Goal: Task Accomplishment & Management: Manage account settings

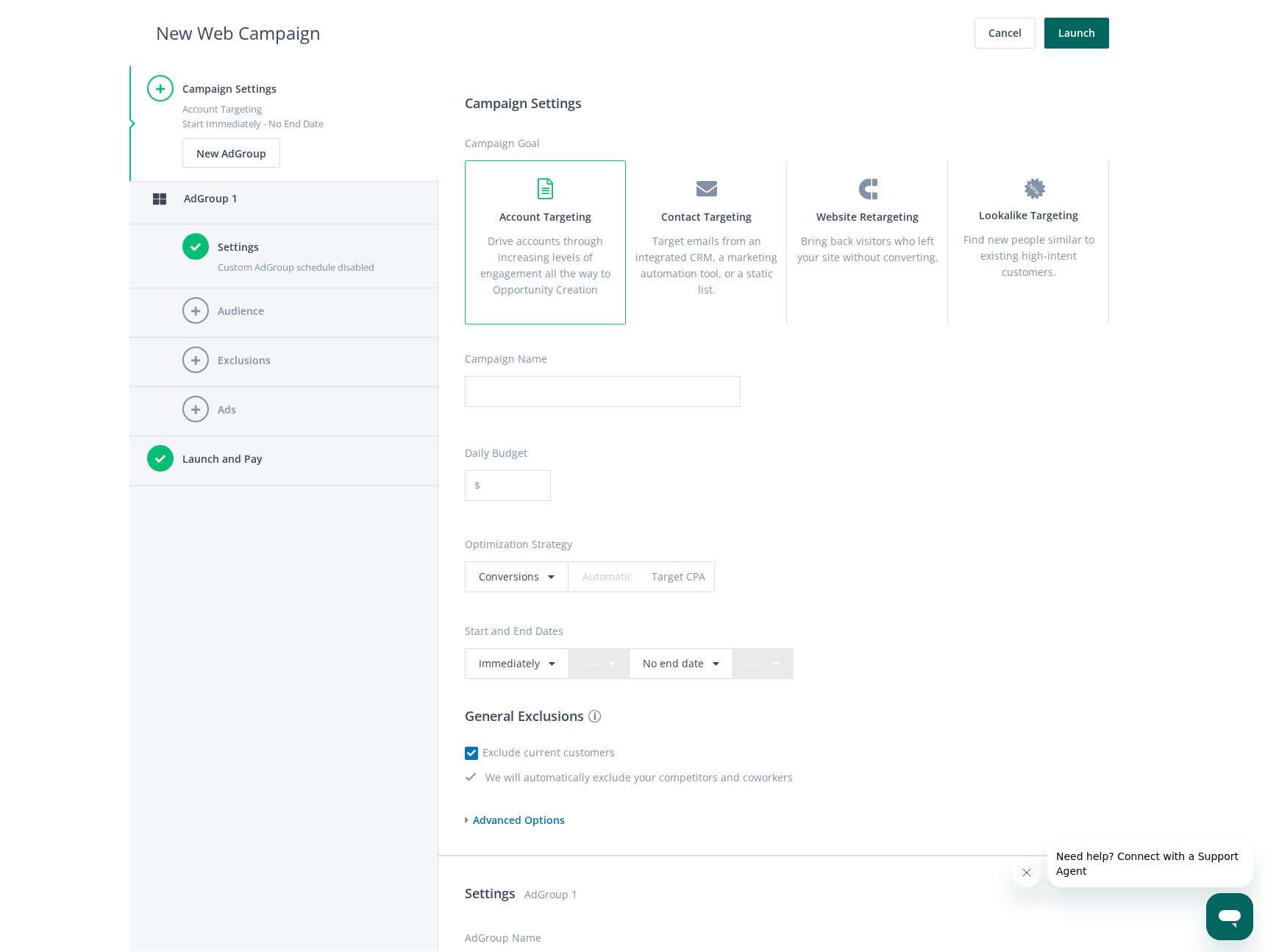
click at [235, 710] on div "Campaign Settings Account Targeting Start Immediately - No End Date New AdGroup…" at bounding box center [283, 508] width 309 height 885
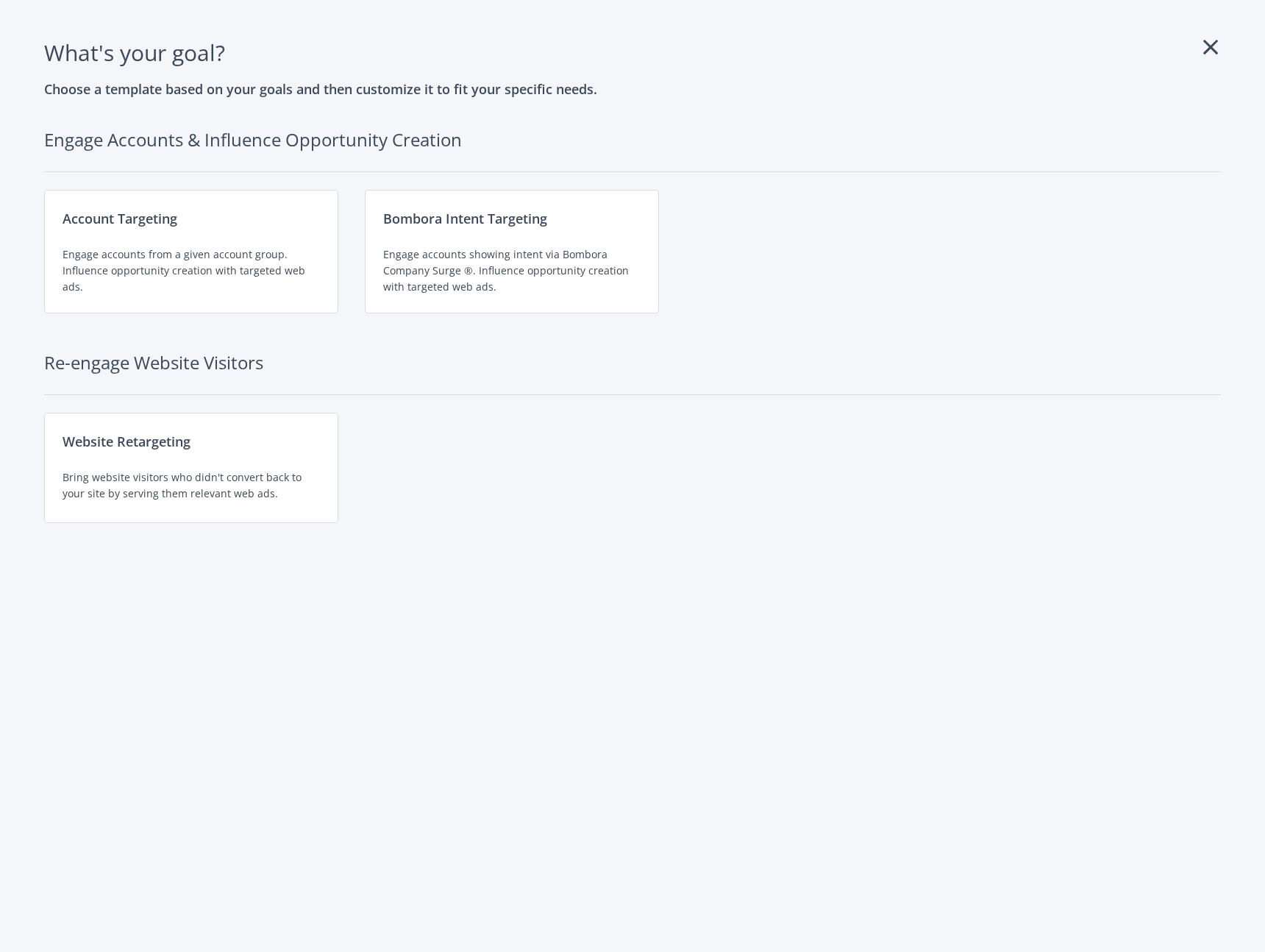
click at [332, 801] on div "What's your goal ? Choose a template based on your goals and then customize it …" at bounding box center [632, 476] width 1194 height 881
click at [483, 242] on div "Bombora Intent Targeting Engage accounts showing intent via Bombora Company Sur…" at bounding box center [512, 252] width 295 height 124
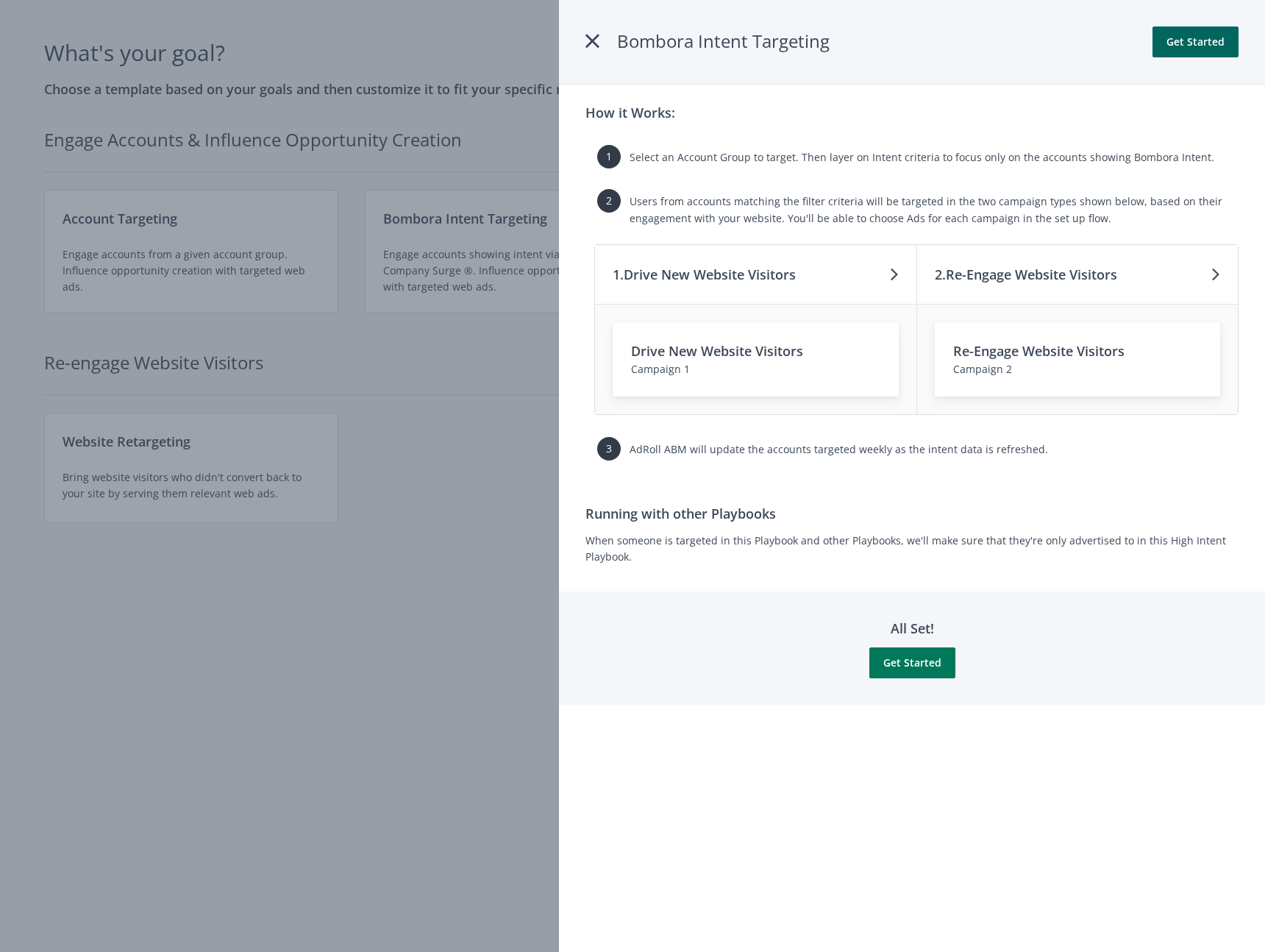
click at [908, 664] on button "Get Started" at bounding box center [912, 662] width 86 height 31
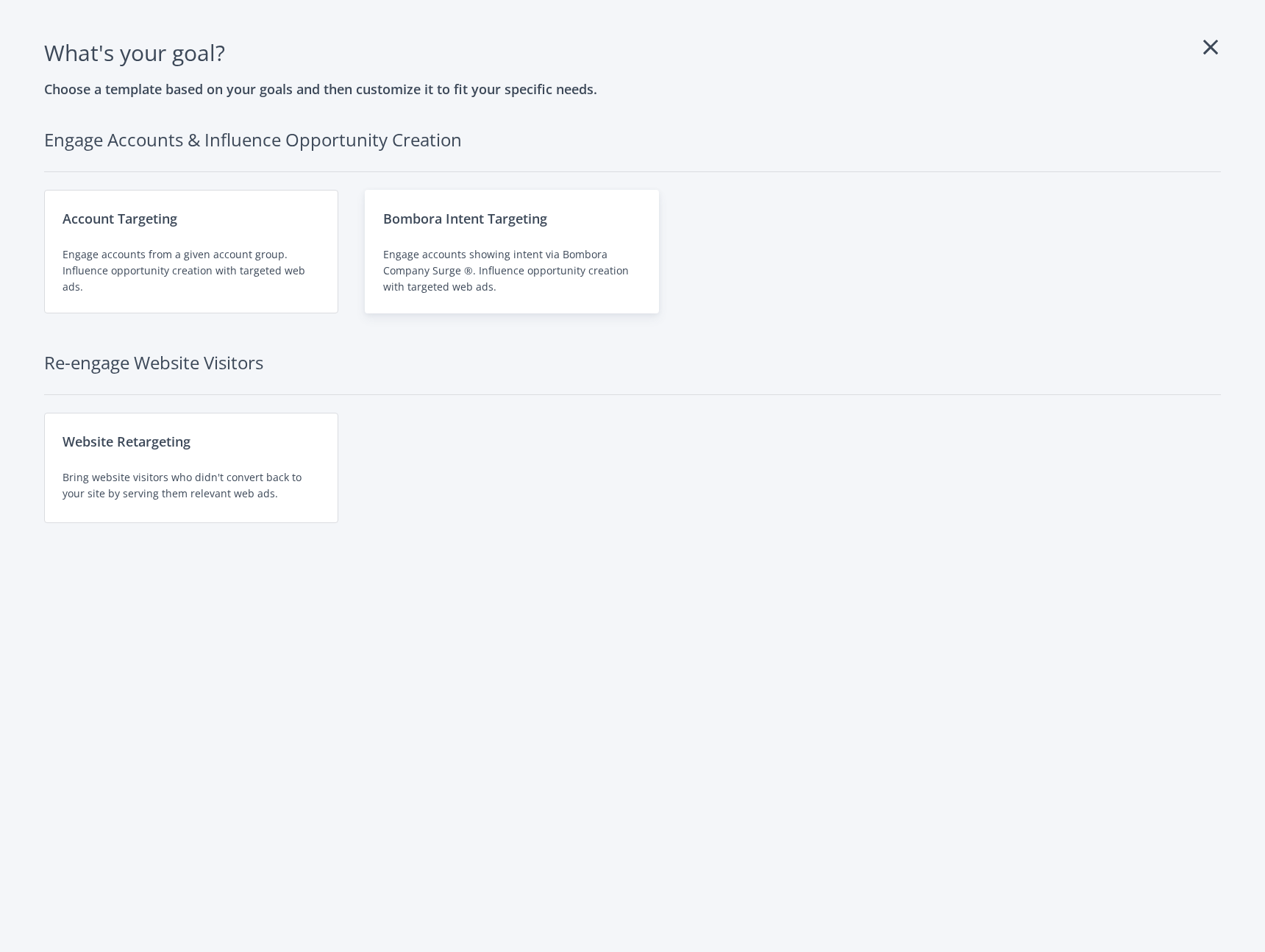
click at [559, 254] on div "Engage accounts showing intent via Bombora Company Surge ®. Influence opportuni…" at bounding box center [512, 270] width 257 height 48
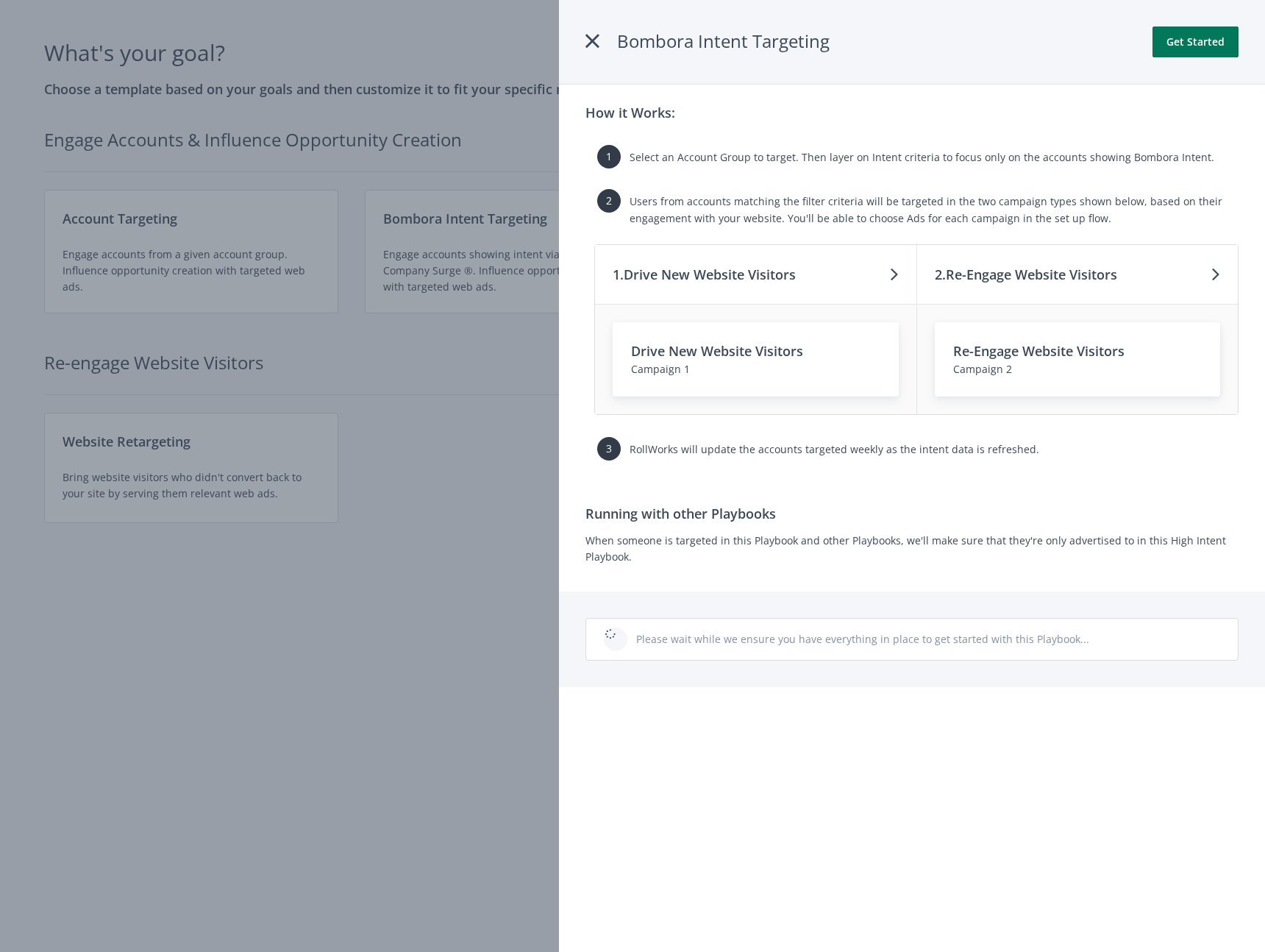
click at [1192, 48] on button "Get Started" at bounding box center [1195, 41] width 86 height 31
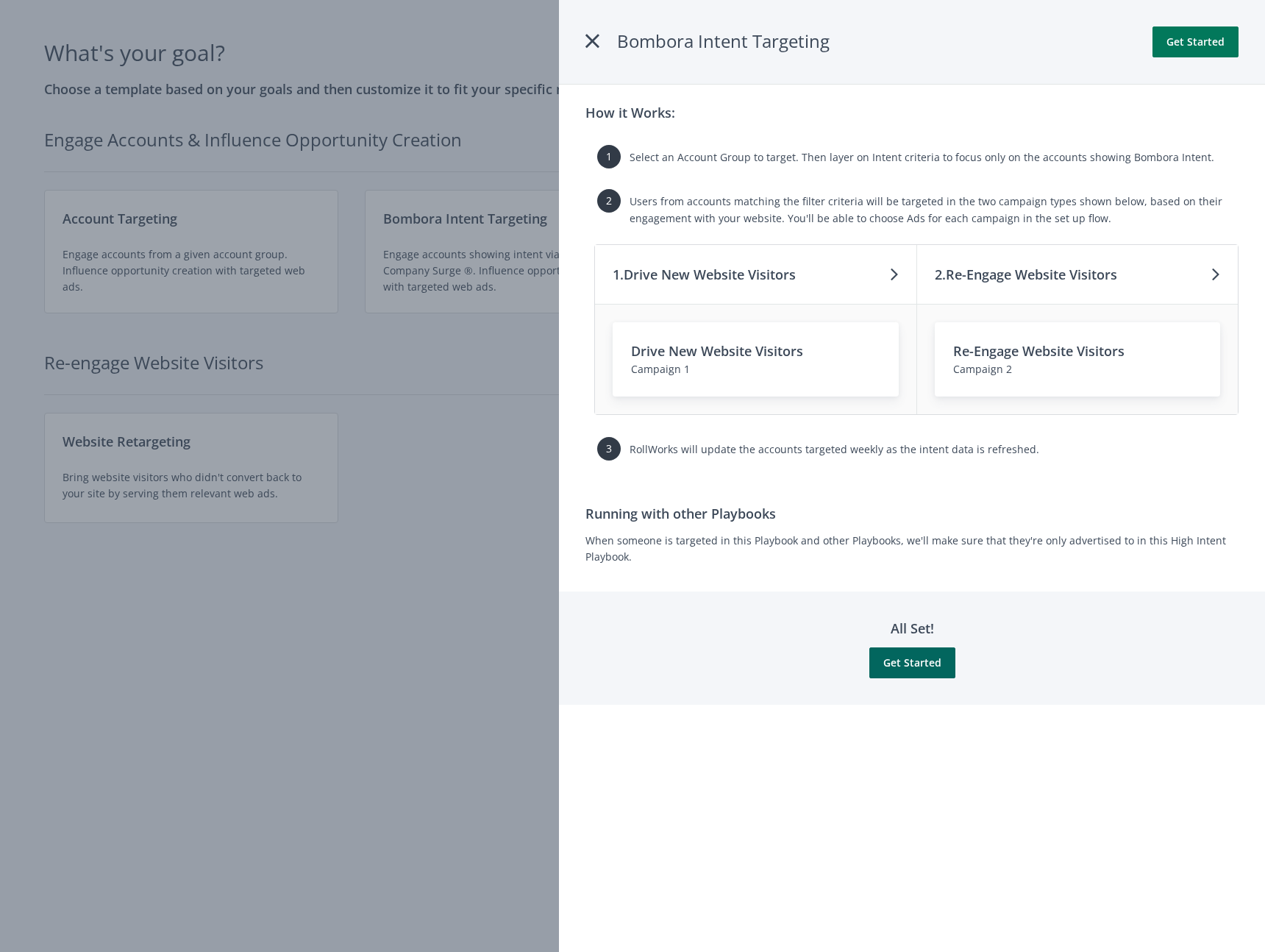
click at [1182, 46] on button "Get Started" at bounding box center [1195, 41] width 86 height 31
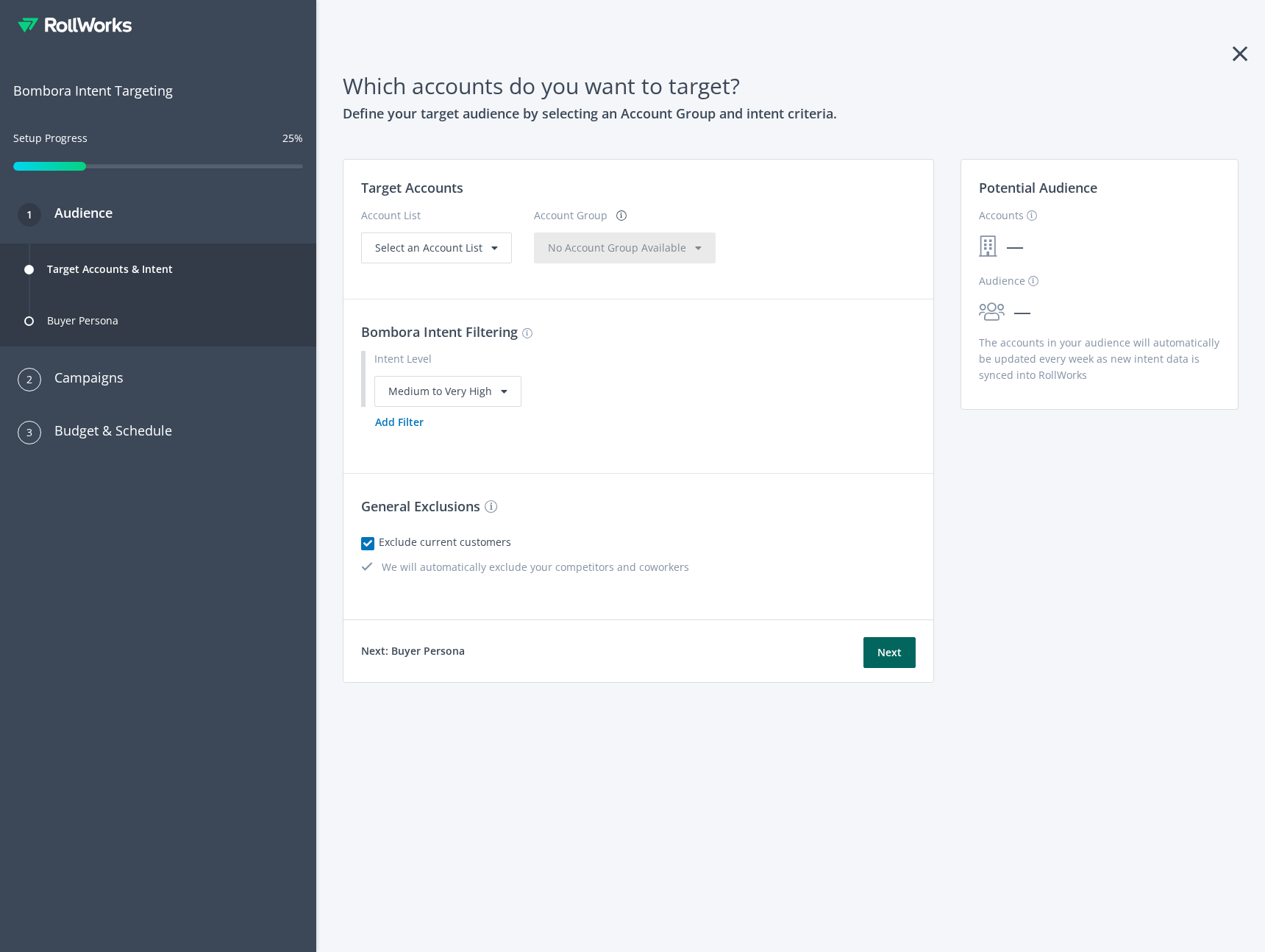
click at [1242, 50] on icon at bounding box center [1240, 53] width 15 height 23
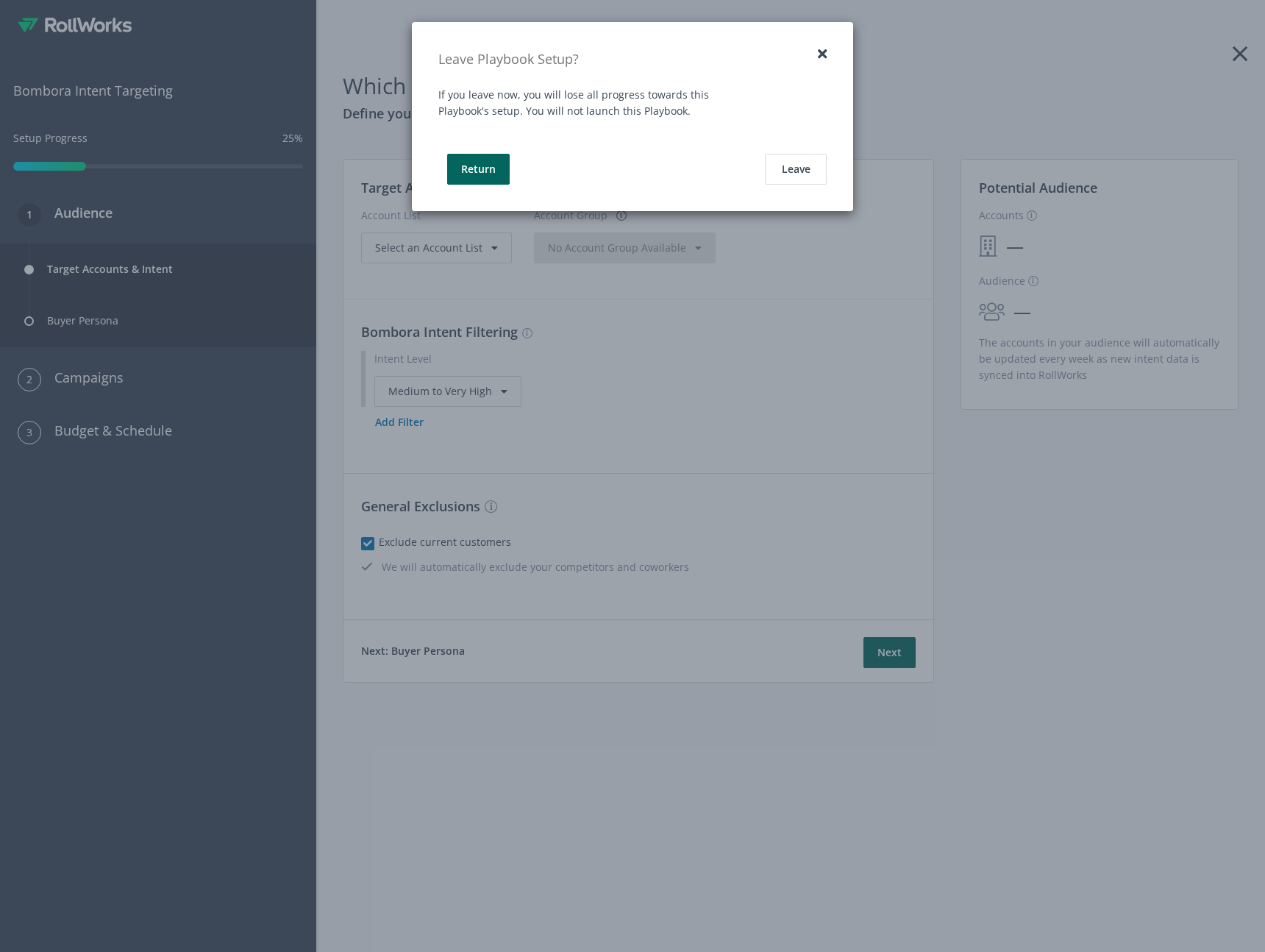
click at [821, 46] on div "Leave Playbook Setup?" at bounding box center [632, 46] width 441 height 47
click at [821, 54] on button "button" at bounding box center [821, 53] width 8 height 13
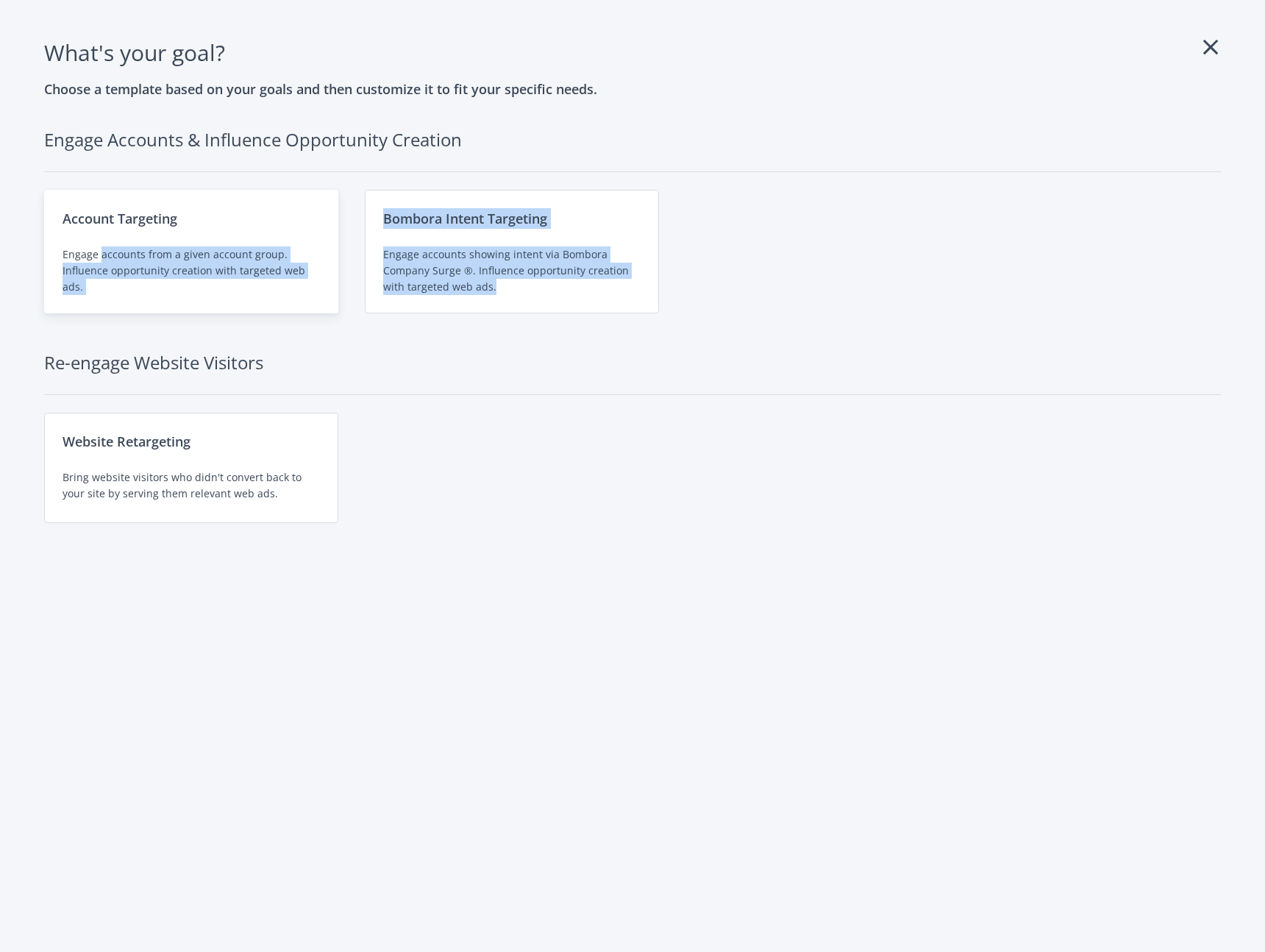
drag, startPoint x: 509, startPoint y: 281, endPoint x: 101, endPoint y: 249, distance: 409.3
click at [101, 249] on div "Account Targeting Engage accounts from a given account group. Influence opportu…" at bounding box center [632, 252] width 1176 height 124
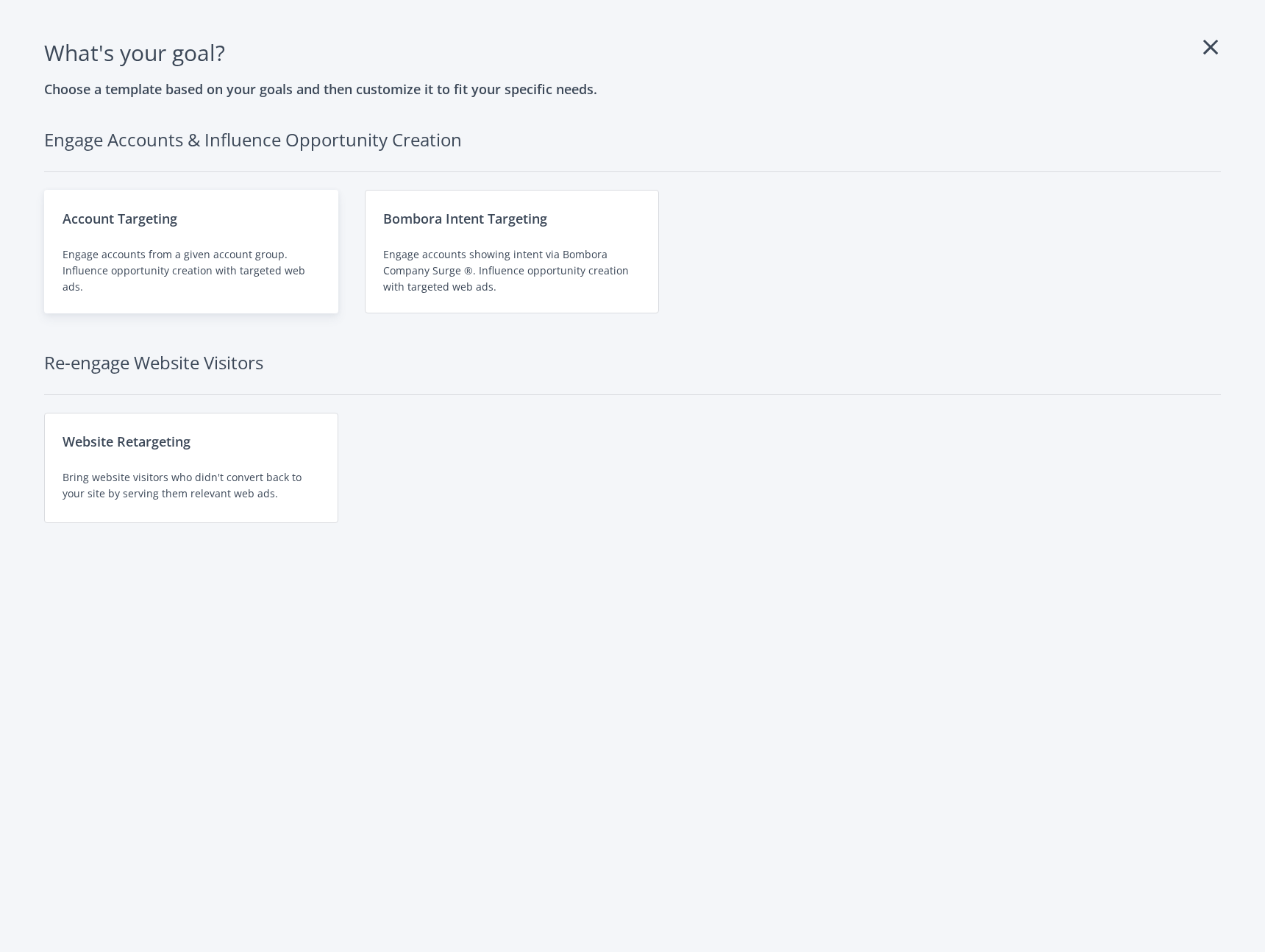
click at [101, 249] on div "Engage accounts from a given account group. Influence opportunity creation with…" at bounding box center [191, 270] width 257 height 48
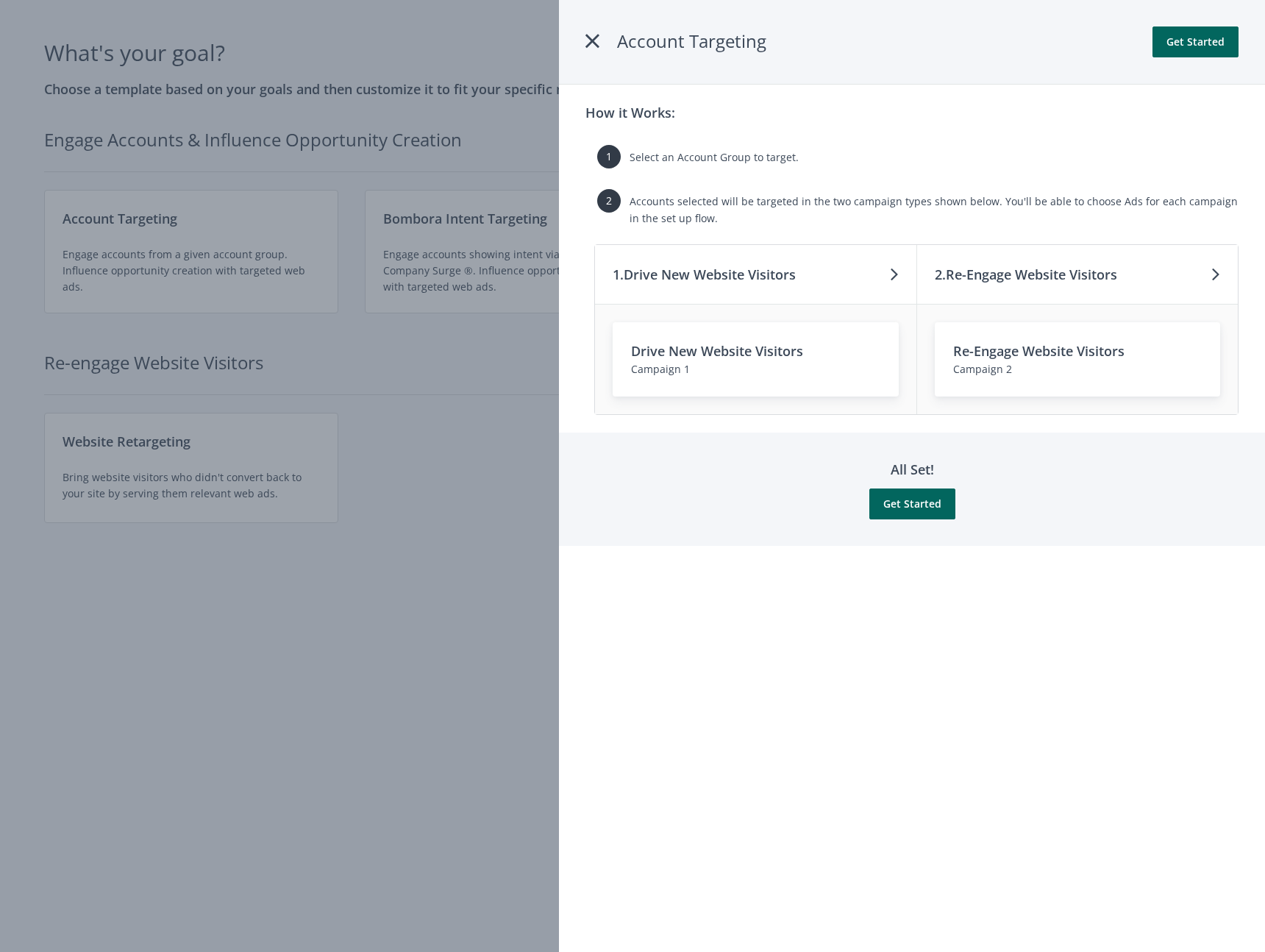
click at [200, 245] on div at bounding box center [632, 476] width 1265 height 952
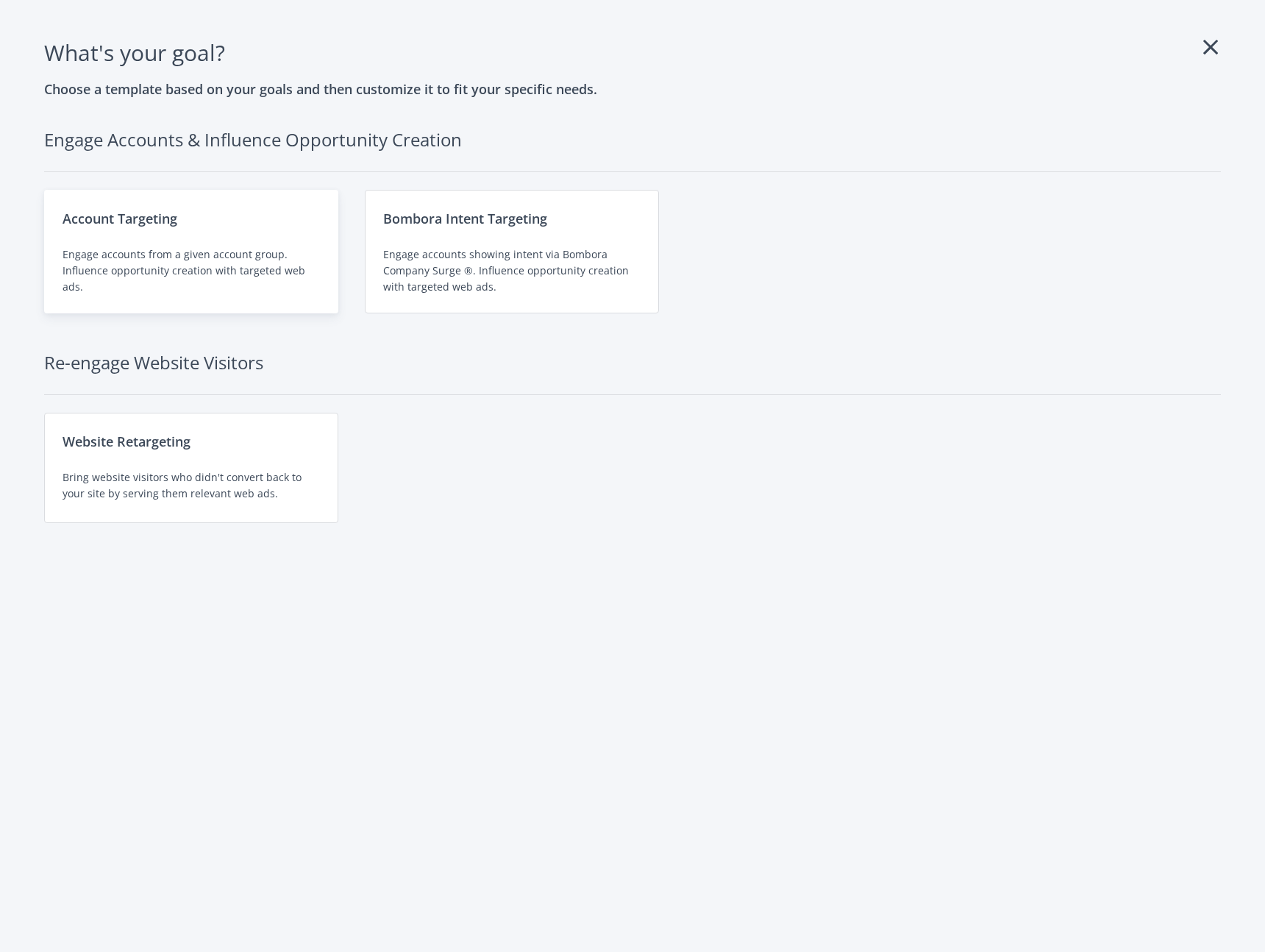
click at [207, 250] on div "Engage accounts from a given account group. Influence opportunity creation with…" at bounding box center [191, 270] width 257 height 48
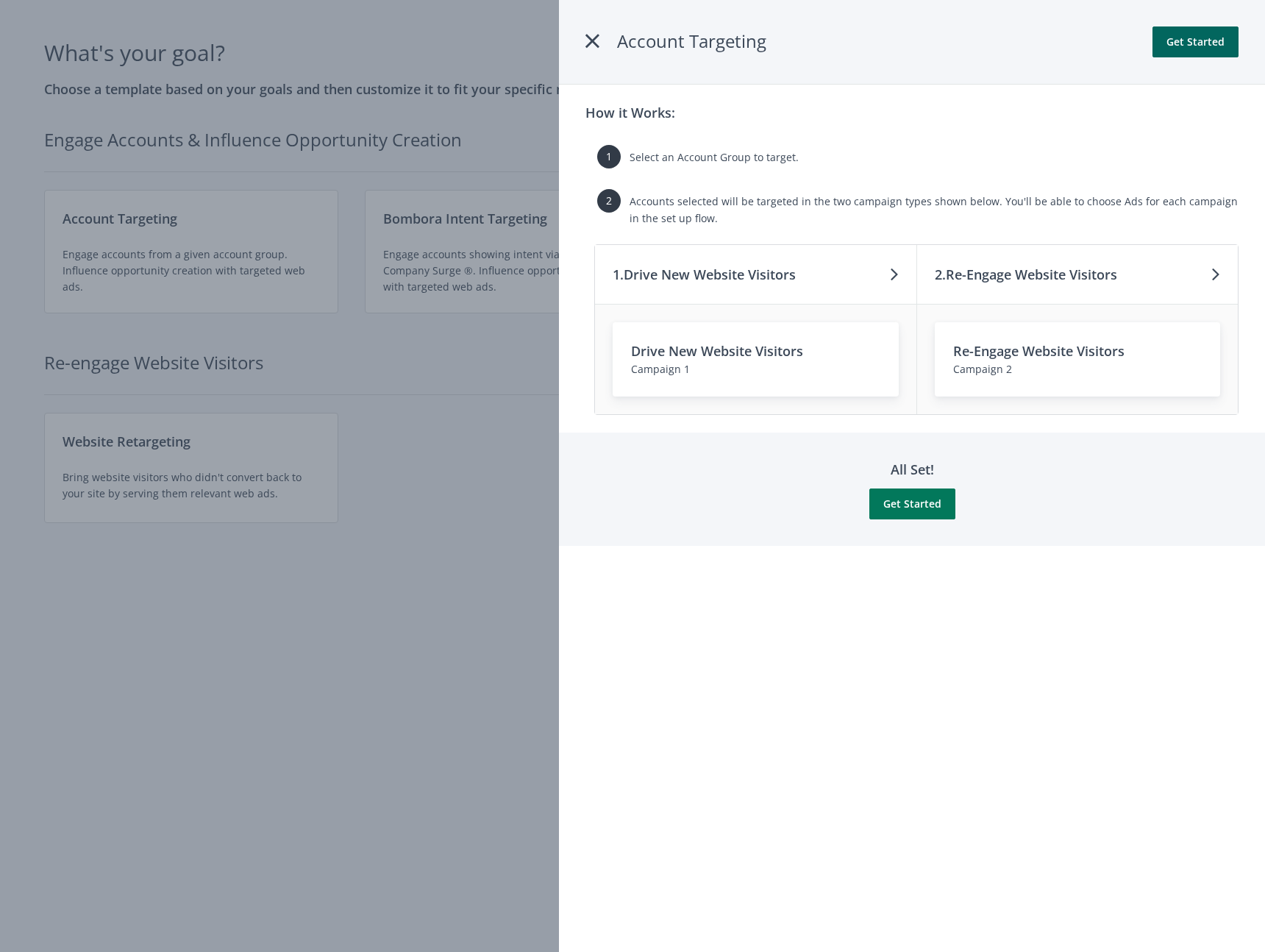
click at [932, 500] on button "Get Started" at bounding box center [912, 504] width 86 height 31
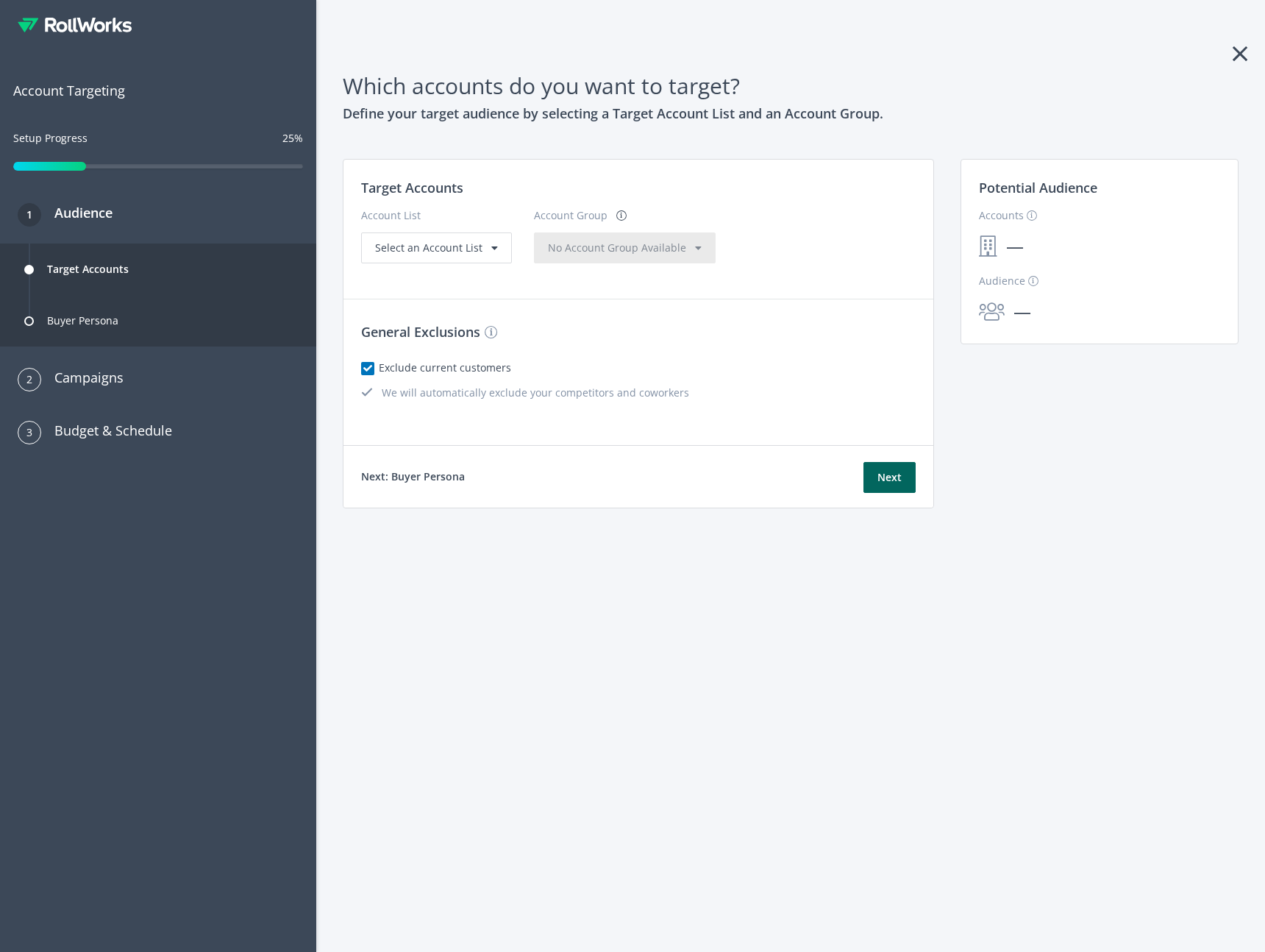
click at [932, 500] on div "Next: Buyer Persona Next" at bounding box center [638, 476] width 590 height 62
drag, startPoint x: 906, startPoint y: 477, endPoint x: 656, endPoint y: 323, distance: 293.6
click at [657, 324] on div "Target Accounts Account List Select an Account List Account Group No Account Gr…" at bounding box center [639, 333] width 591 height 350
click at [477, 261] on div "Select an Account List" at bounding box center [436, 247] width 151 height 31
click at [468, 262] on div "Select an Account List" at bounding box center [436, 247] width 151 height 31
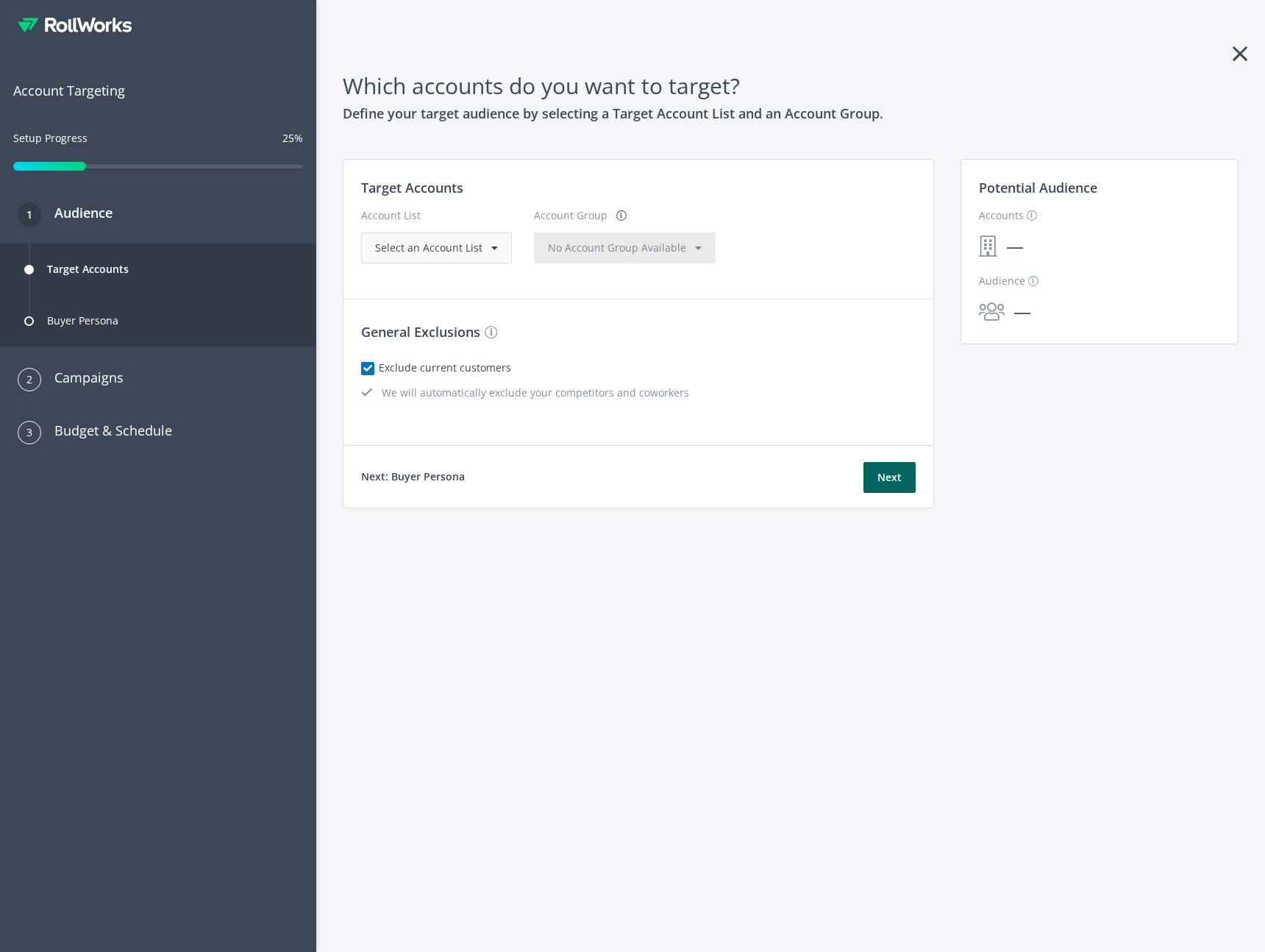
click at [454, 239] on div "Select an Account List" at bounding box center [436, 247] width 151 height 31
click at [799, 235] on div "Account List Select an Account List Account Group No Account Group Available" at bounding box center [638, 230] width 555 height 64
click at [417, 243] on span "Select an Account List" at bounding box center [428, 247] width 107 height 14
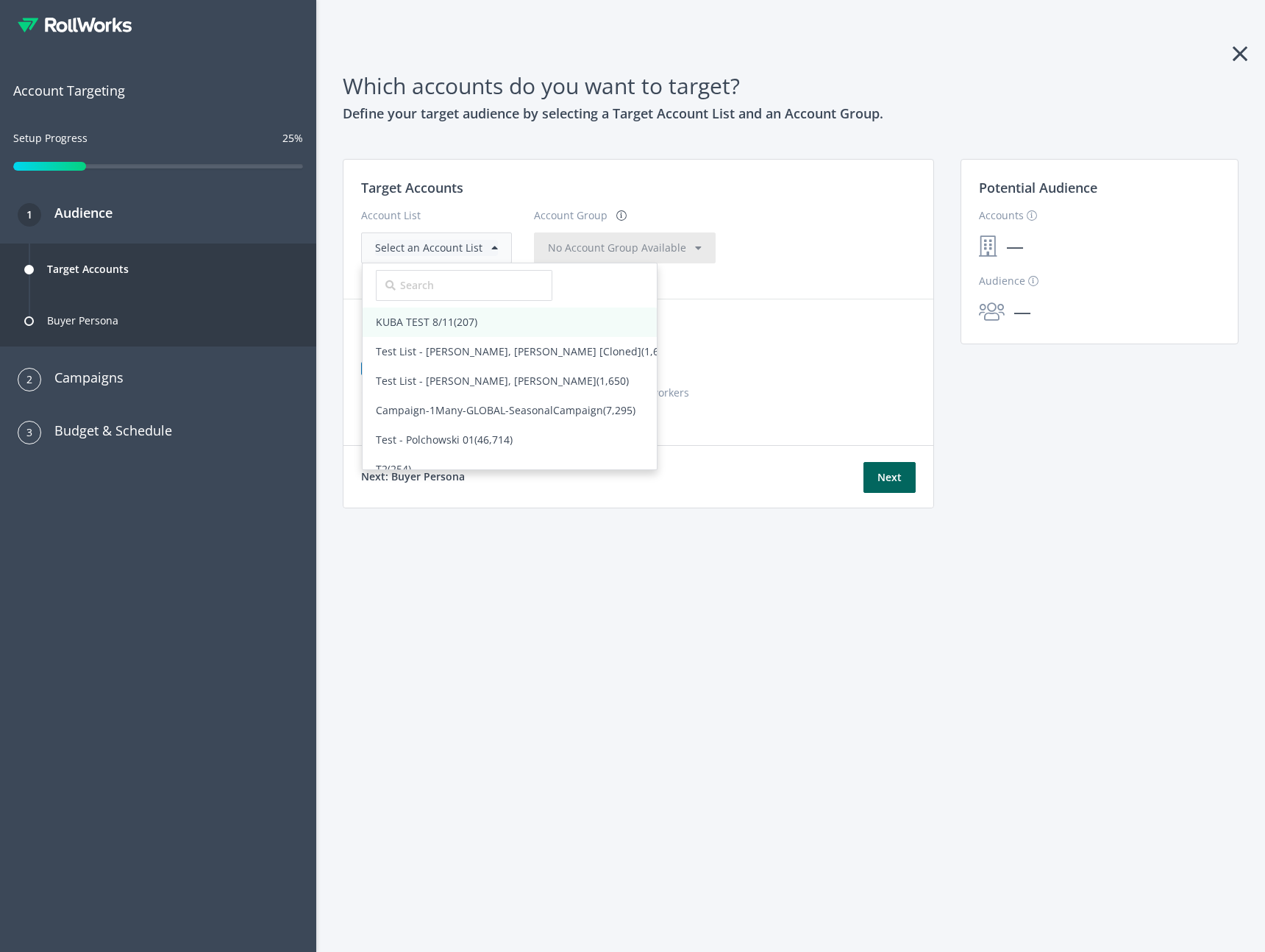
click at [446, 320] on span "KUBA TEST 8/11 (207)" at bounding box center [426, 322] width 102 height 14
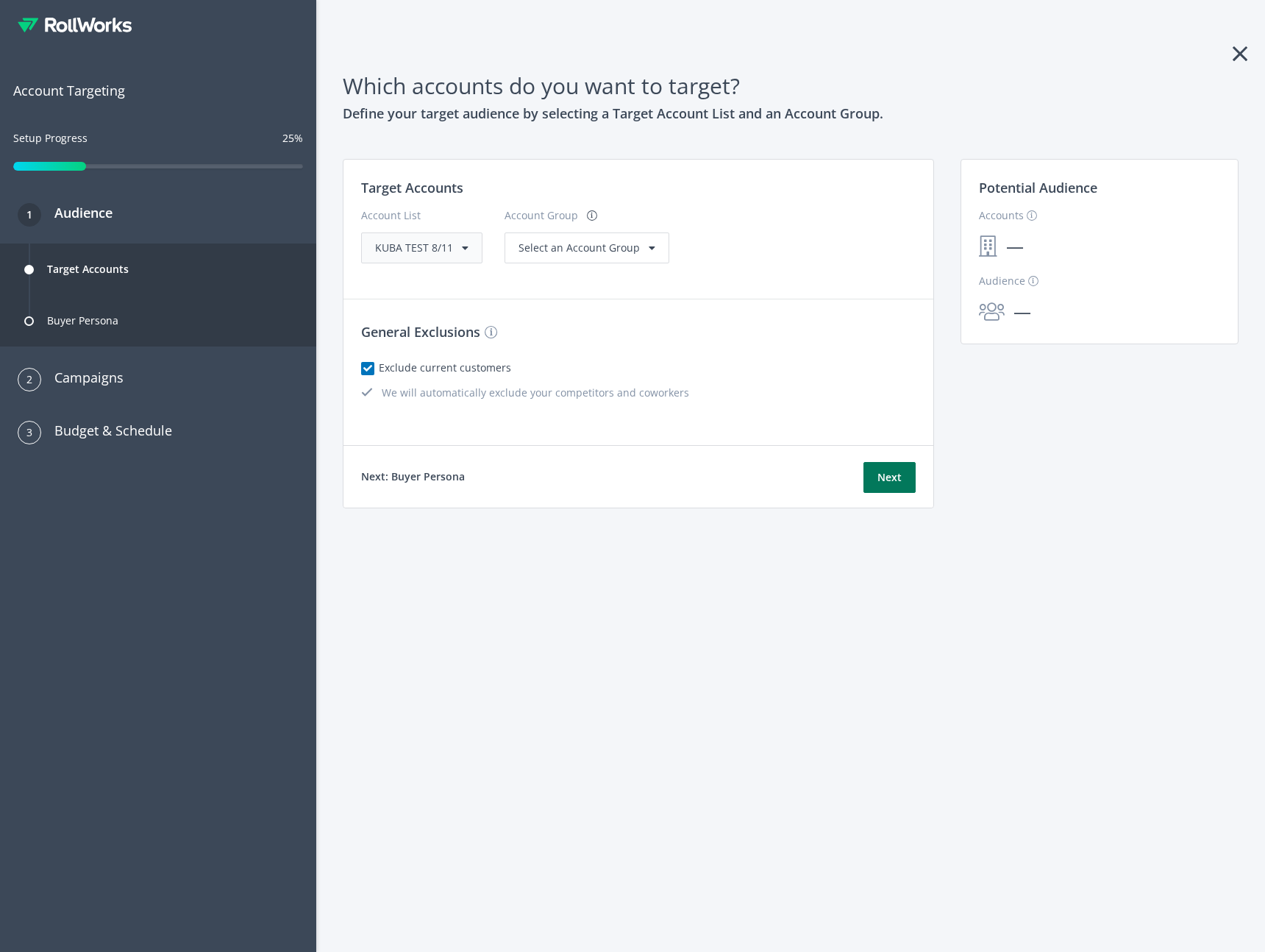
click at [898, 486] on button "Next" at bounding box center [889, 476] width 52 height 31
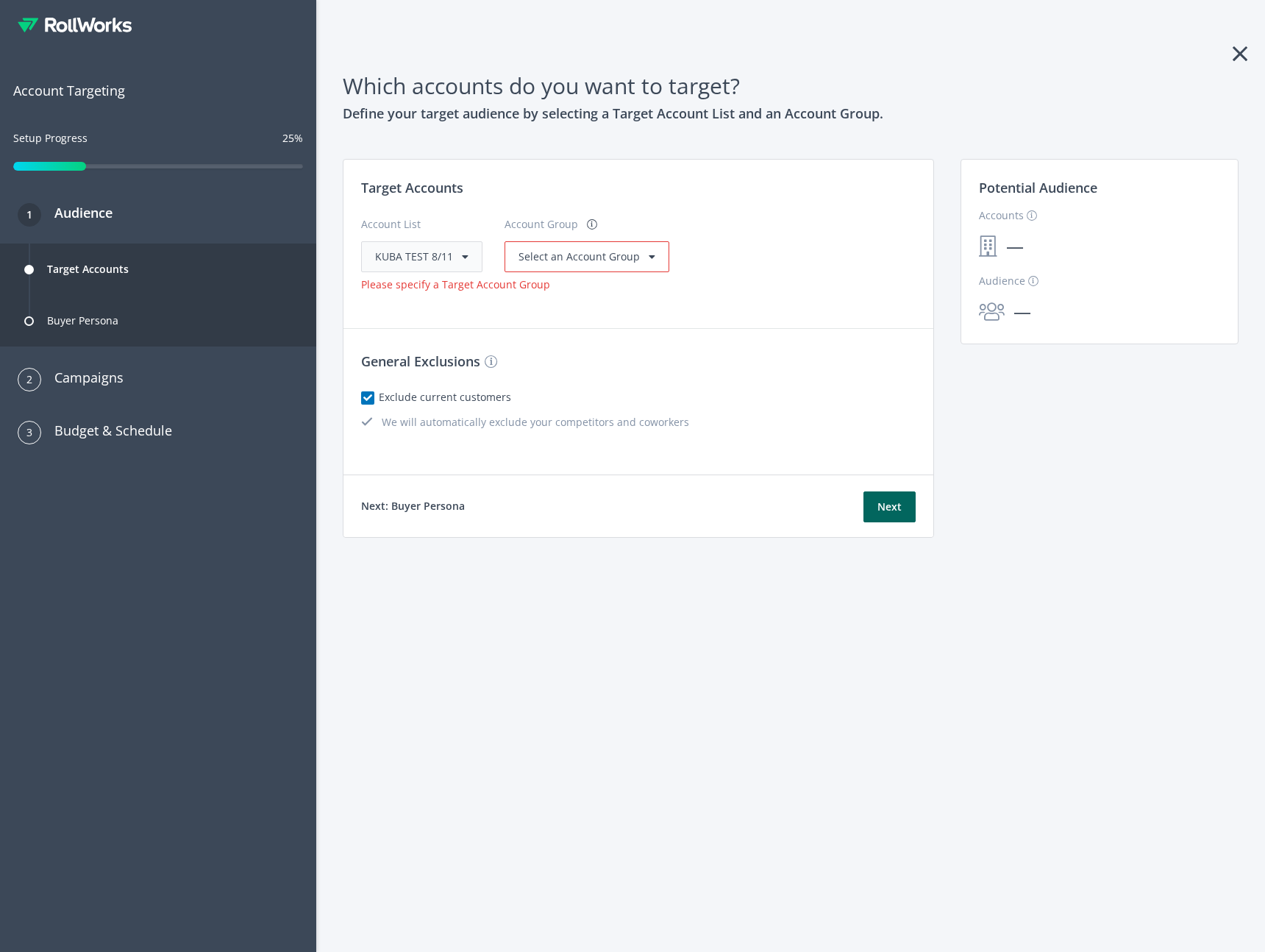
click at [607, 237] on div "Account Group" at bounding box center [597, 228] width 186 height 25
click at [617, 262] on span "Select an Account Group" at bounding box center [579, 255] width 121 height 14
click at [565, 287] on span "All Accounts (207)" at bounding box center [561, 286] width 84 height 14
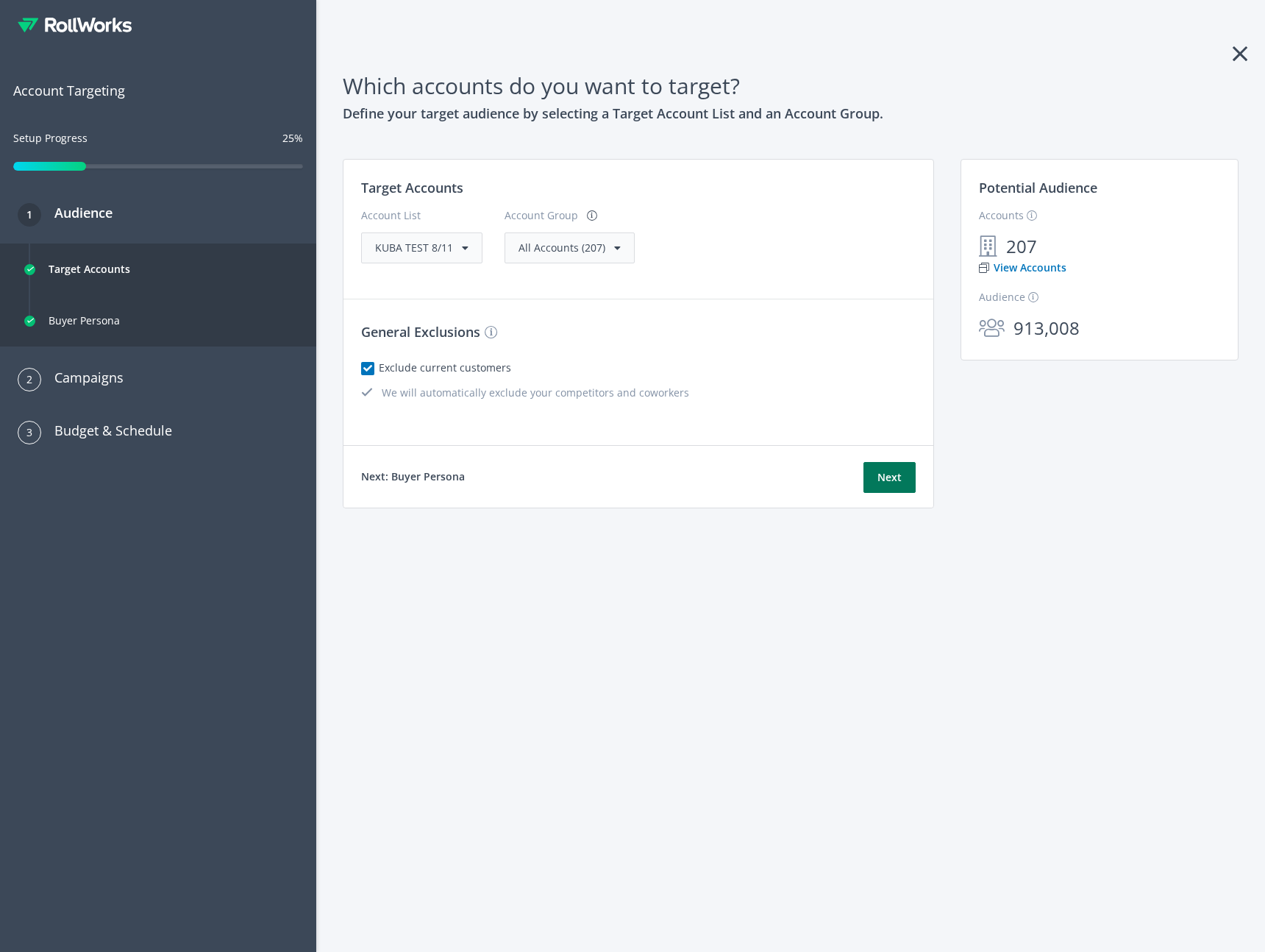
click at [898, 486] on button "Next" at bounding box center [889, 476] width 52 height 31
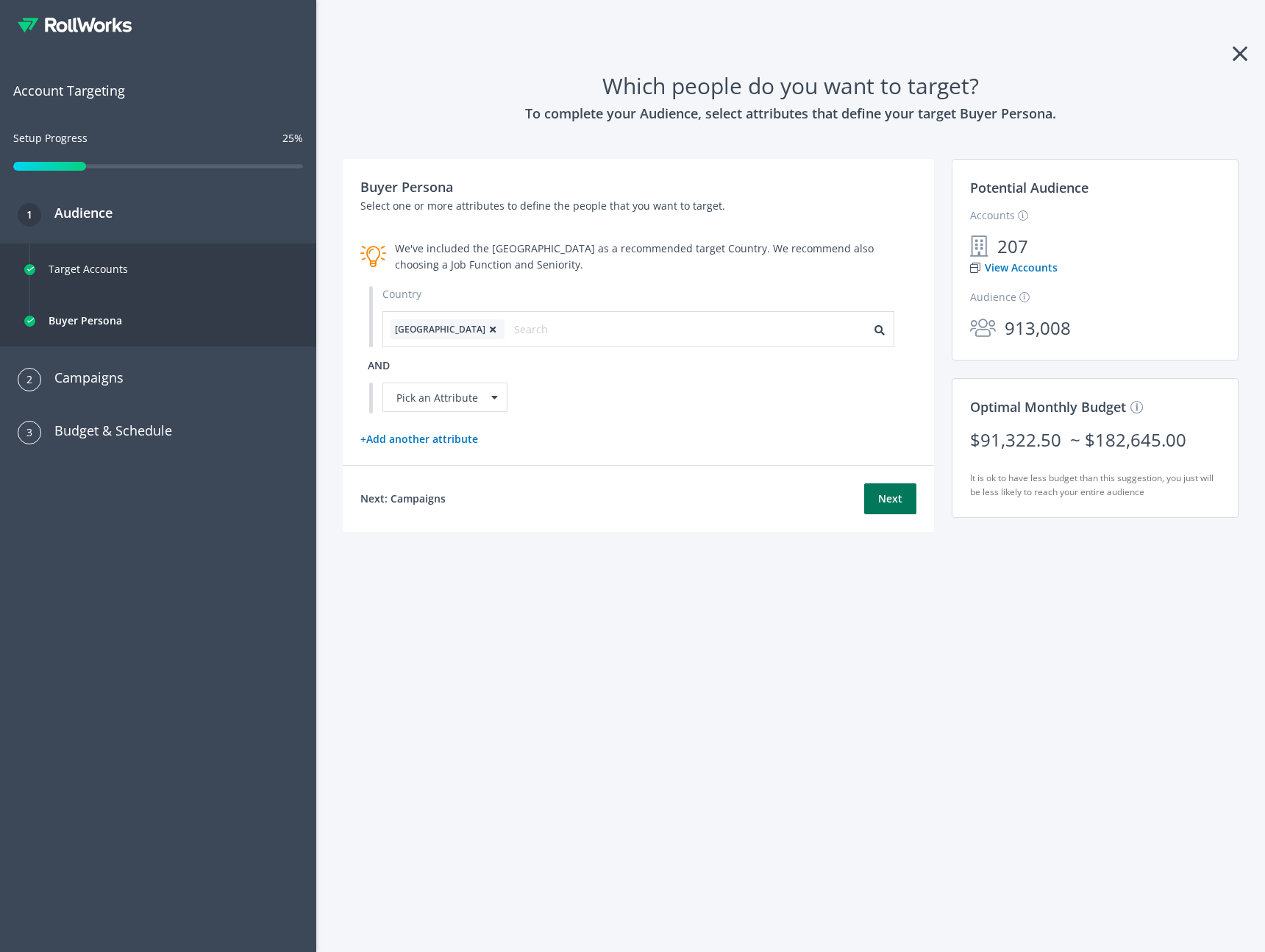
click at [890, 506] on button "Next" at bounding box center [890, 498] width 52 height 31
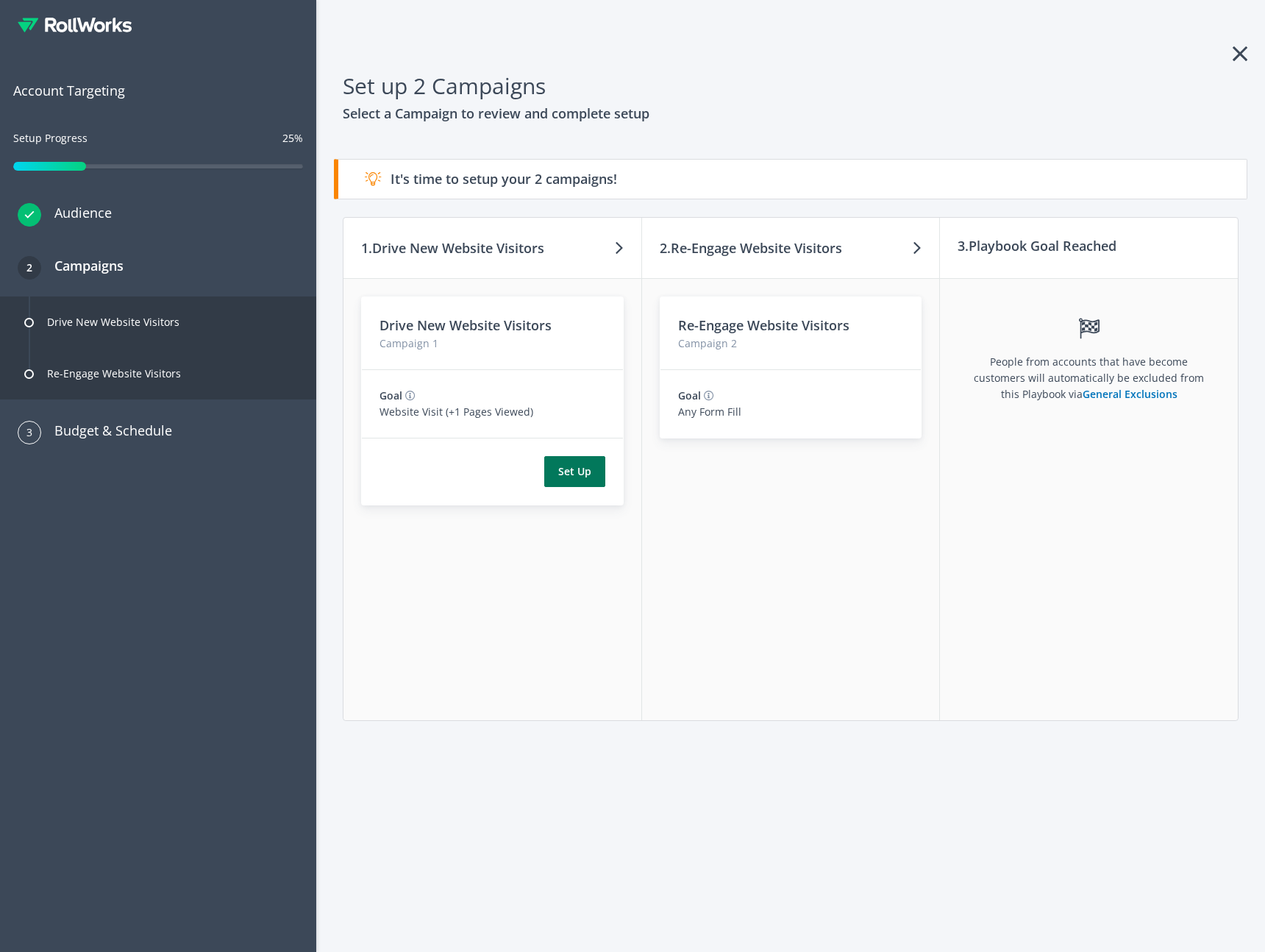
click at [565, 470] on button "Set Up" at bounding box center [574, 471] width 61 height 31
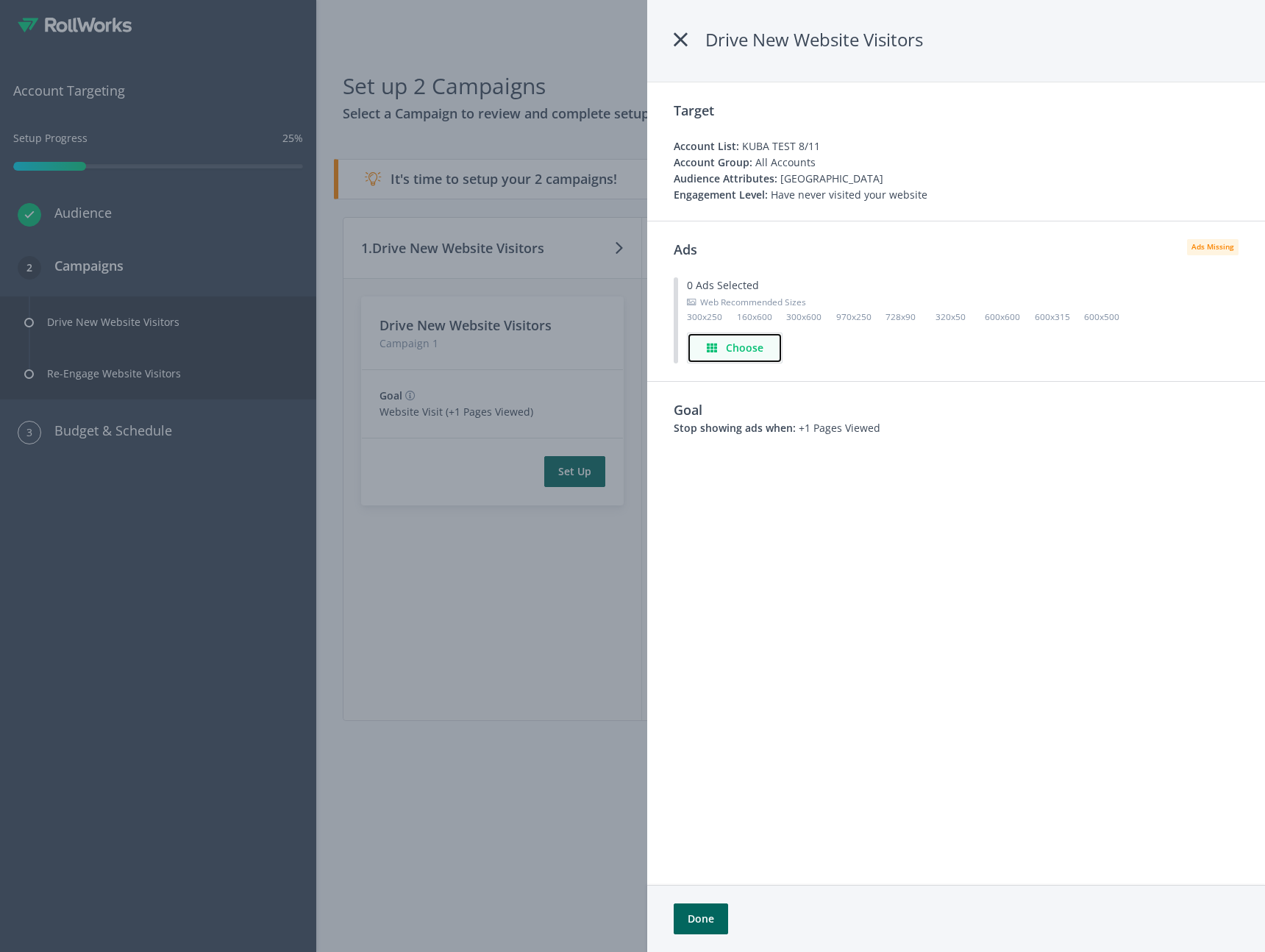
click at [734, 349] on h4 "Choose" at bounding box center [745, 347] width 37 height 16
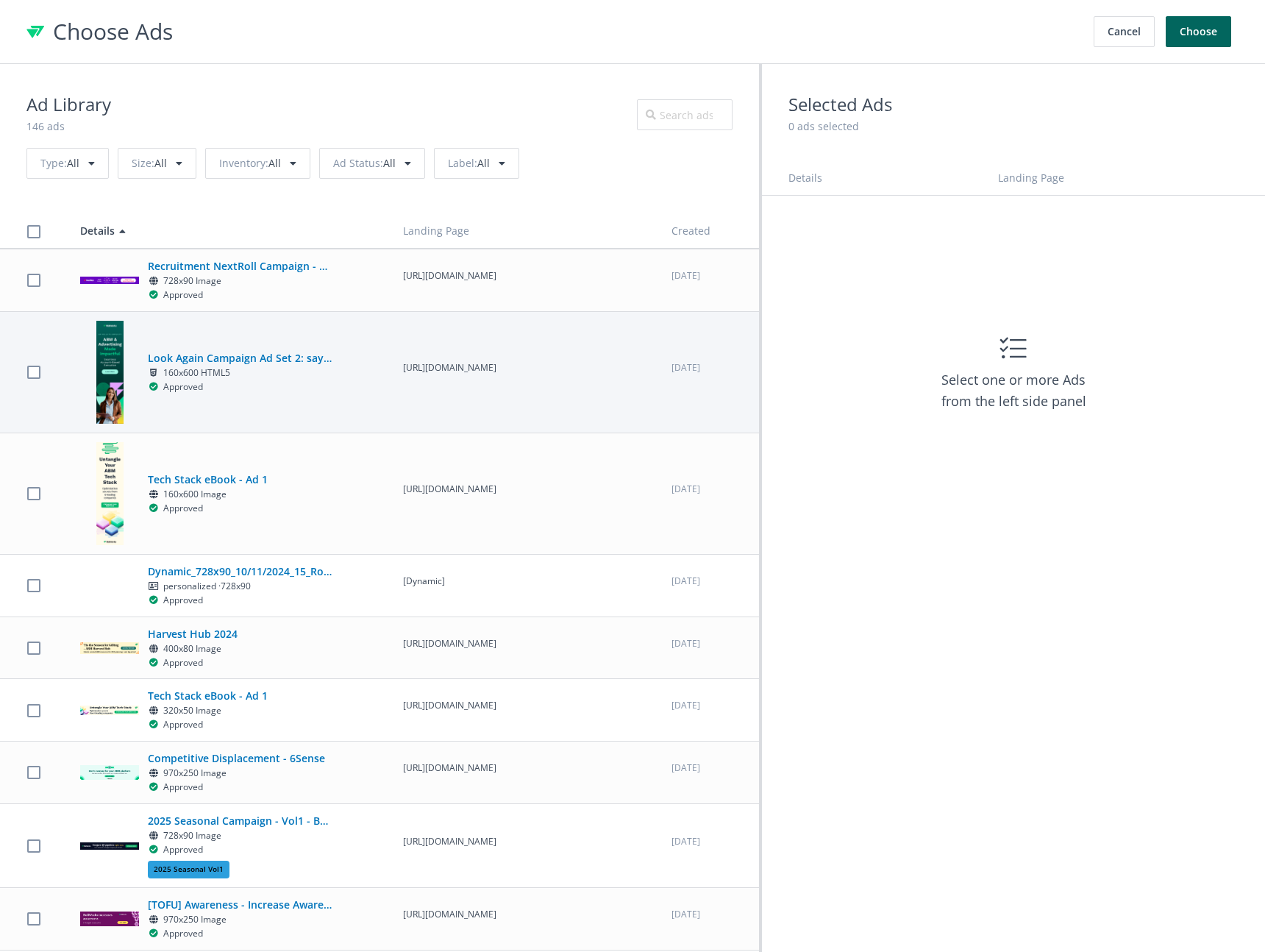
click at [244, 377] on span "Look Again Campaign Ad Set 2: say hello to simplicity 160x600 HTML5 Approved" at bounding box center [240, 372] width 184 height 44
checkbox input "true"
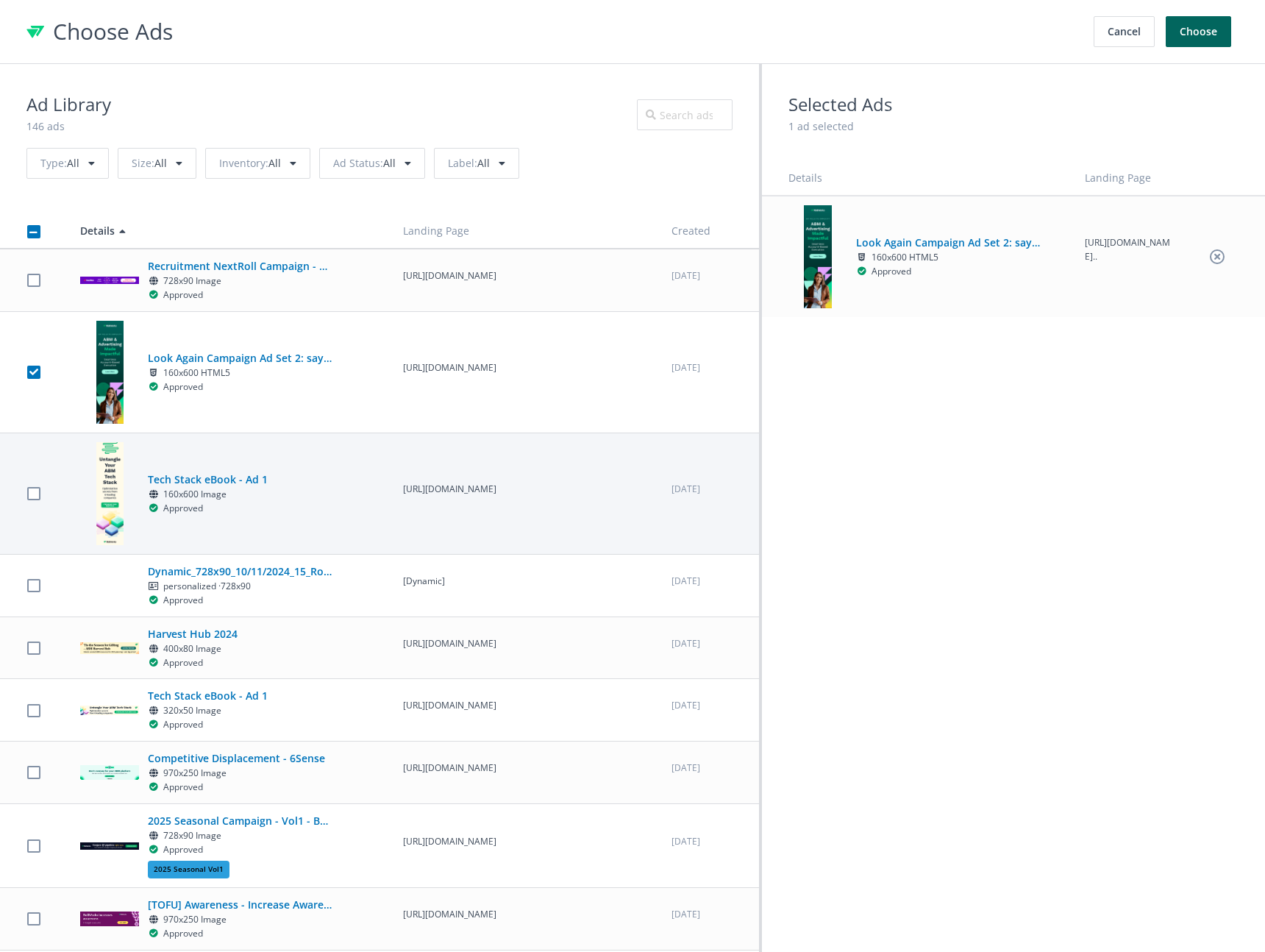
click at [247, 488] on h5 "Tech Stack eBook - Ad 1" at bounding box center [240, 479] width 184 height 16
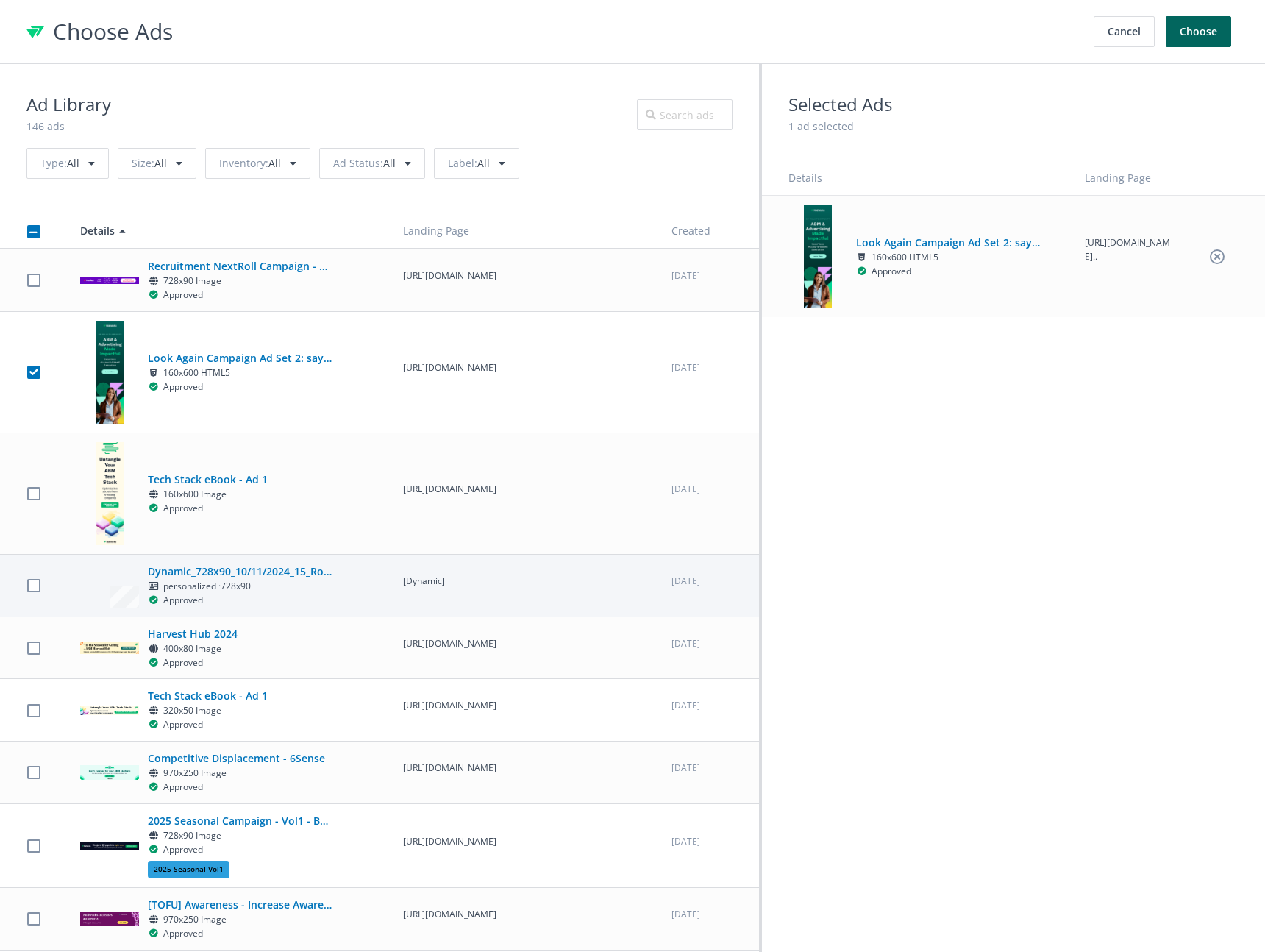
click at [239, 579] on h5 "Dynamic_728x90_10/11/2024_15_Rollworks_Q4C2BD" at bounding box center [240, 571] width 184 height 16
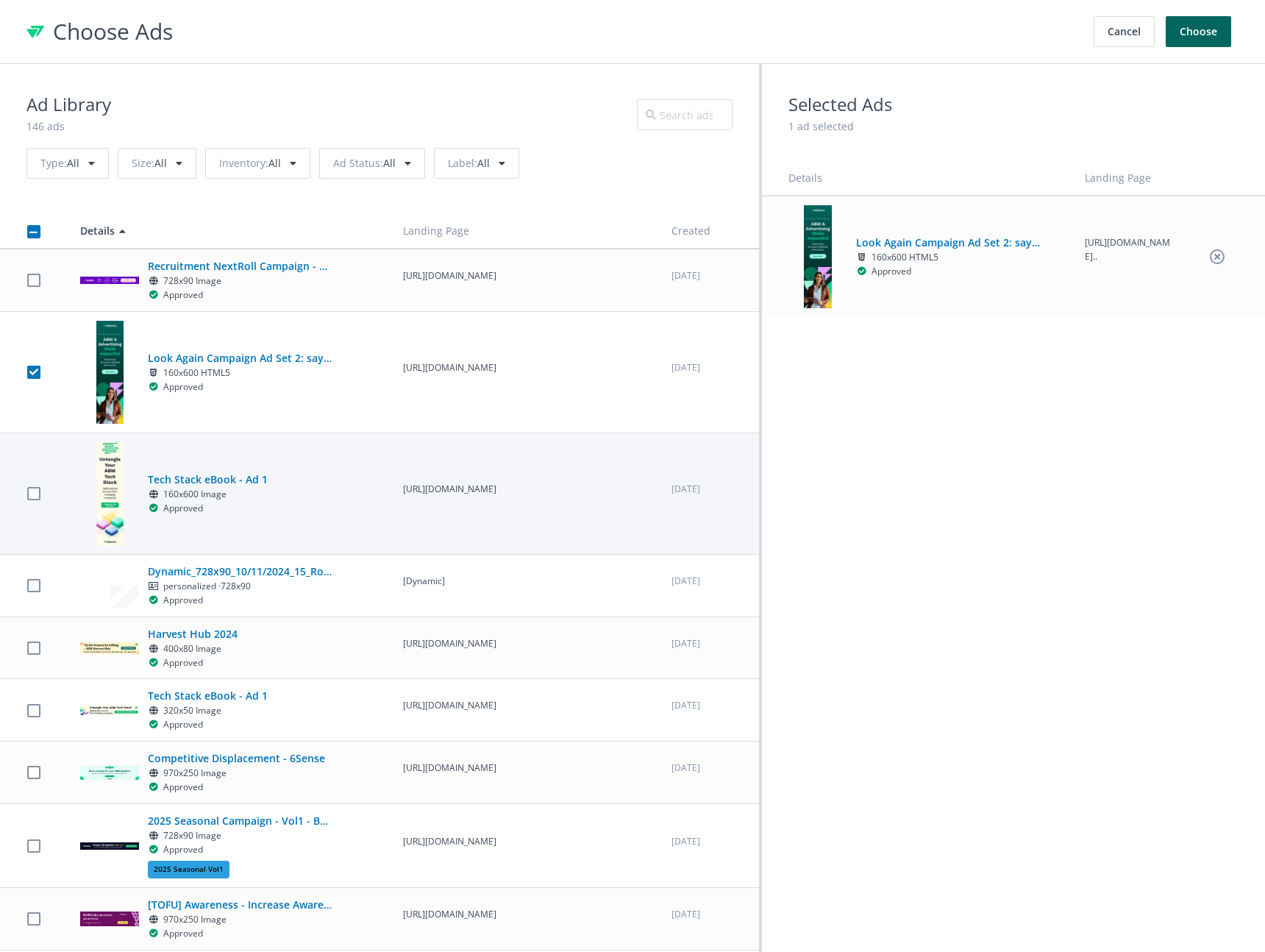
click at [44, 493] on span at bounding box center [33, 492] width 40 height 14
checkbox input "true"
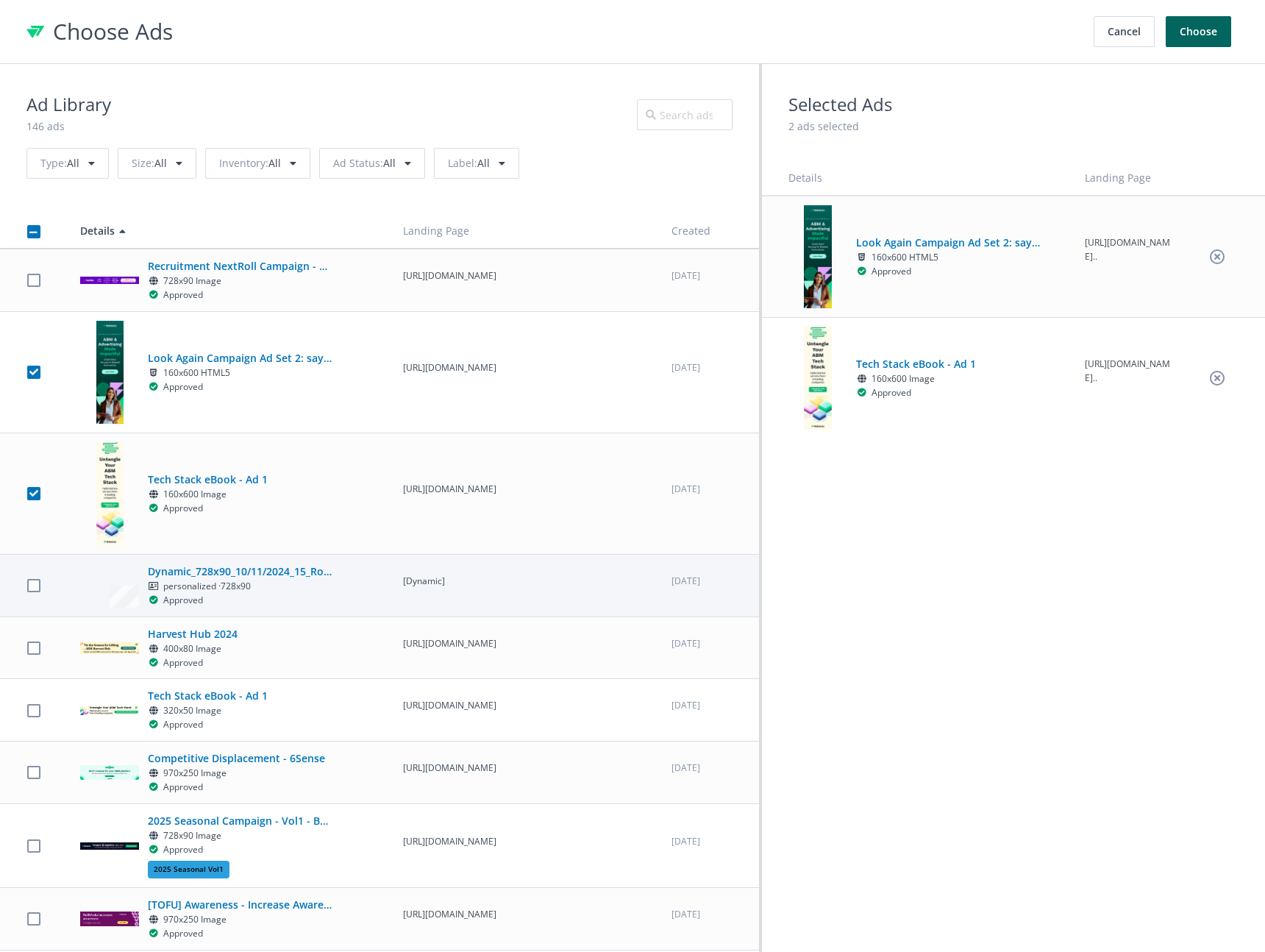
click at [48, 599] on td at bounding box center [34, 585] width 67 height 62
checkbox input "true"
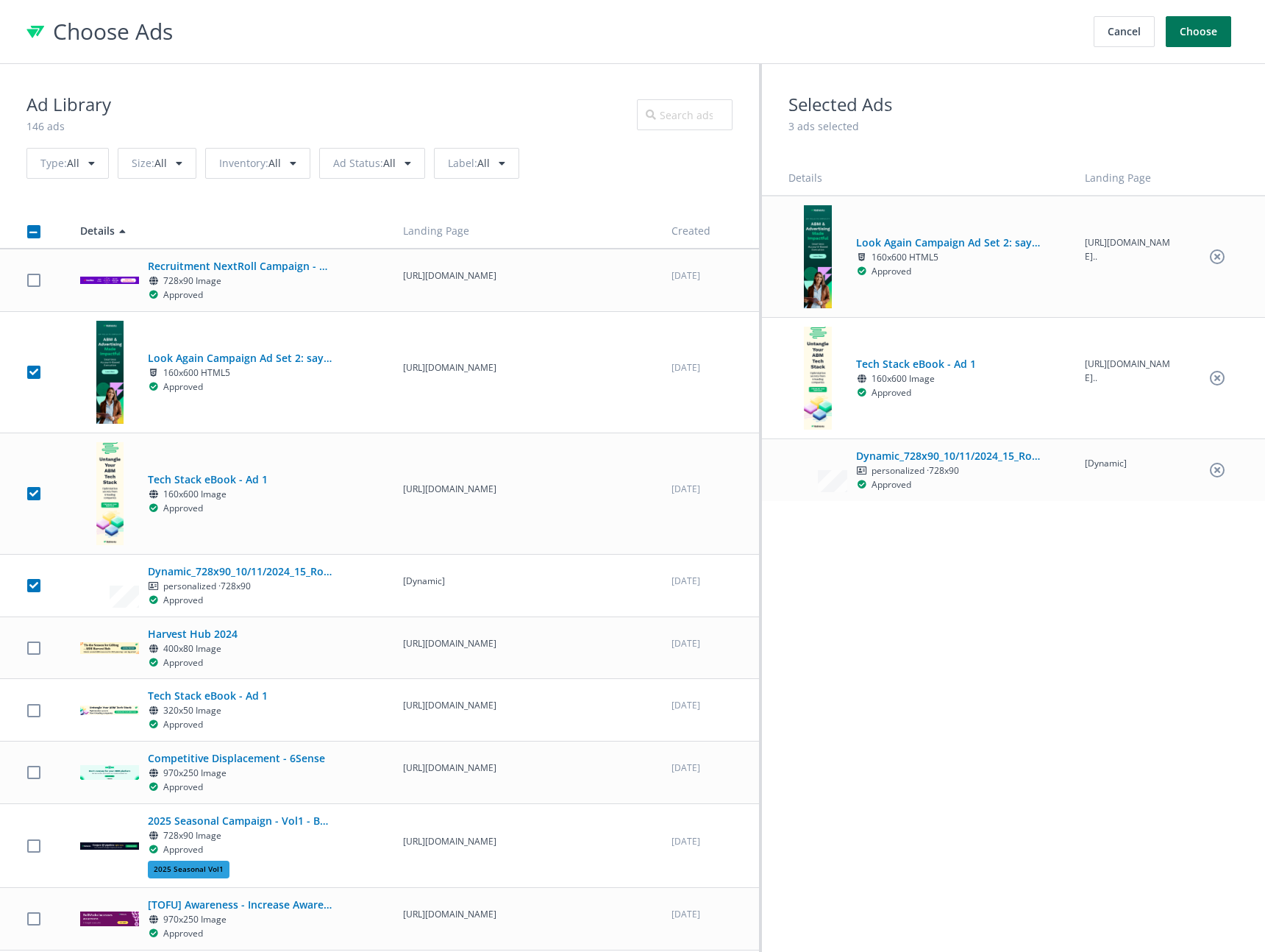
click at [1203, 38] on button "Choose" at bounding box center [1198, 31] width 65 height 31
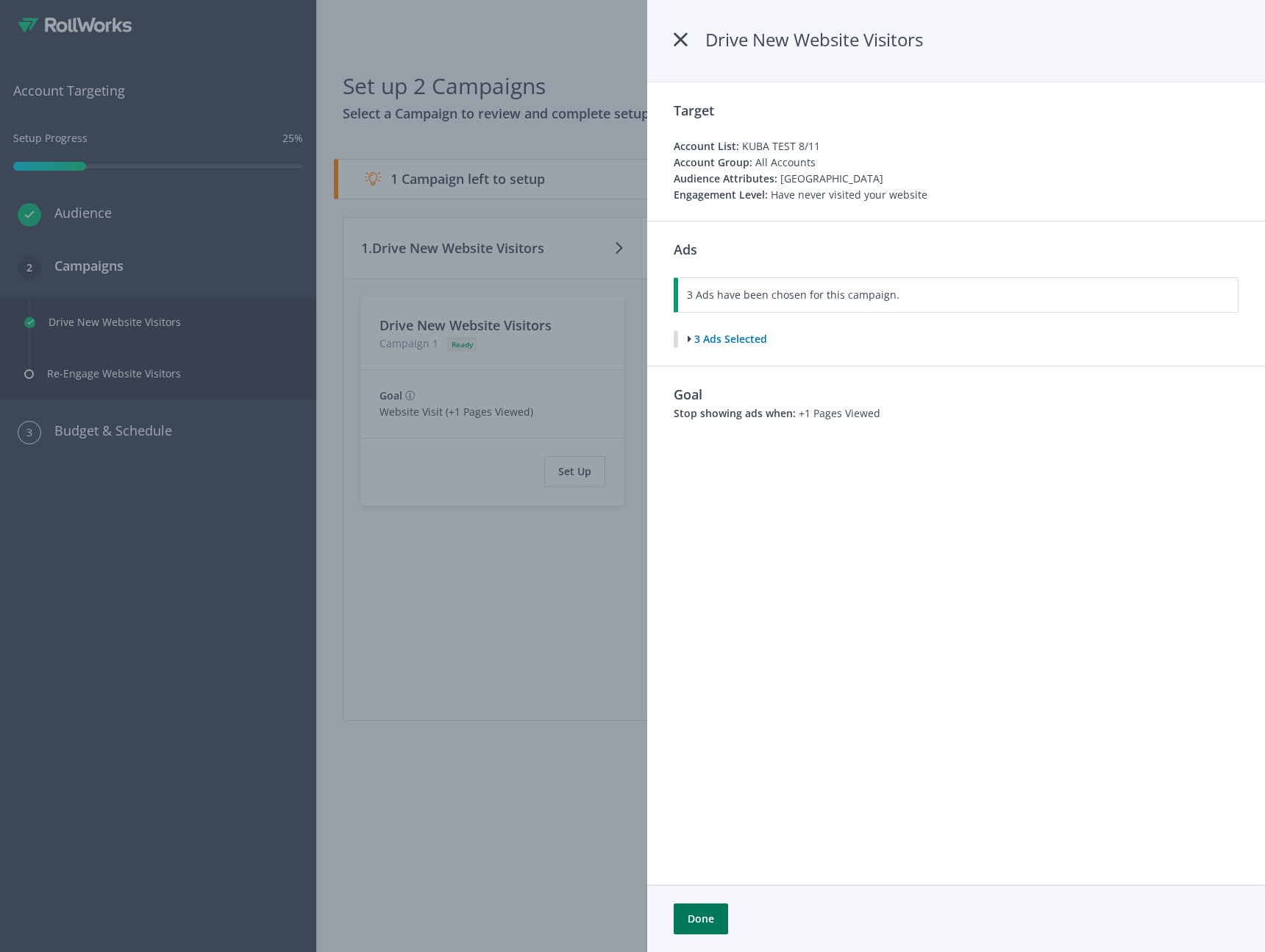
drag, startPoint x: 731, startPoint y: 918, endPoint x: 722, endPoint y: 921, distance: 9.5
click at [730, 918] on div "Done" at bounding box center [956, 918] width 565 height 31
click at [704, 928] on button "Done" at bounding box center [701, 918] width 54 height 31
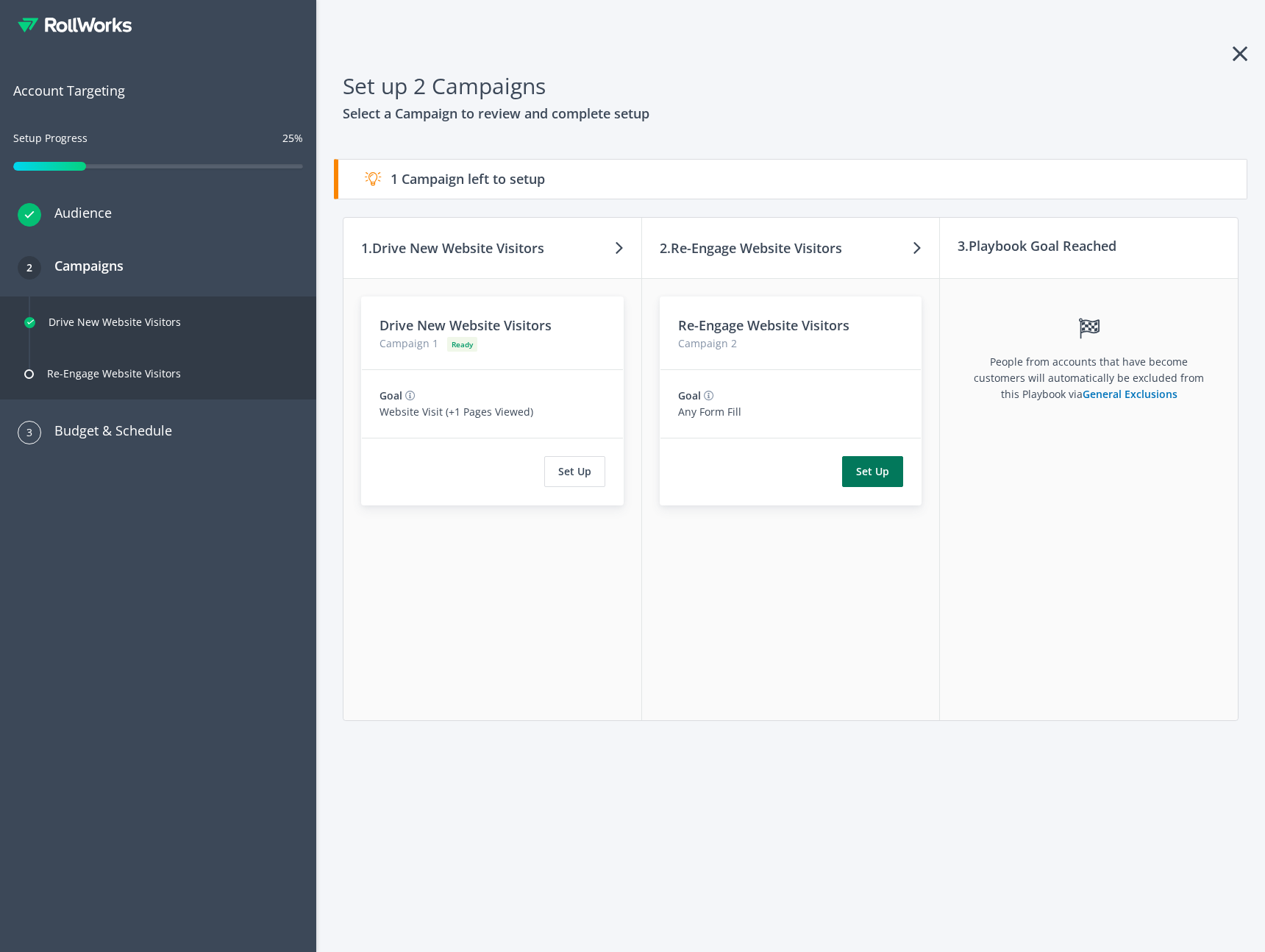
click at [872, 476] on button "Set Up" at bounding box center [872, 471] width 61 height 31
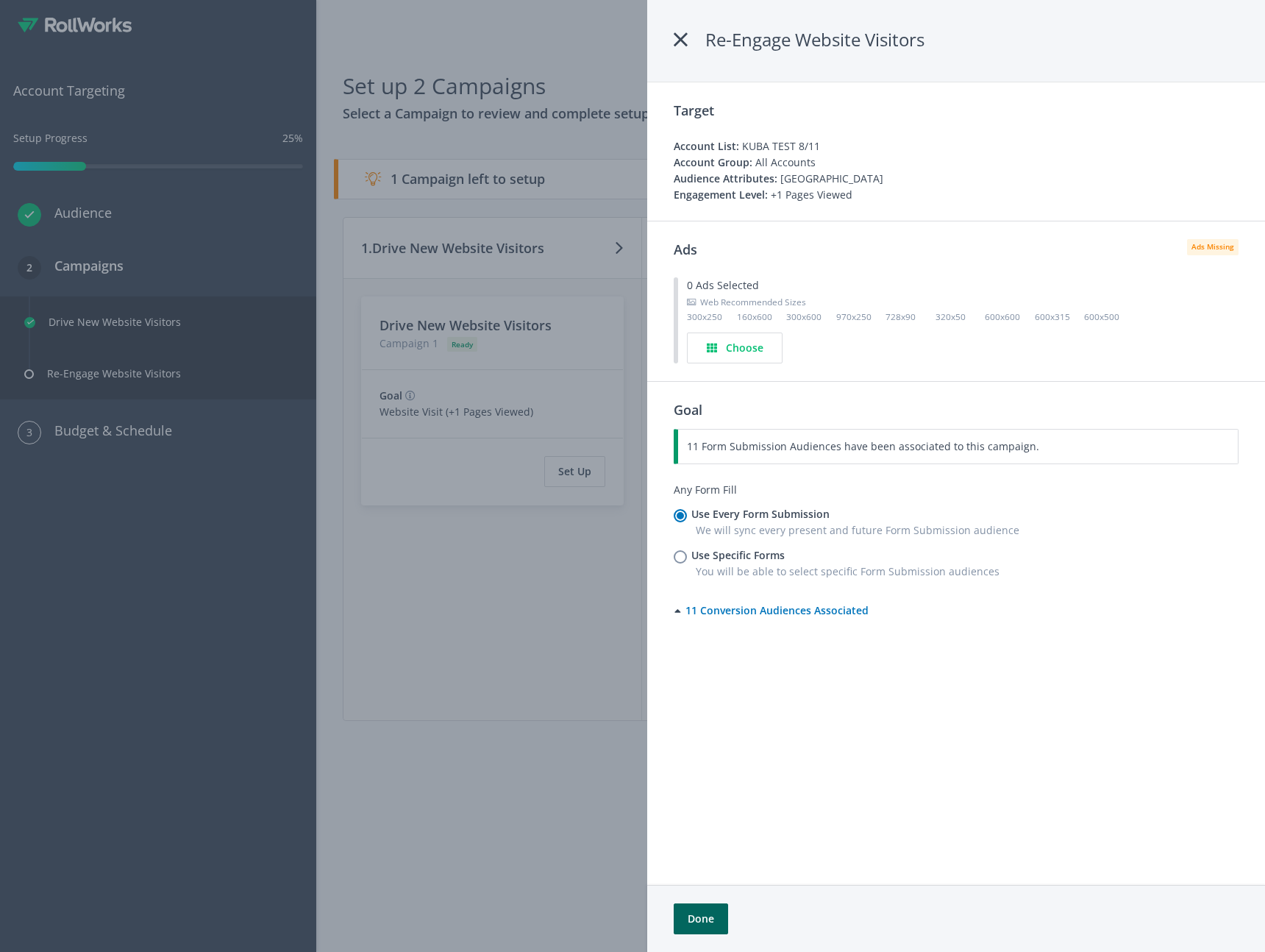
click at [752, 324] on div "Web Recommended Sizes 300x250 160x600 300x600 970x250 728x90 320x50 600x600 600…" at bounding box center [963, 313] width 552 height 39
click at [757, 341] on h4 "Choose" at bounding box center [745, 347] width 37 height 16
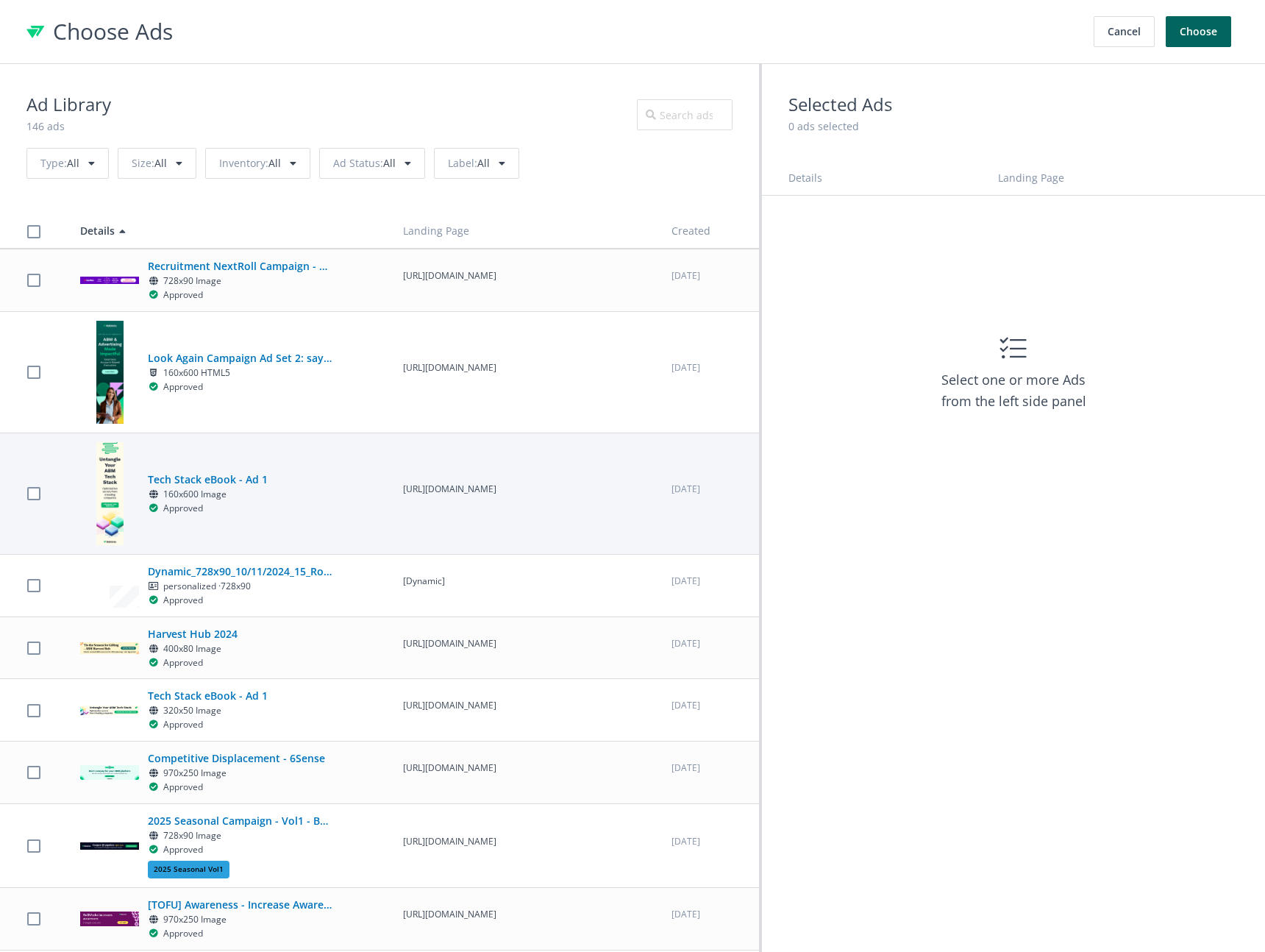
click at [229, 553] on td "Tech Stack eBook - Ad 1 160x600 Image Approved" at bounding box center [228, 493] width 323 height 121
checkbox input "true"
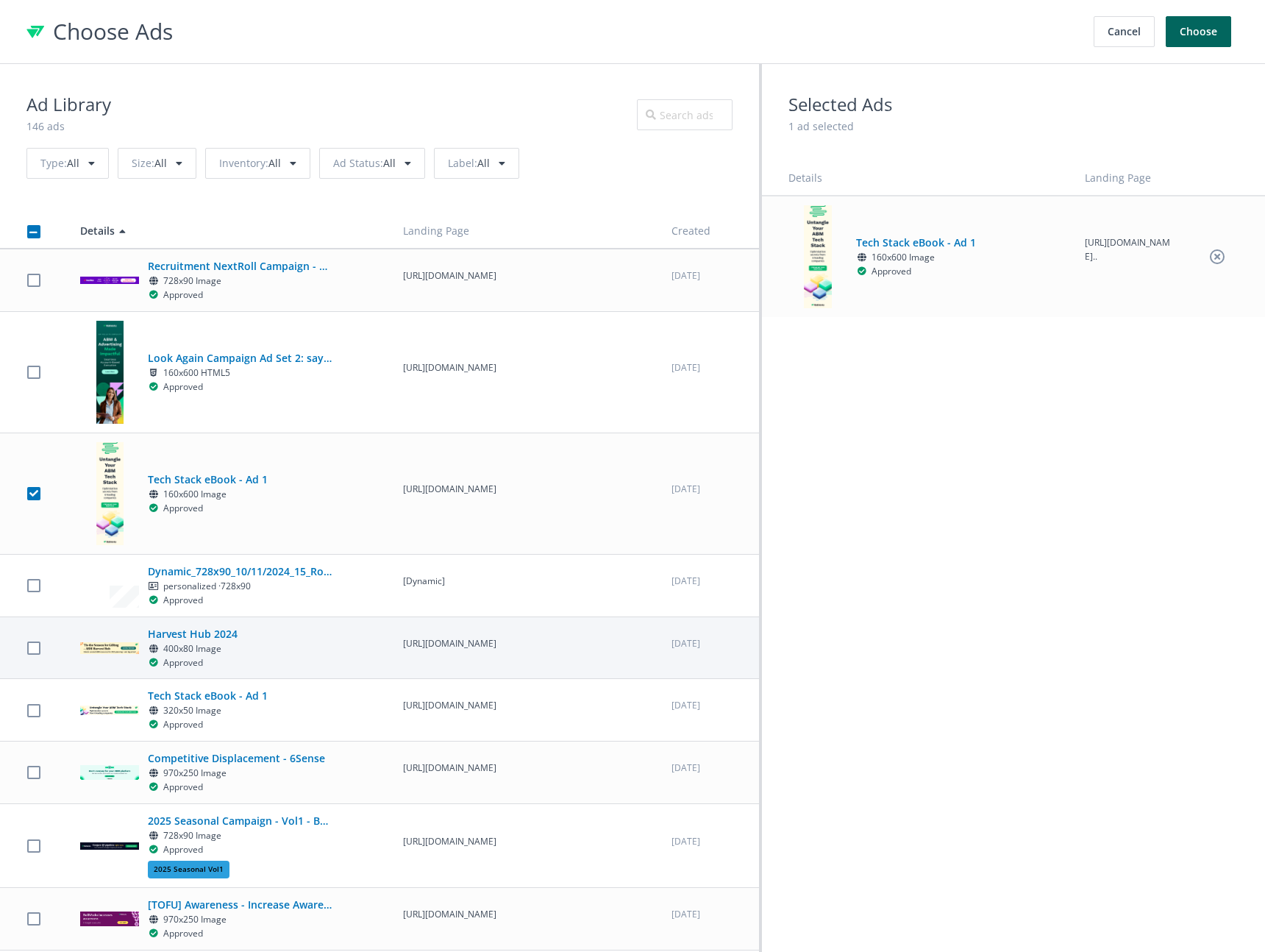
click at [222, 622] on td "Harvest Hub 2024 400x80 Image Approved" at bounding box center [228, 647] width 323 height 62
checkbox input "true"
click at [1205, 49] on div "Cancel Choose" at bounding box center [1163, 31] width 148 height 46
click at [1207, 35] on button "Choose" at bounding box center [1198, 31] width 65 height 31
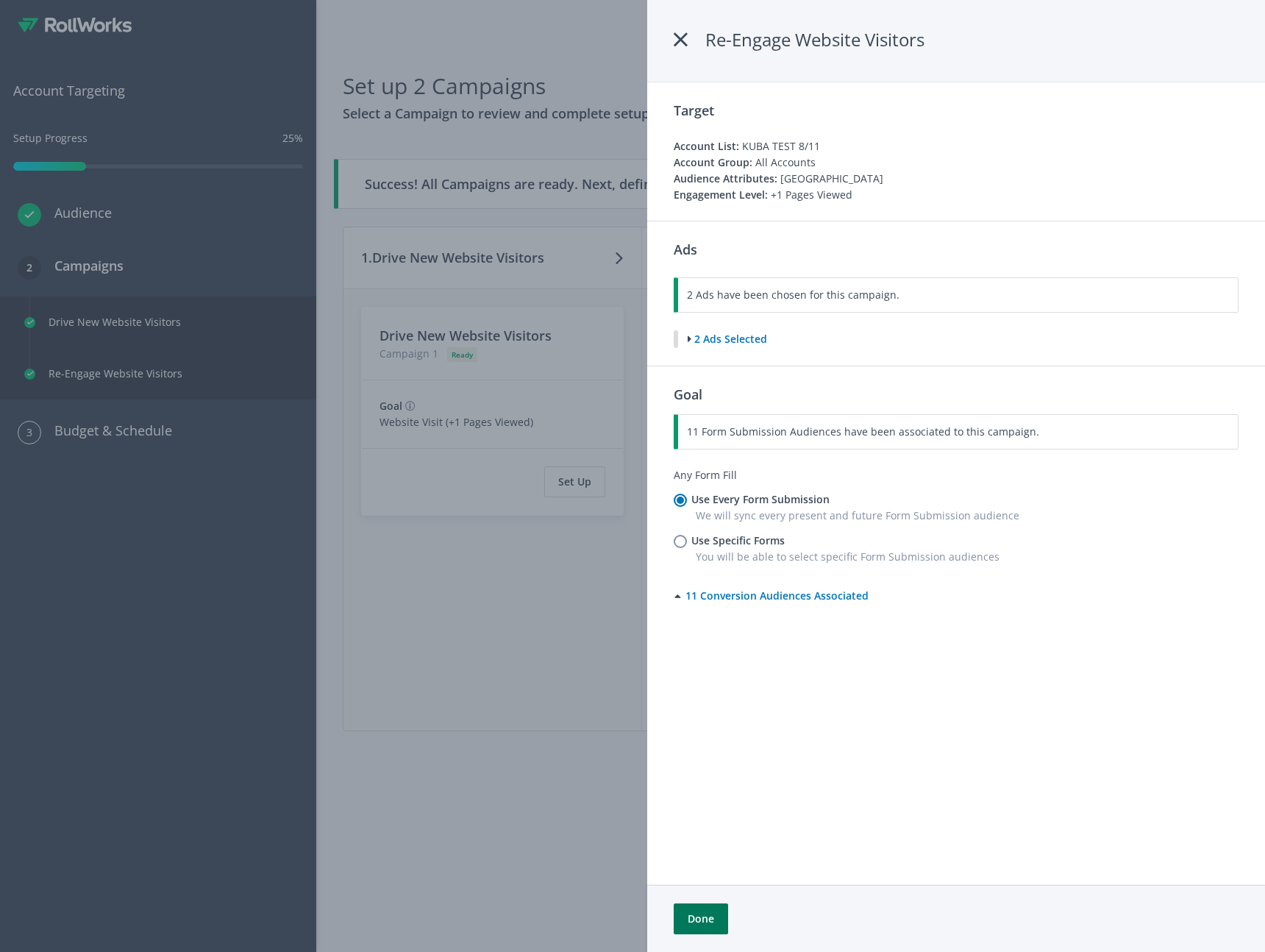
click at [710, 911] on button "Done" at bounding box center [701, 918] width 54 height 31
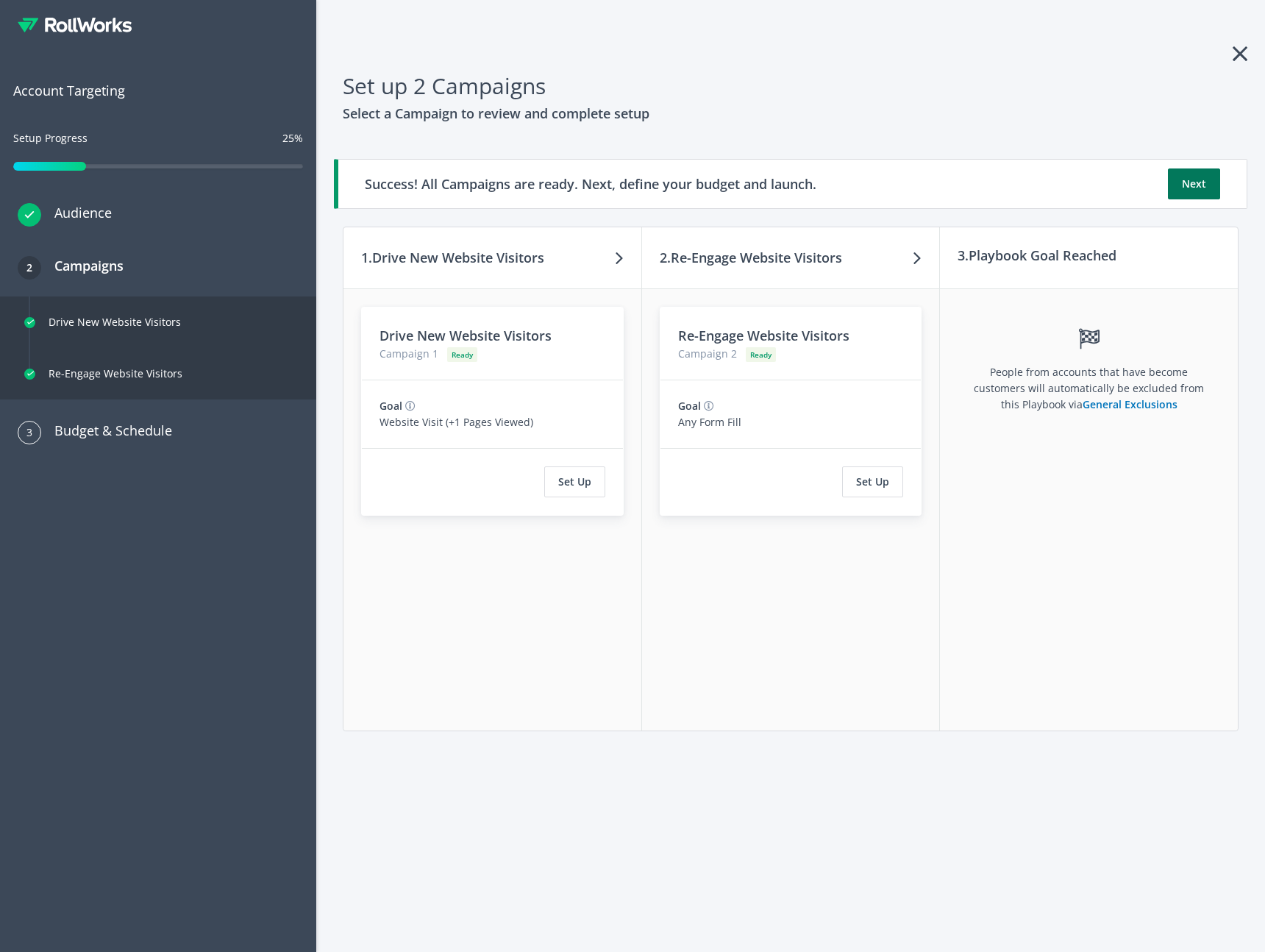
click at [1203, 183] on button "Next" at bounding box center [1194, 184] width 52 height 31
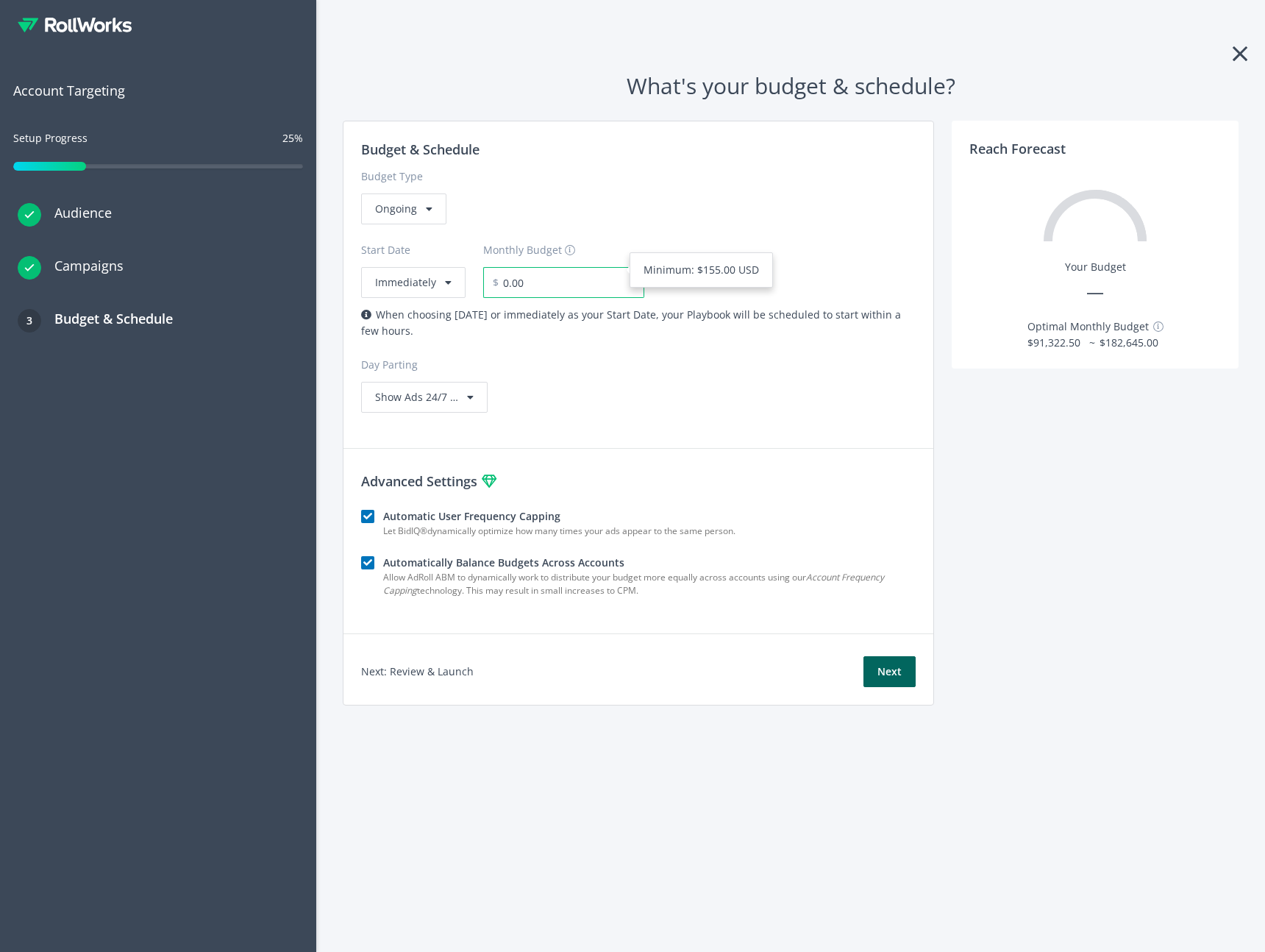
drag, startPoint x: 554, startPoint y: 290, endPoint x: 479, endPoint y: 274, distance: 76.7
click at [479, 274] on div "Start Date Immediately Monthly Budget $ 0.00 Minimum: $155.00 USD" at bounding box center [638, 261] width 555 height 74
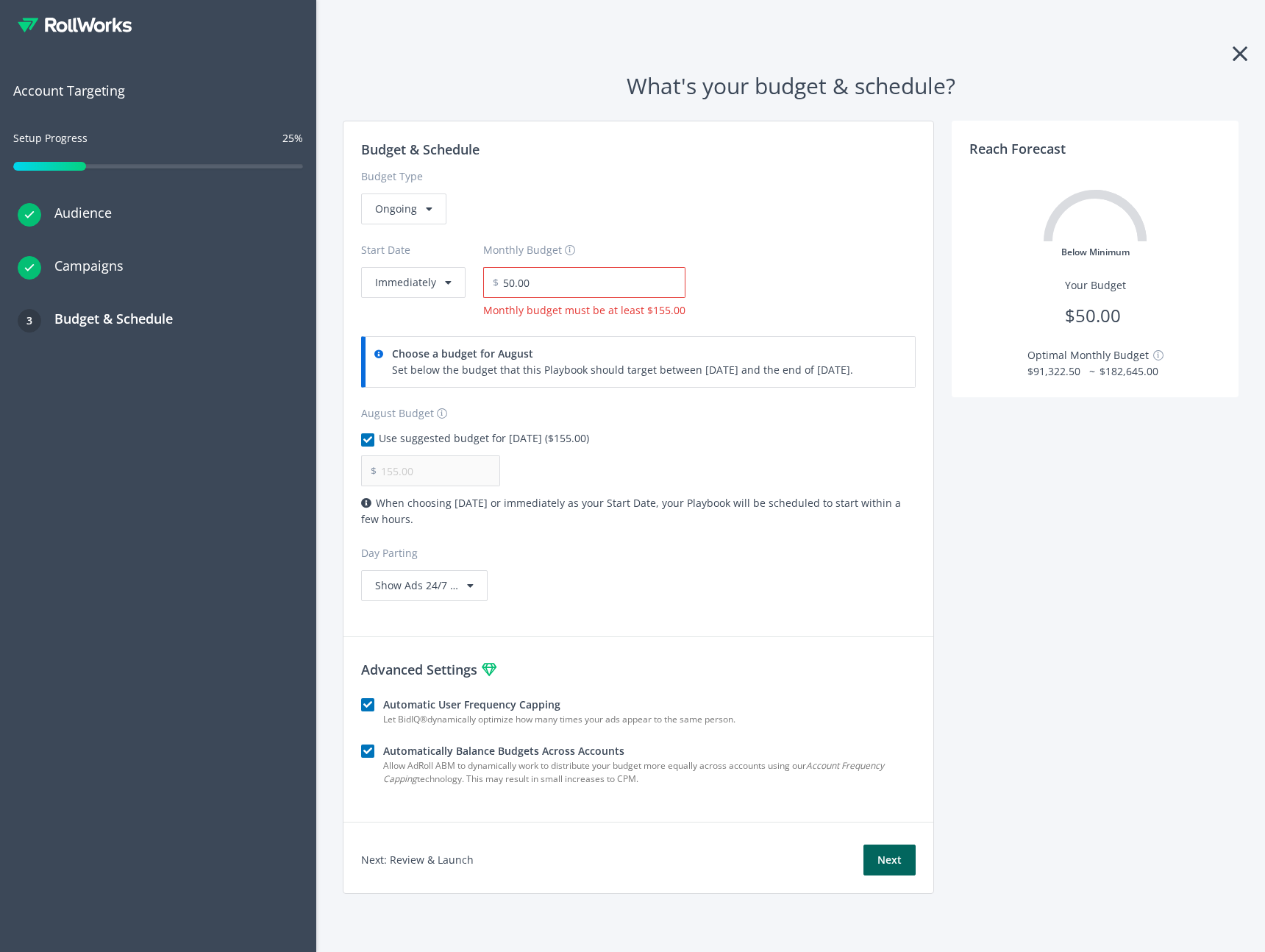
drag, startPoint x: 647, startPoint y: 758, endPoint x: 570, endPoint y: 668, distance: 118.4
click at [646, 758] on div "What's your budget & schedule? Budget & Schedule Budget Type Ongoing Start Date…" at bounding box center [791, 476] width 949 height 952
drag, startPoint x: 591, startPoint y: 284, endPoint x: 252, endPoint y: 249, distance: 340.8
click at [252, 250] on div "RollWorks Edit Mode Account Targeting Setup Progress 25% Audience Campaigns 3 B…" at bounding box center [632, 476] width 1265 height 952
type input "200.00"
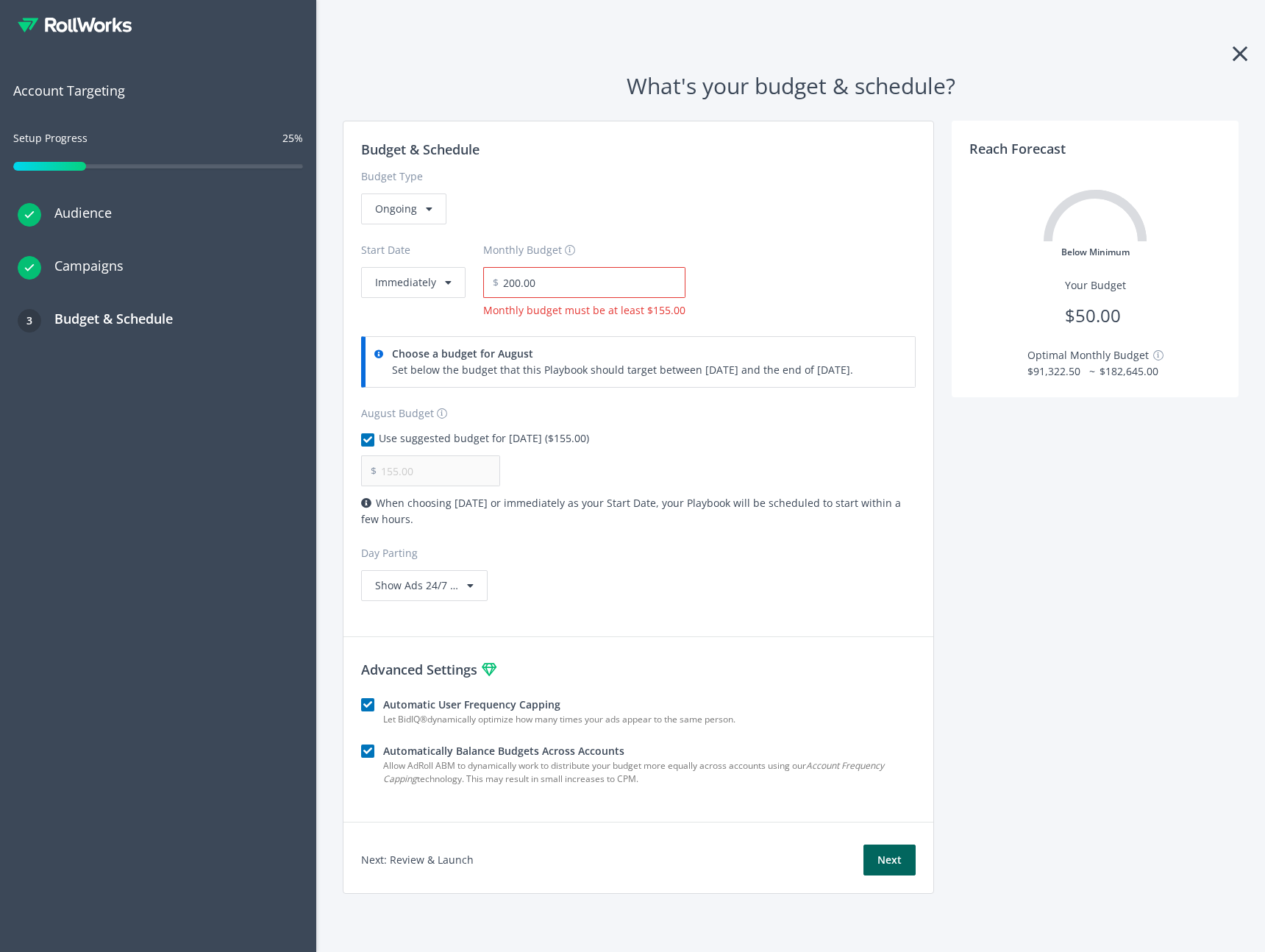
click at [1050, 657] on div "Budget & Schedule Budget Type Ongoing Start Date Immediately Monthly Budget $ 2…" at bounding box center [791, 516] width 914 height 791
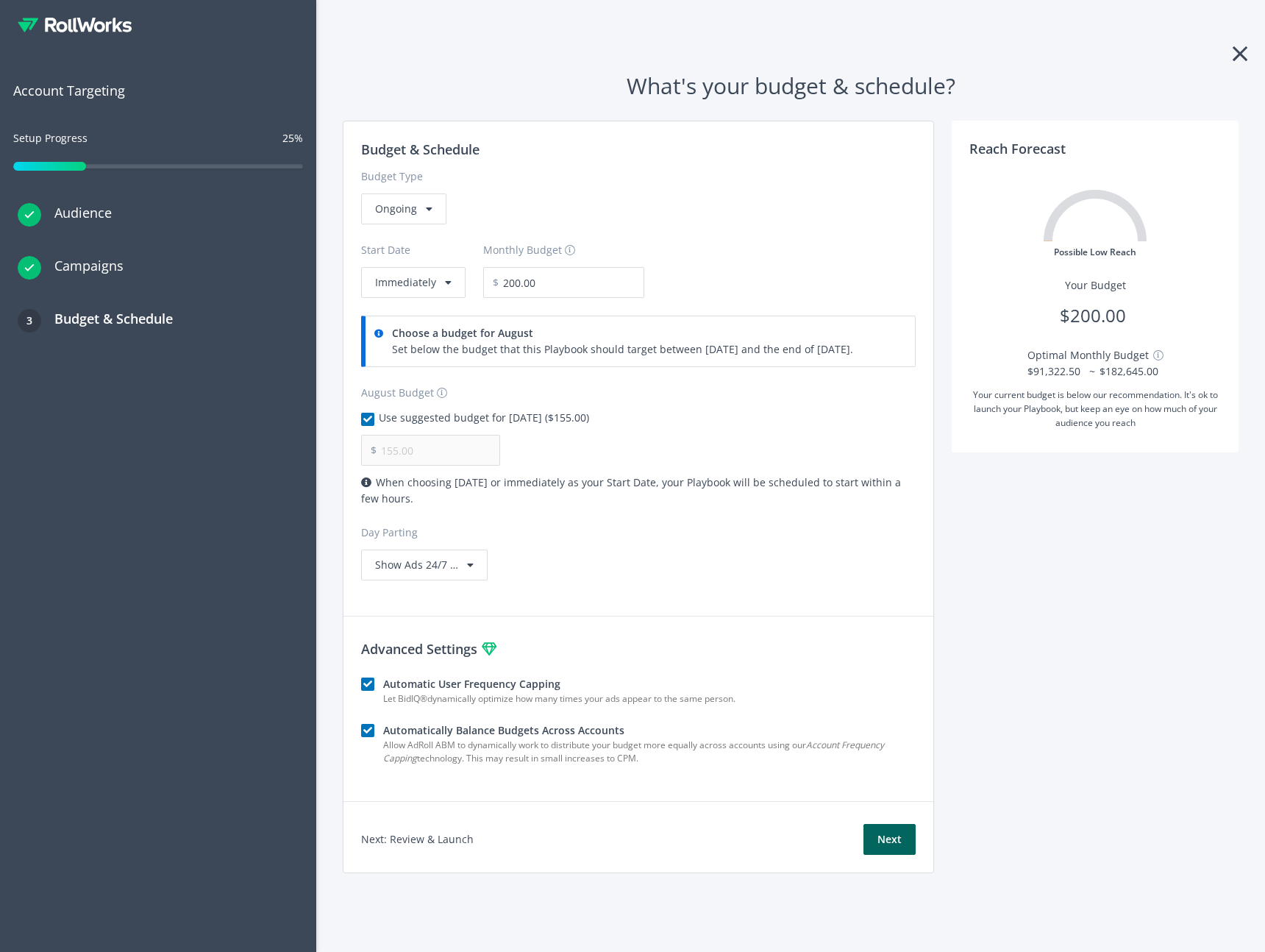
click at [1235, 53] on icon at bounding box center [1240, 53] width 15 height 23
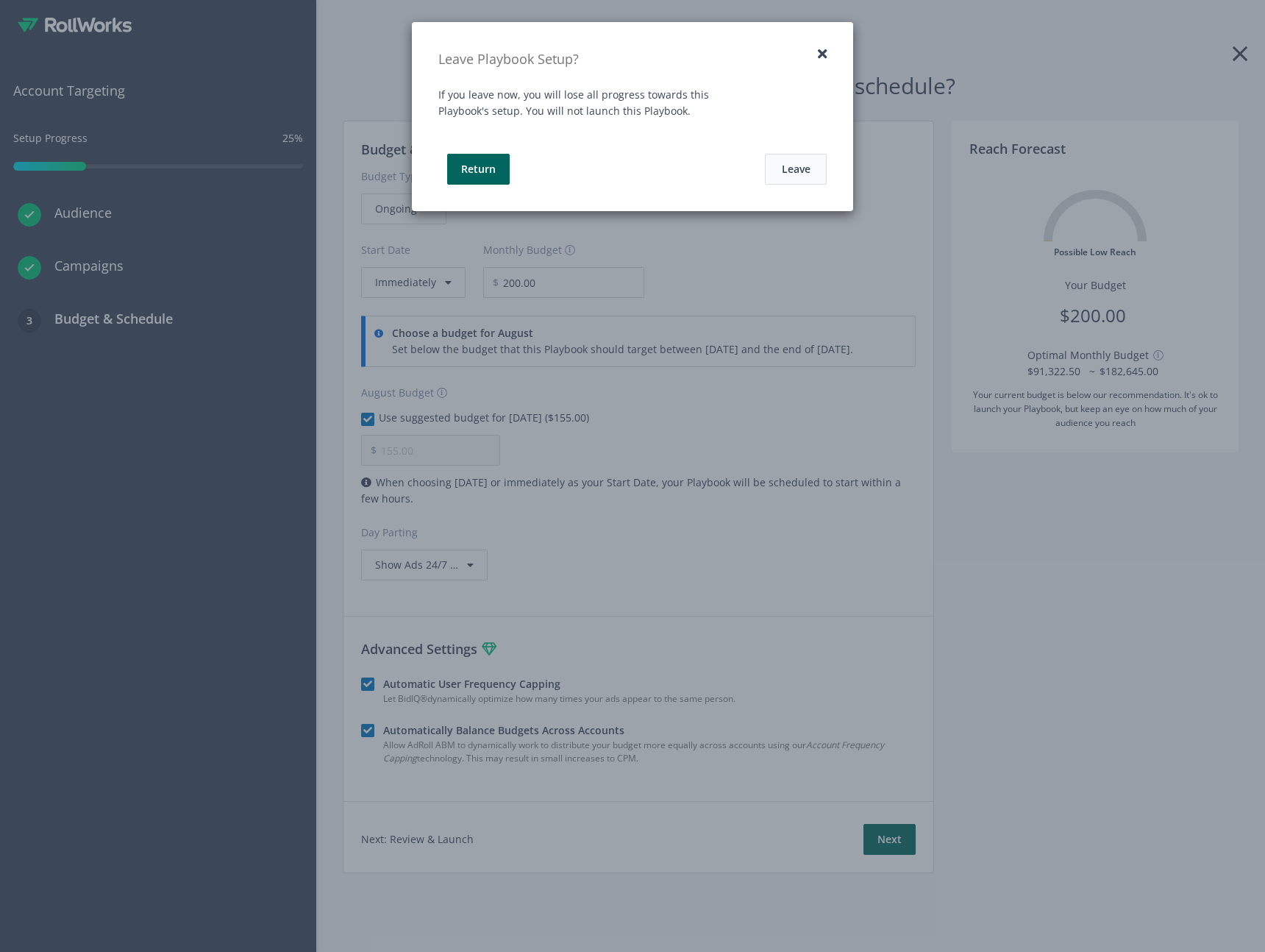
click at [785, 171] on button "Leave" at bounding box center [795, 169] width 62 height 31
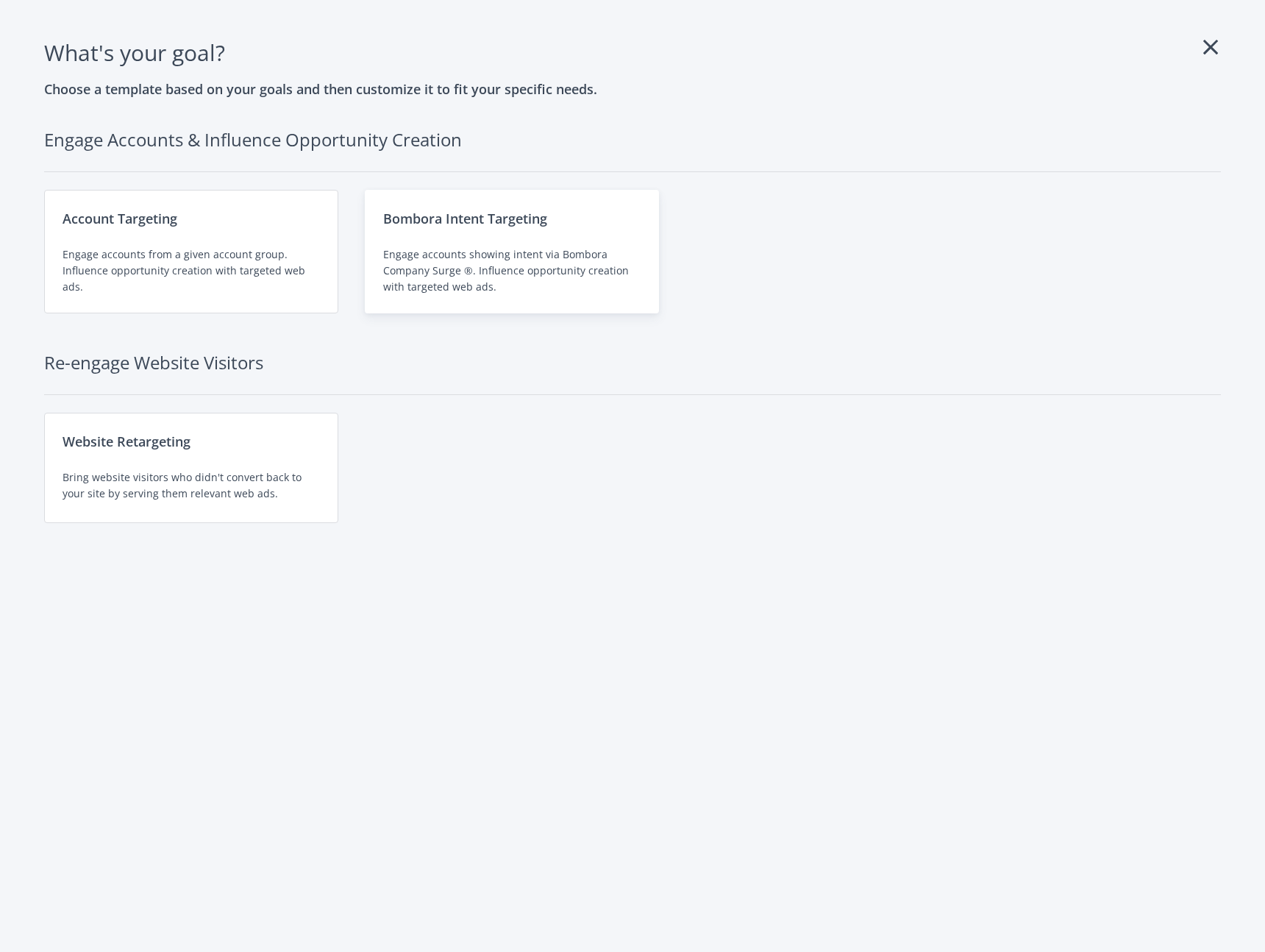
click at [474, 267] on div "Engage accounts showing intent via Bombora Company Surge ®. Influence opportuni…" at bounding box center [512, 270] width 257 height 48
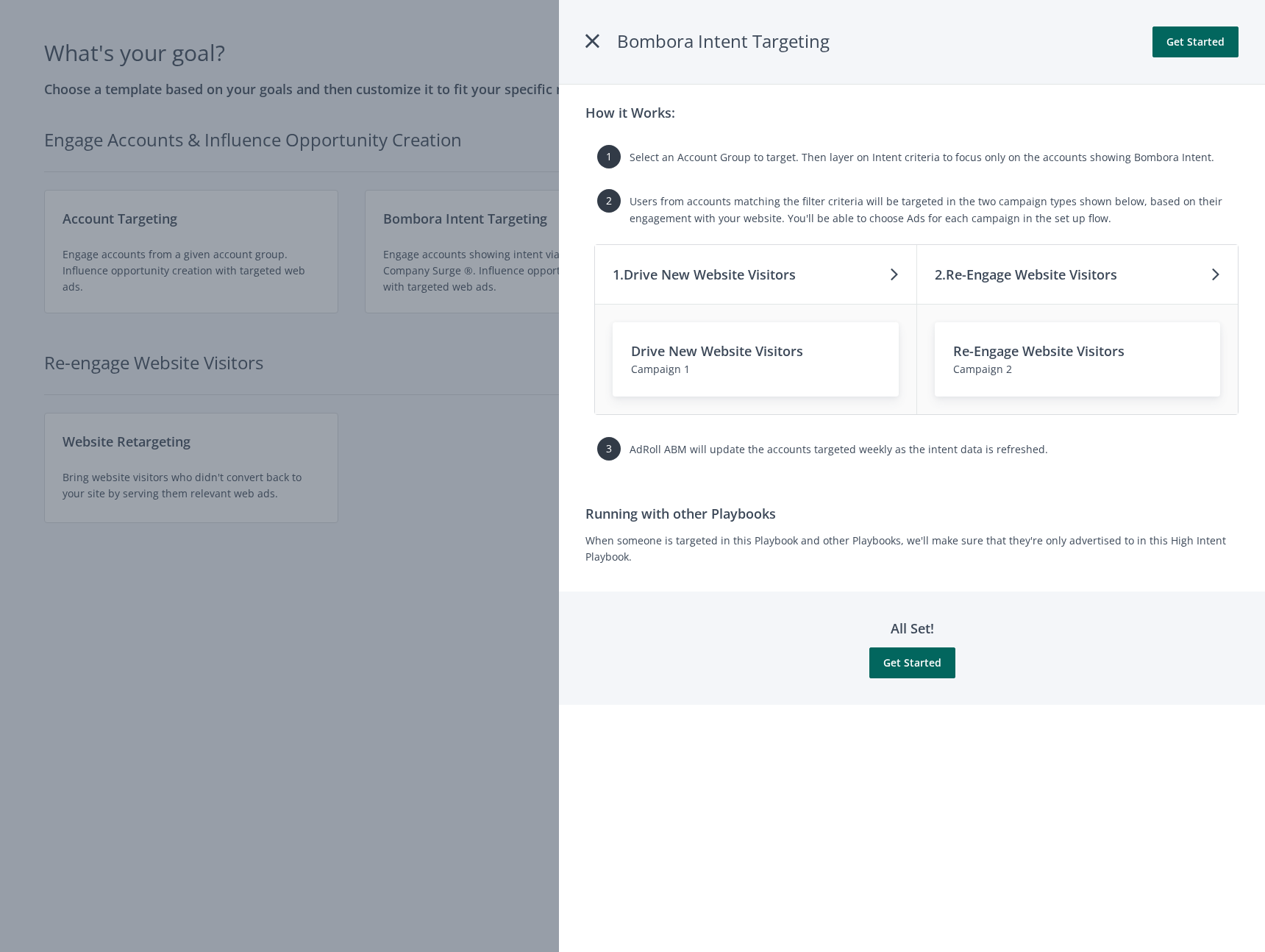
click at [653, 559] on div "Running with other Playbooks When someone is targeted in this Playbook and othe…" at bounding box center [912, 534] width 653 height 62
click at [158, 751] on div at bounding box center [632, 476] width 1265 height 952
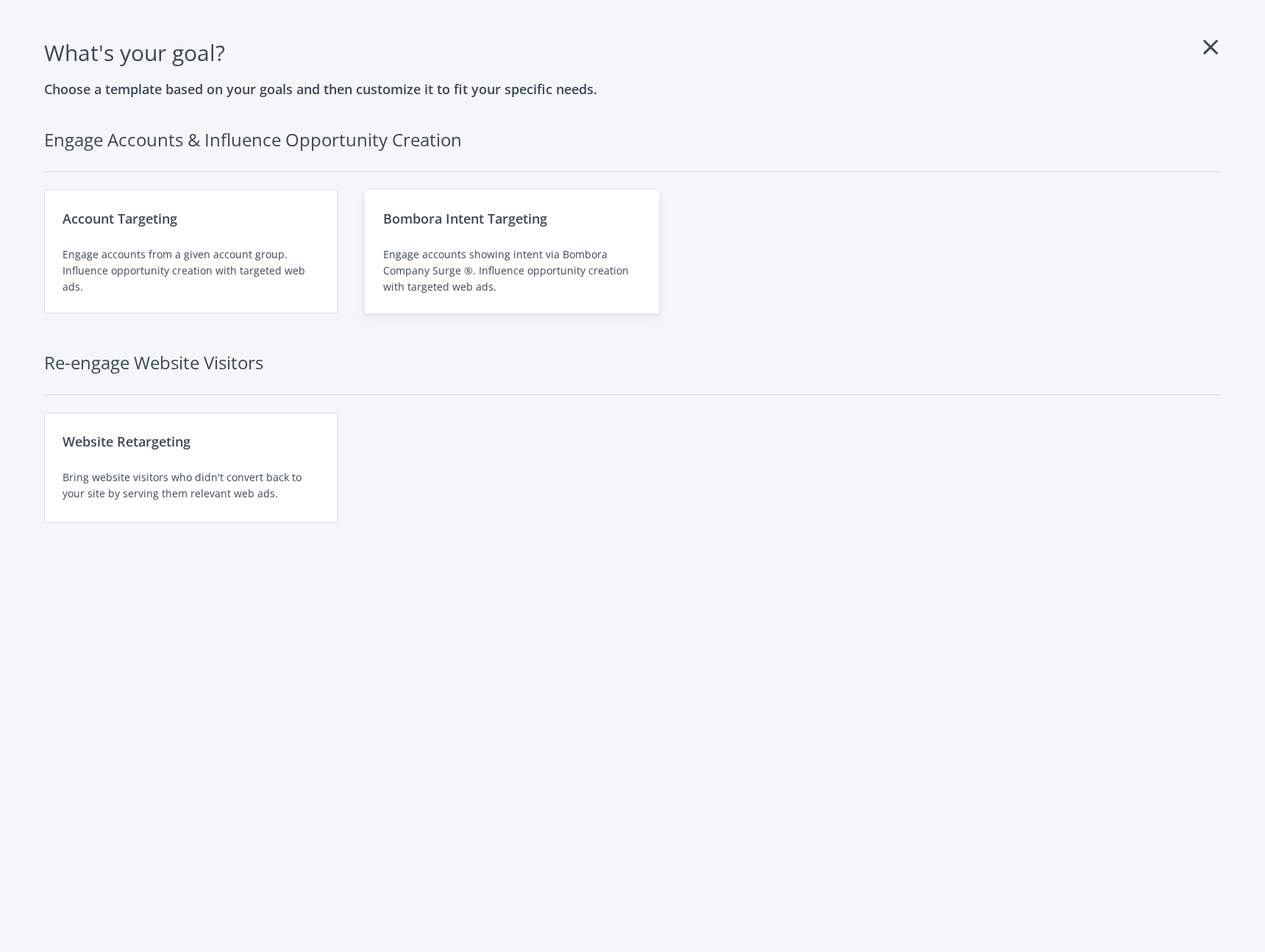
click at [515, 274] on div "Engage accounts showing intent via Bombora Company Surge ®. Influence opportuni…" at bounding box center [512, 270] width 257 height 48
click at [552, 274] on div "Engage accounts showing intent via Bombora Company Surge ®. Influence opportuni…" at bounding box center [512, 270] width 257 height 48
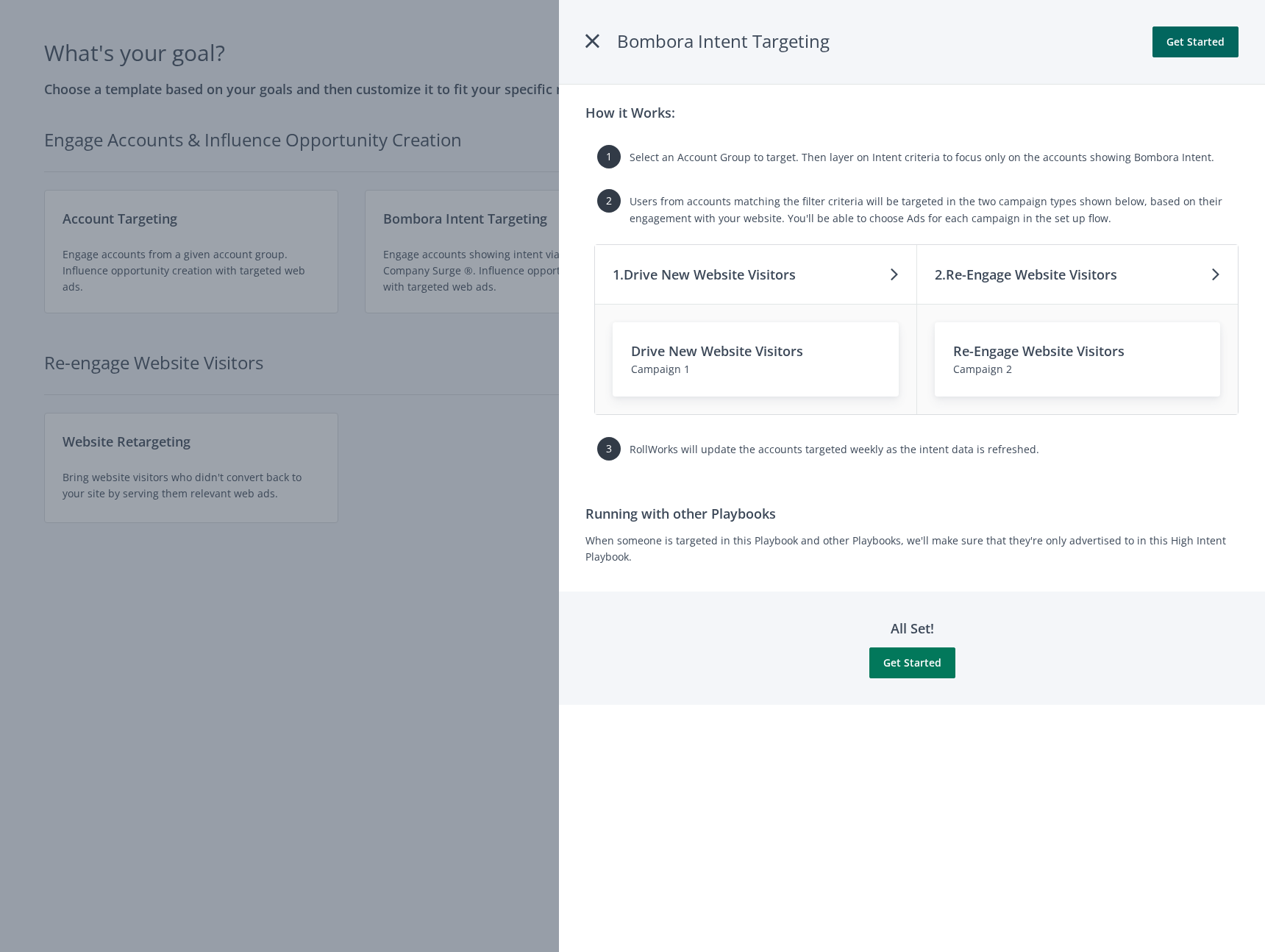
click at [915, 664] on button "Get Started" at bounding box center [912, 662] width 86 height 31
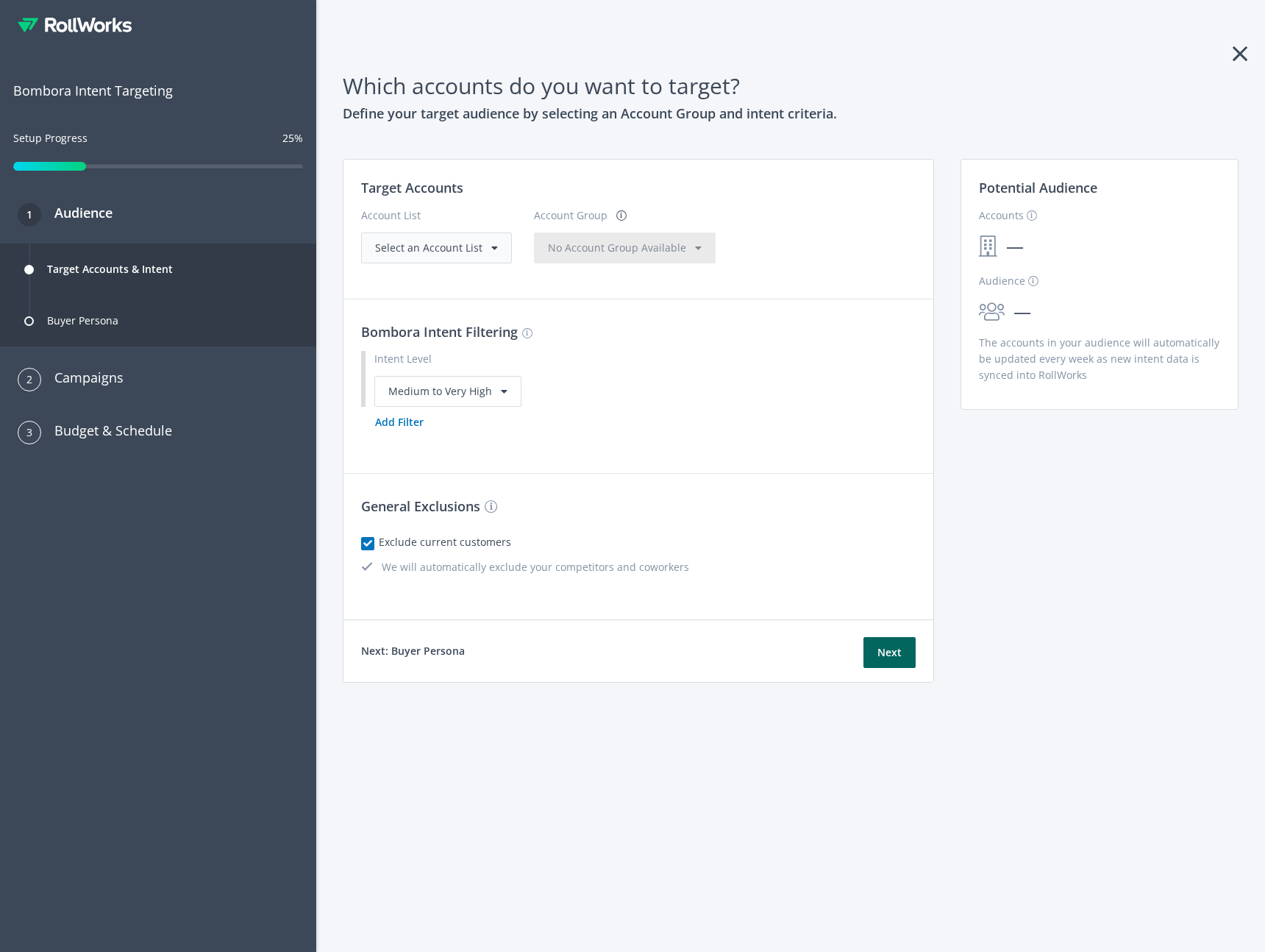
click at [477, 239] on div "Select an Account List" at bounding box center [436, 247] width 151 height 31
click at [448, 255] on div "Select an Account List" at bounding box center [436, 247] width 123 height 16
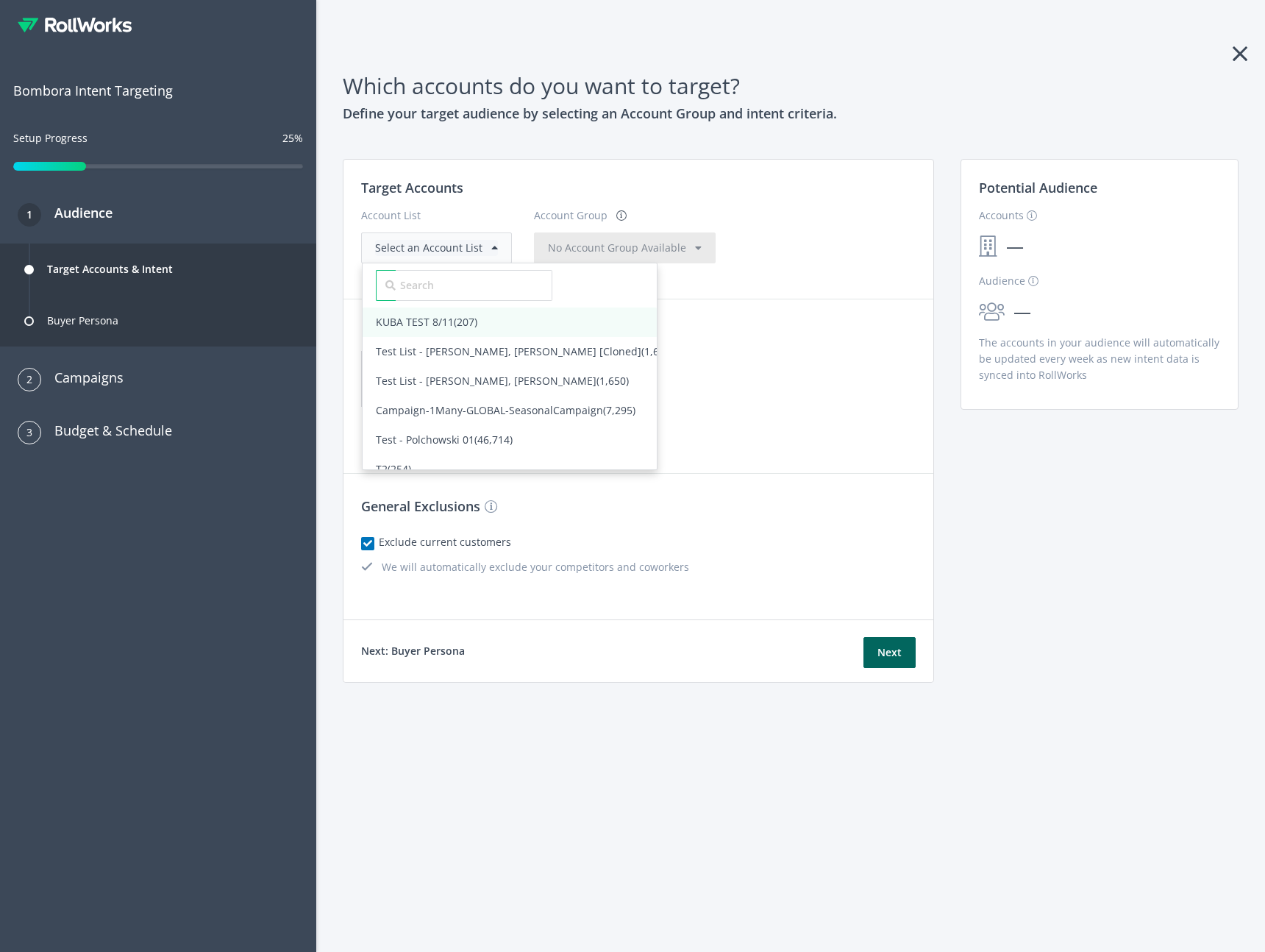
click at [449, 309] on span "KUBA TEST 8/11 (207)" at bounding box center [510, 323] width 295 height 30
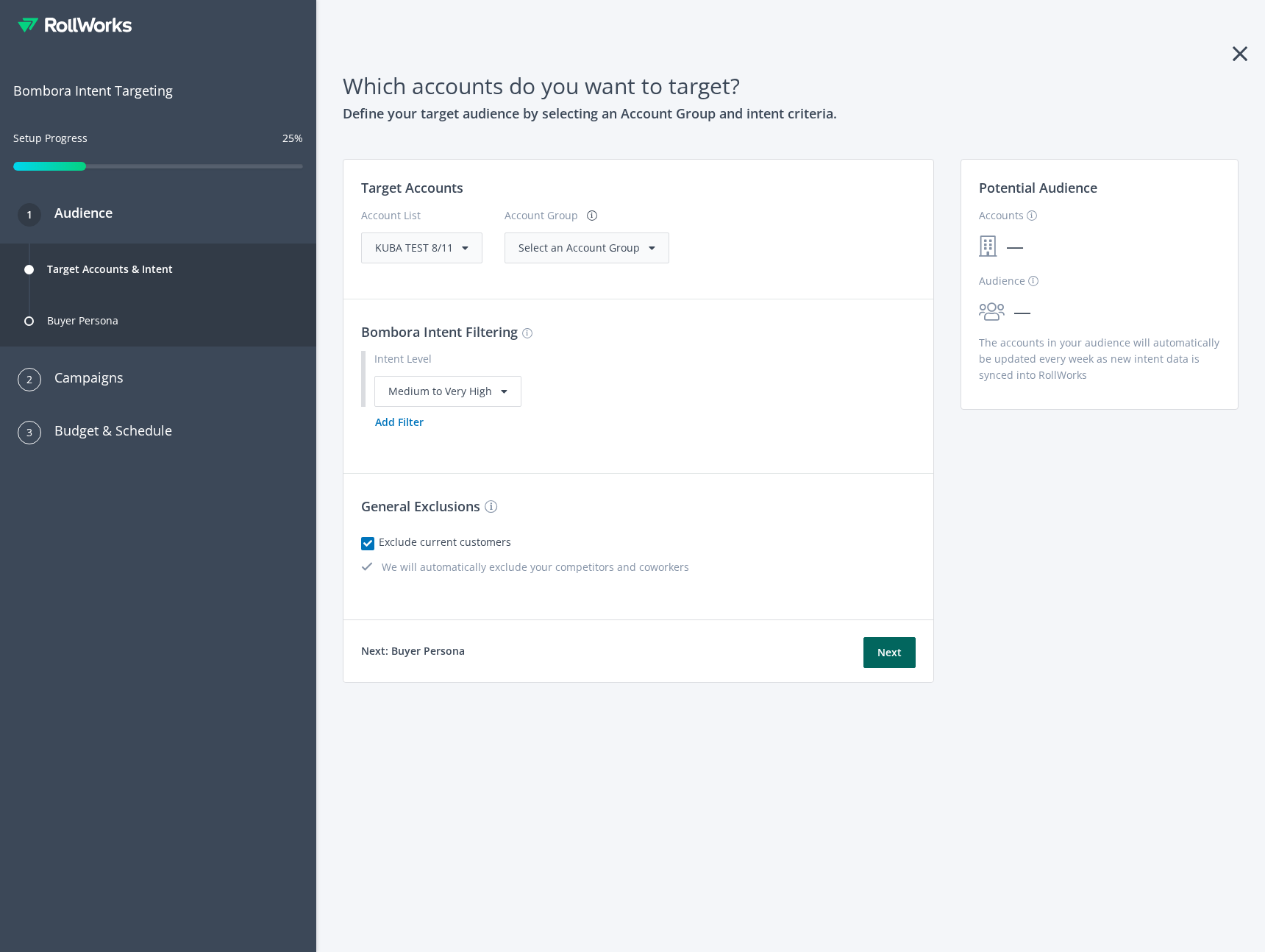
click at [594, 256] on div "Select an Account Group" at bounding box center [586, 247] width 165 height 31
click at [620, 251] on span "Select an Account Group" at bounding box center [579, 247] width 121 height 14
click at [556, 291] on span "All Accounts (207)" at bounding box center [561, 278] width 110 height 30
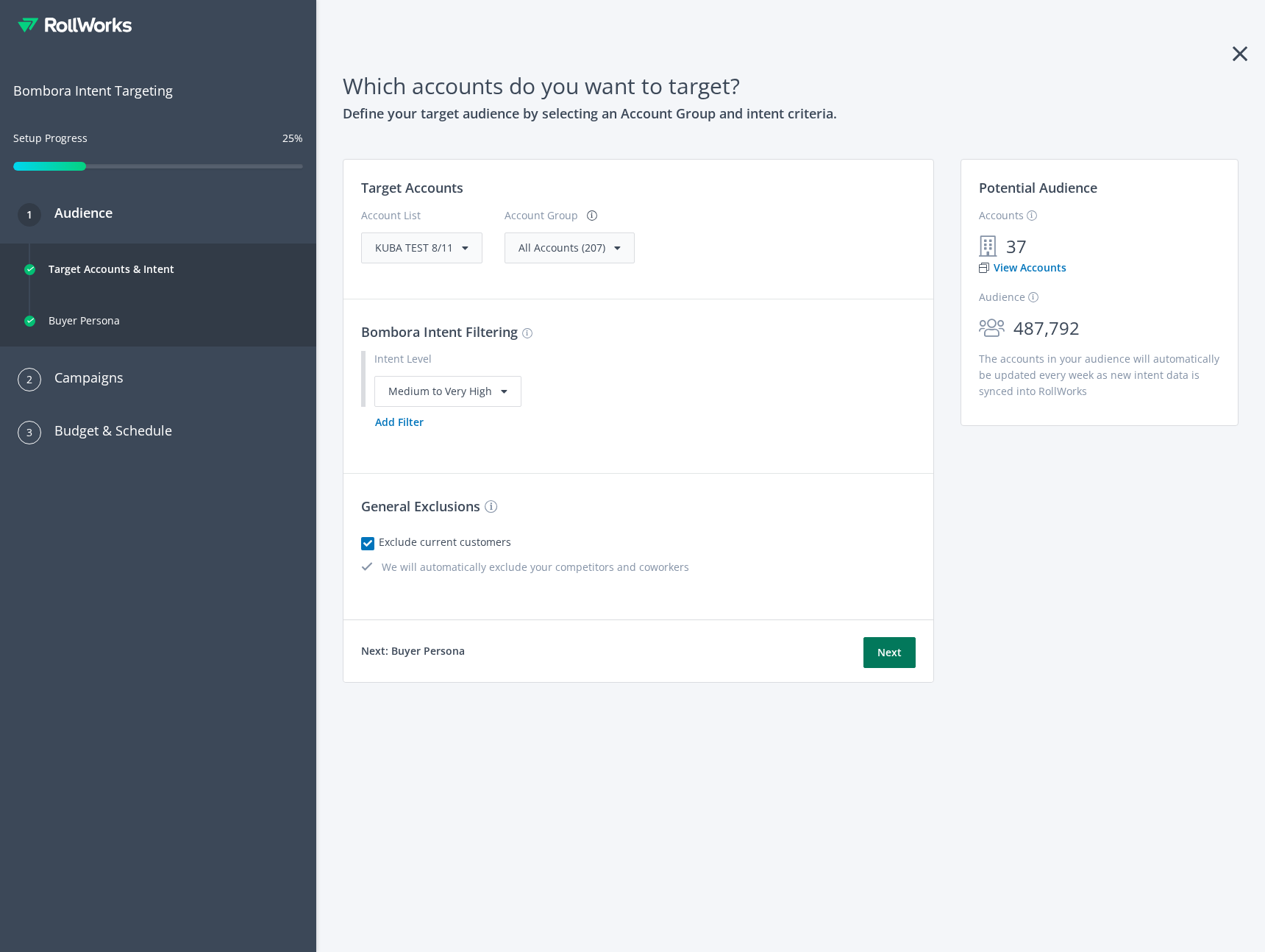
click at [896, 654] on button "Next" at bounding box center [889, 652] width 52 height 31
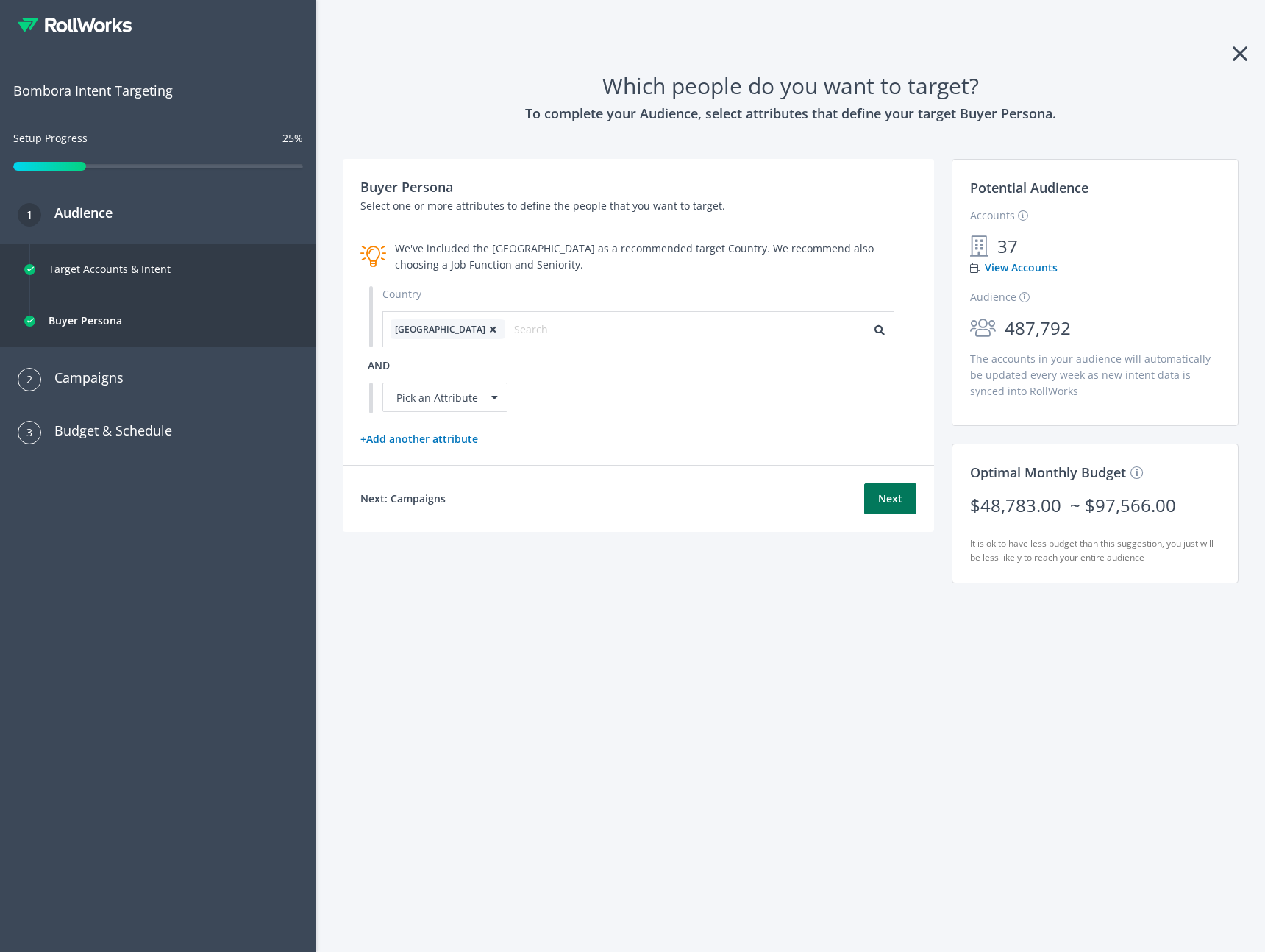
click at [884, 501] on button "Next" at bounding box center [890, 498] width 52 height 31
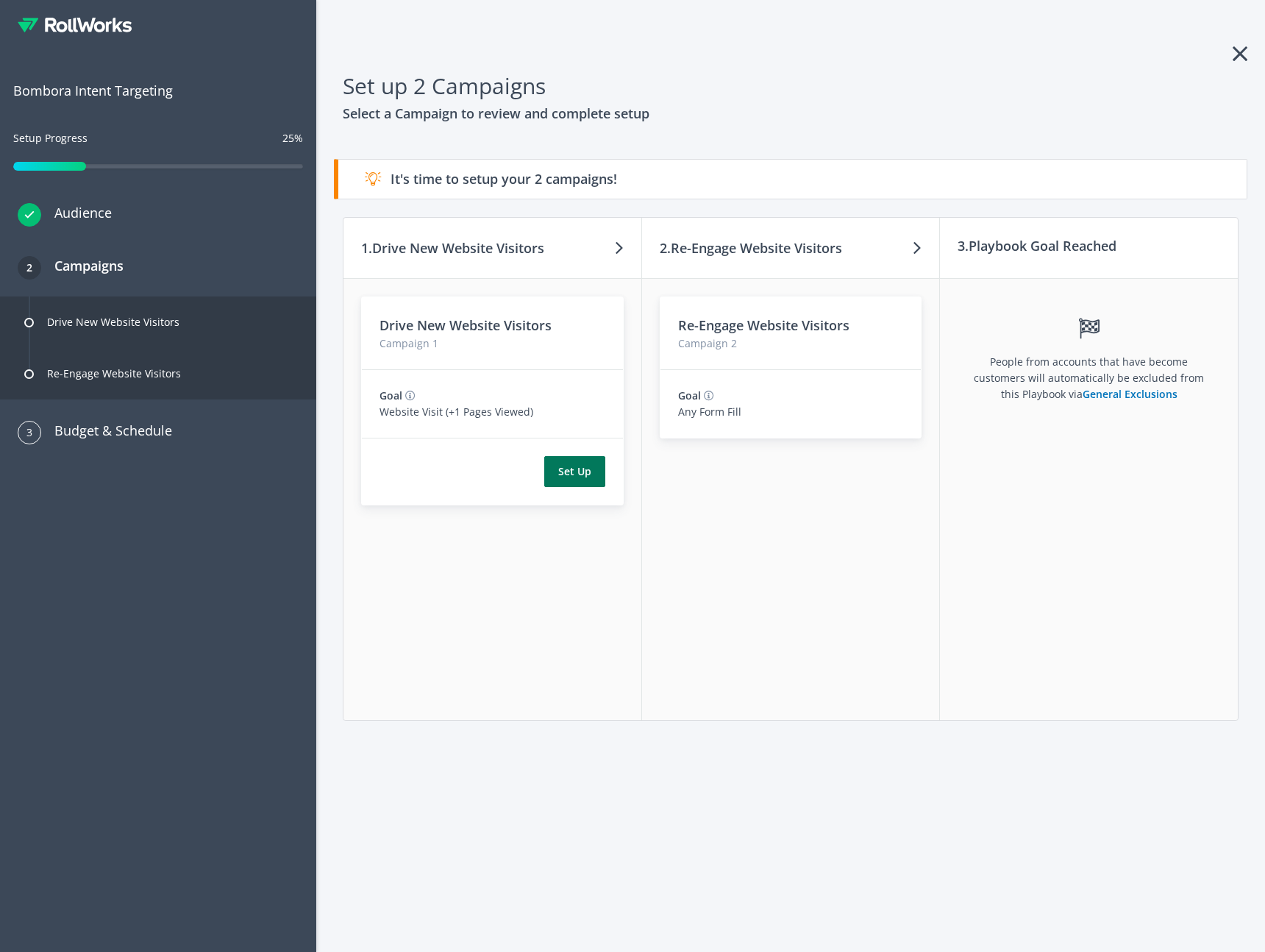
click at [567, 473] on button "Set Up" at bounding box center [574, 471] width 61 height 31
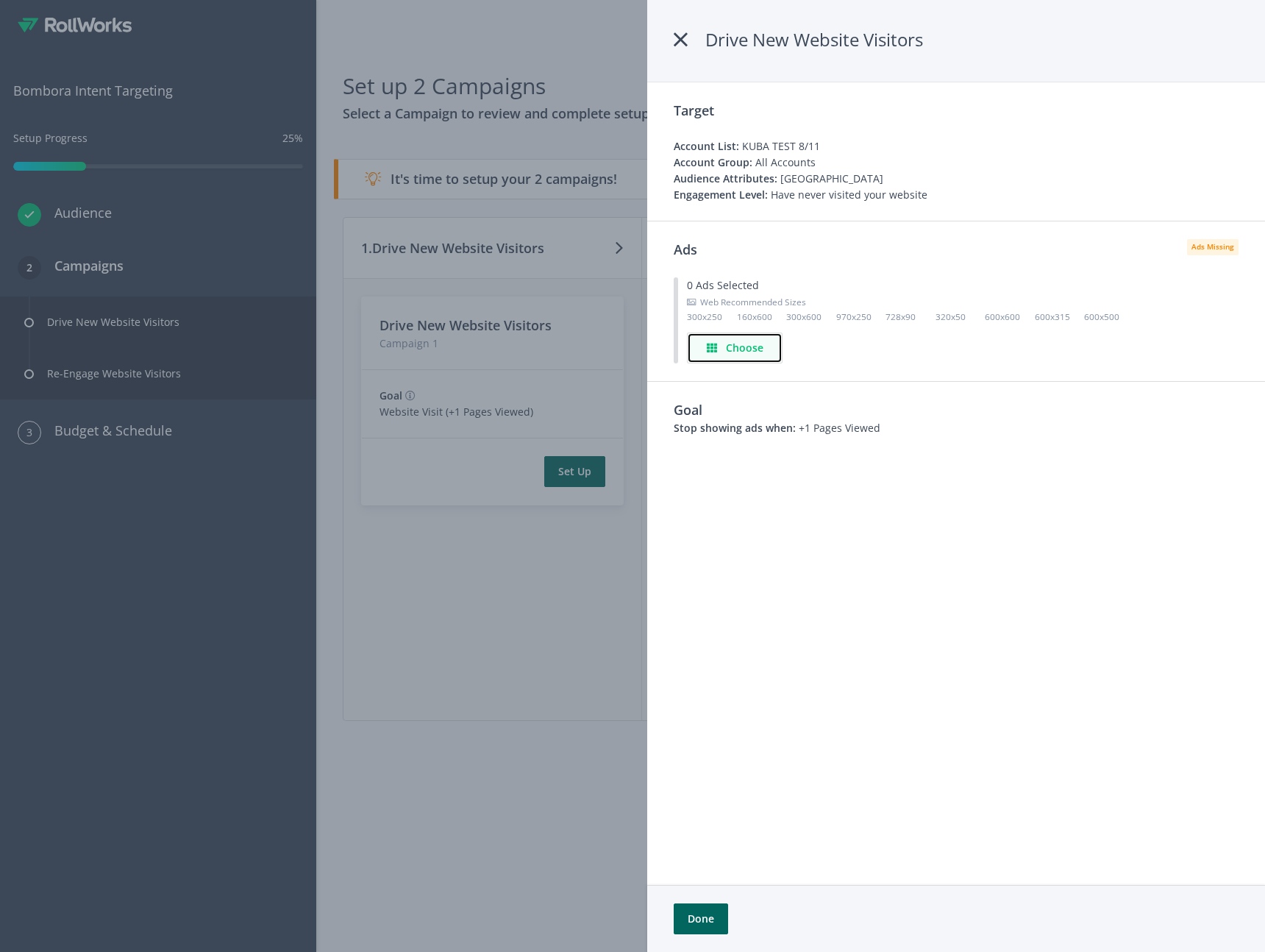
click at [740, 351] on h4 "Choose" at bounding box center [745, 347] width 37 height 16
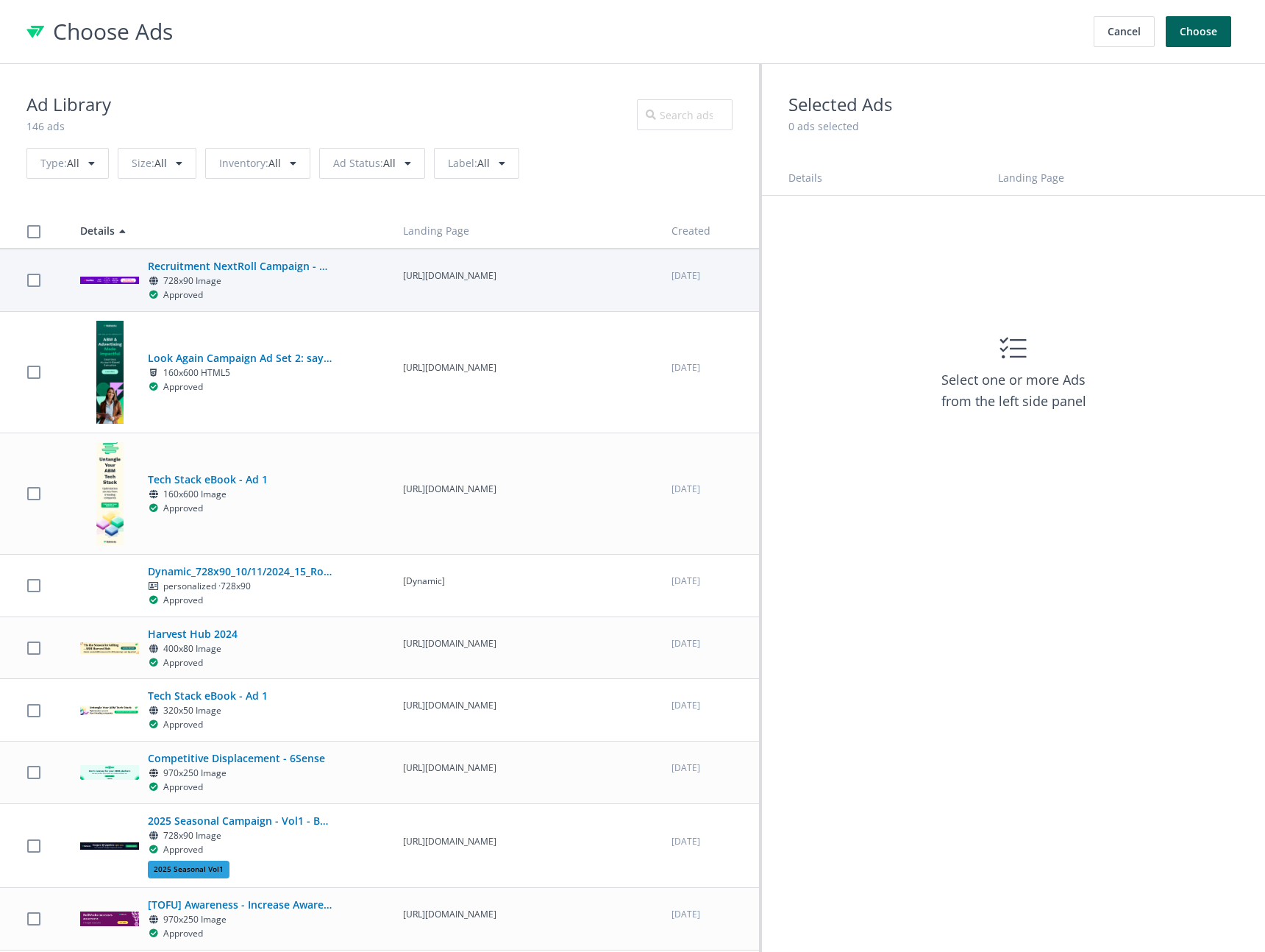
click at [178, 291] on div "Approved" at bounding box center [175, 295] width 55 height 14
checkbox input "true"
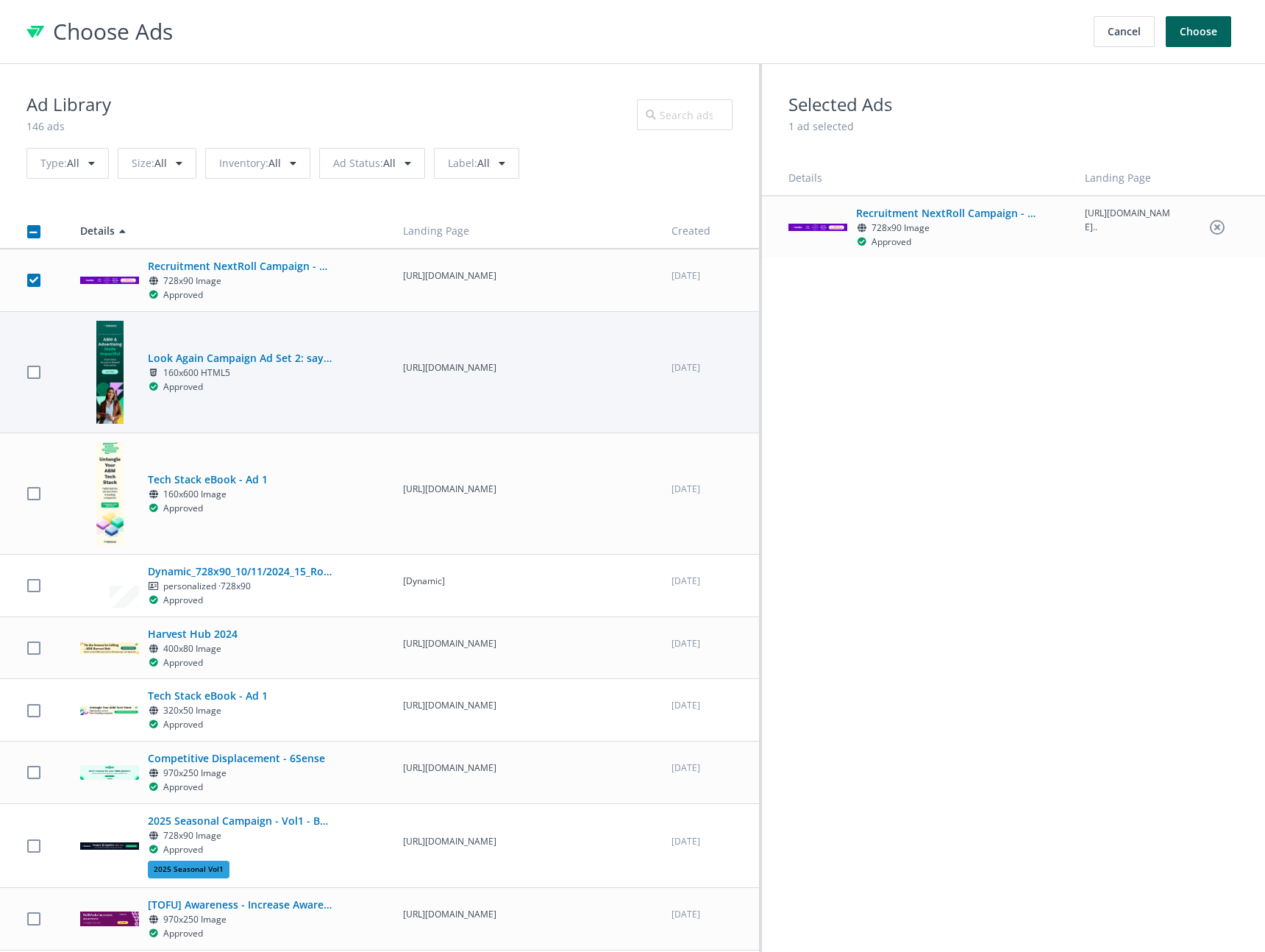
click at [201, 380] on div "160x600 HTML5" at bounding box center [240, 373] width 184 height 14
checkbox input "true"
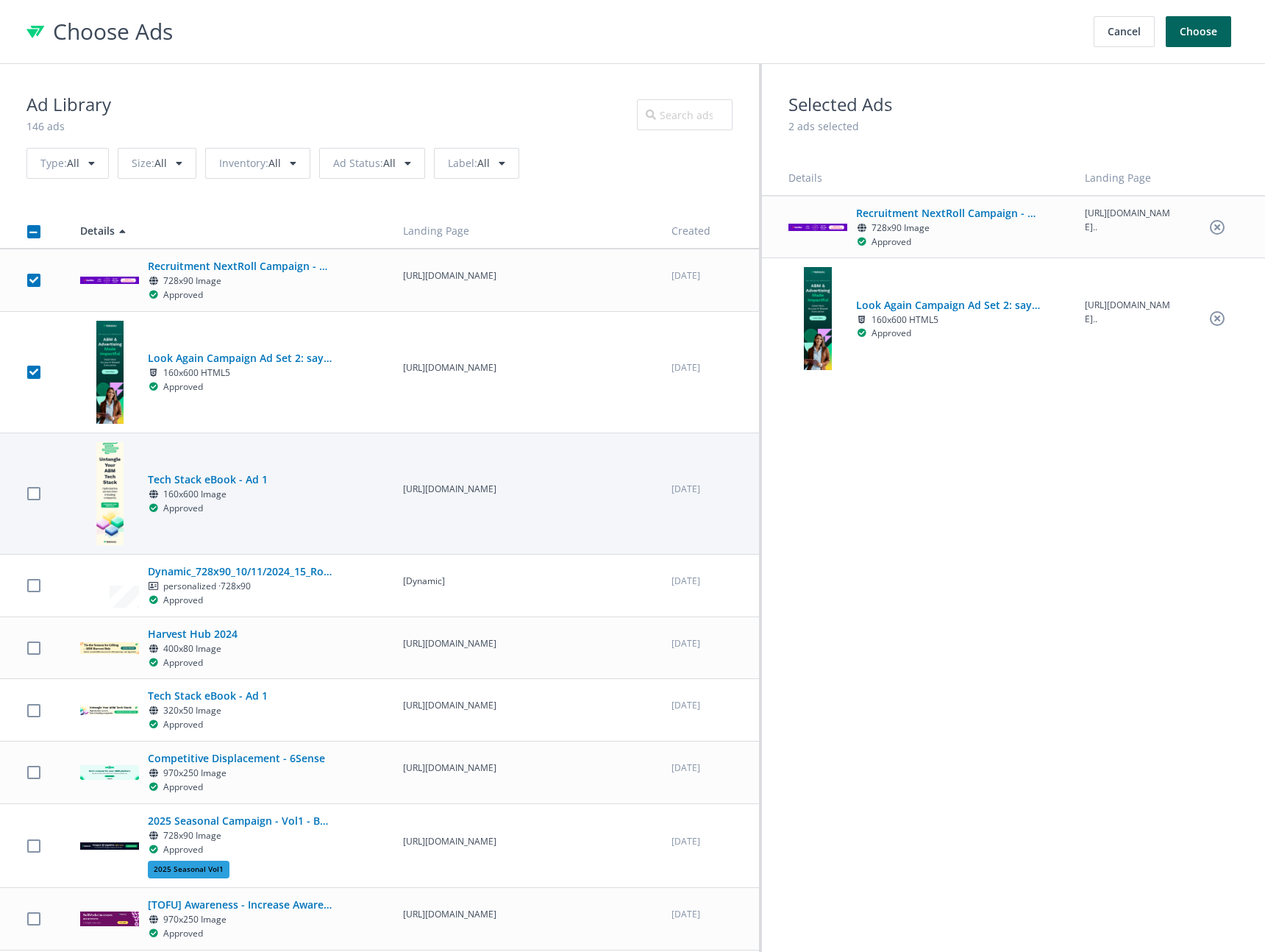
click at [237, 528] on div "Tech Stack eBook - Ad 1 160x600 Image Approved" at bounding box center [227, 493] width 296 height 103
checkbox input "true"
click at [1199, 34] on button "Choose" at bounding box center [1198, 31] width 65 height 31
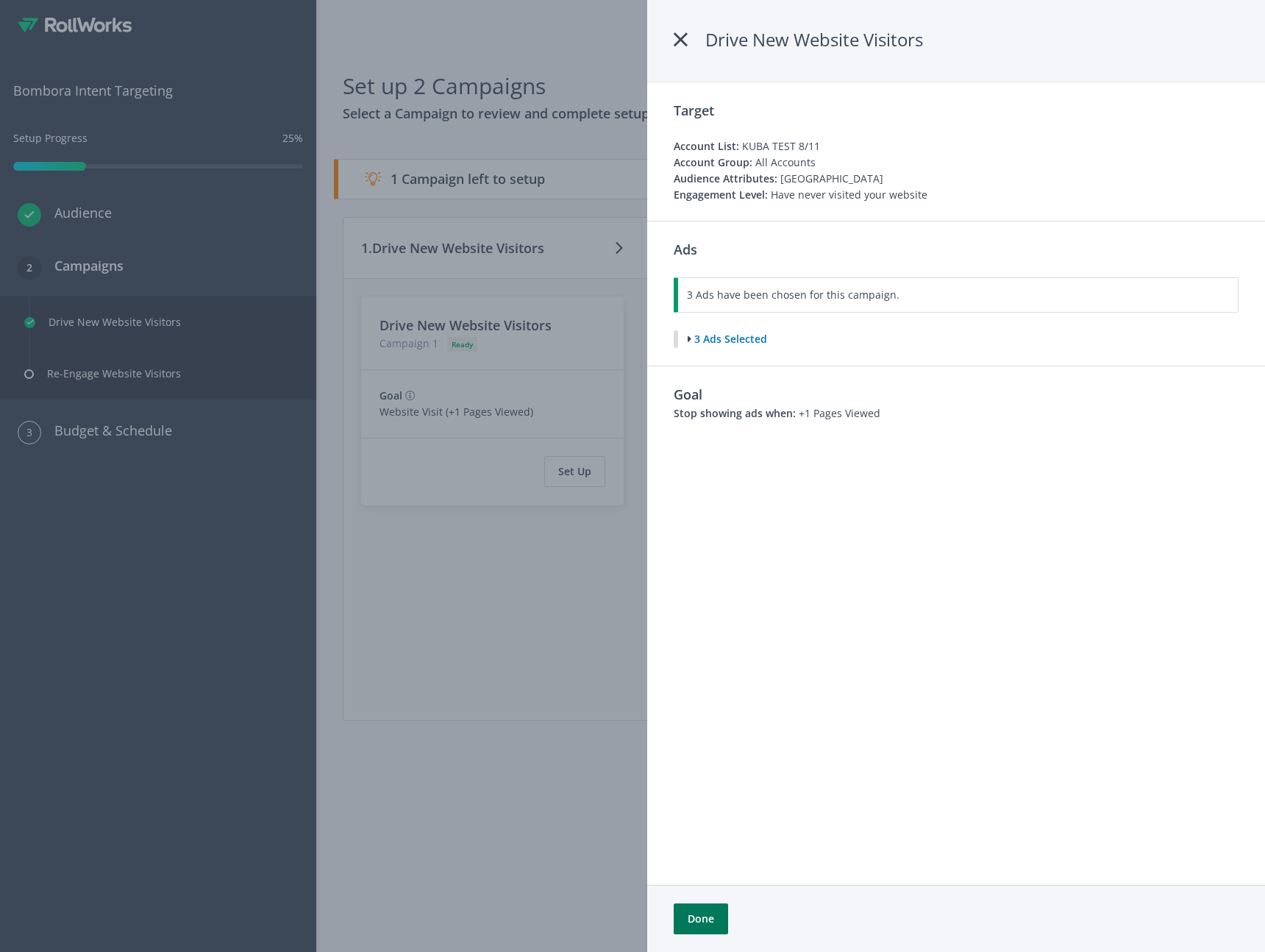
click at [715, 918] on button "Done" at bounding box center [701, 918] width 54 height 31
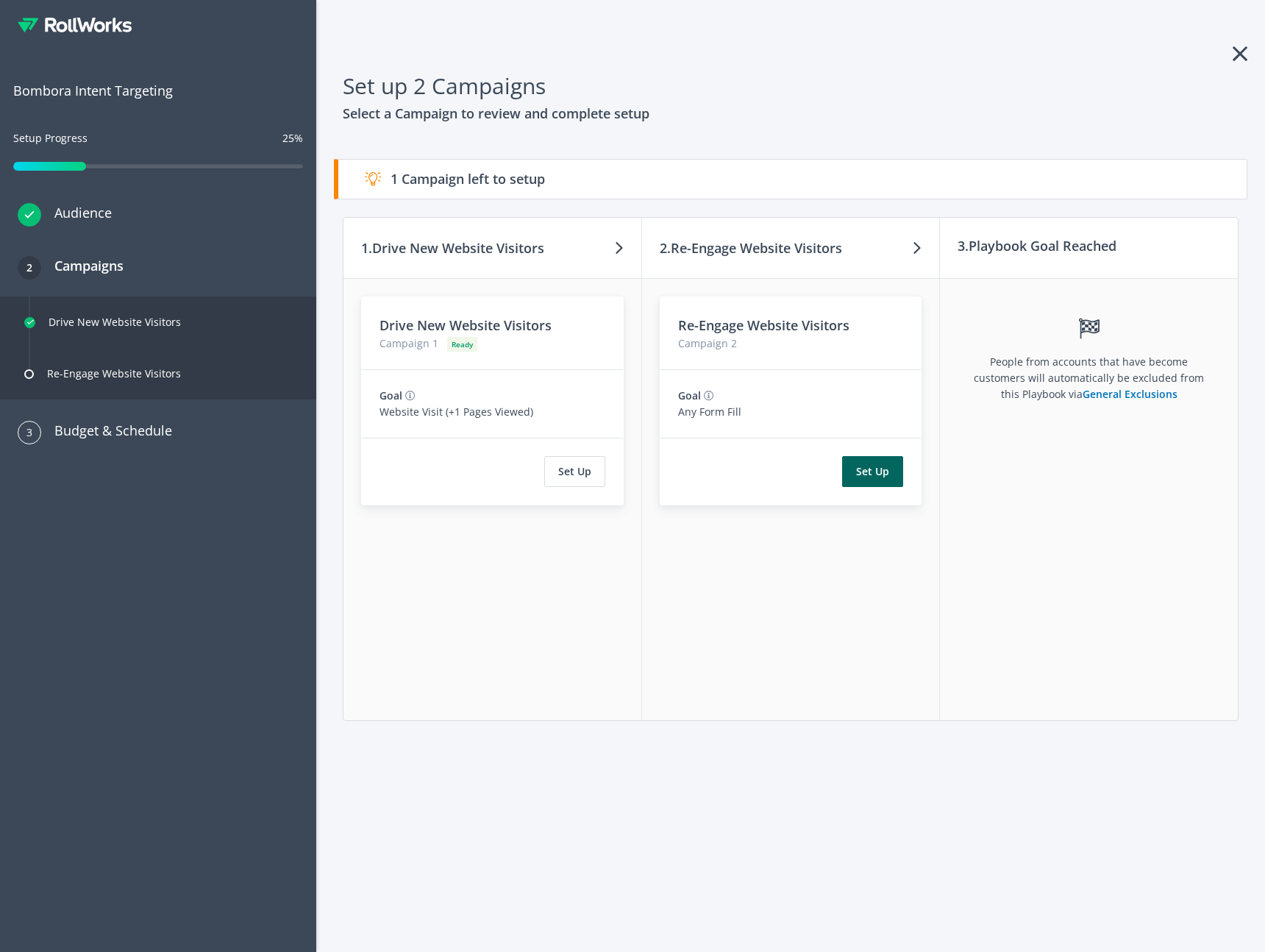
click at [870, 488] on div "Set Up" at bounding box center [791, 471] width 261 height 66
click at [874, 476] on button "Set Up" at bounding box center [872, 471] width 61 height 31
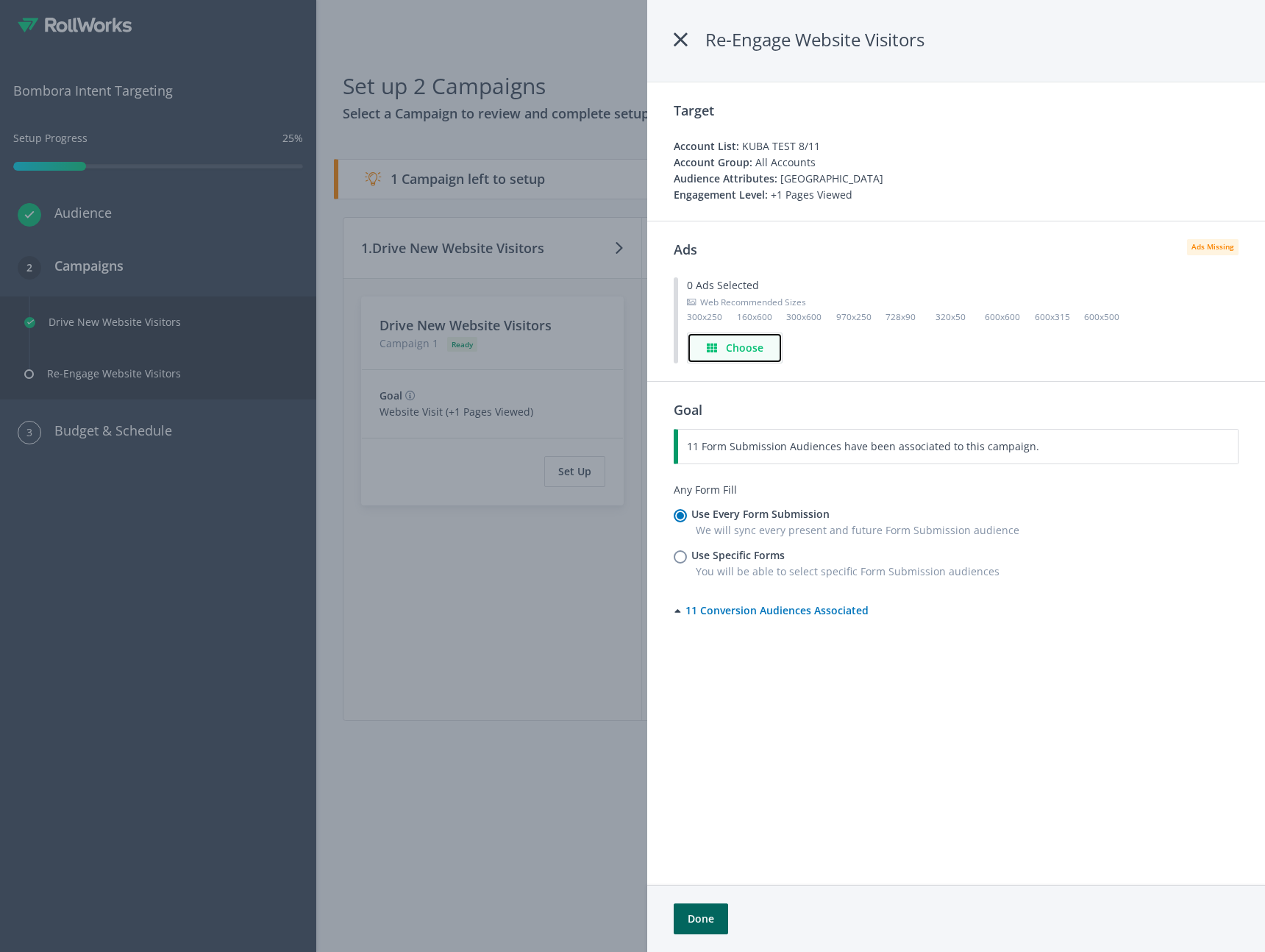
click at [748, 346] on h4 "Choose" at bounding box center [745, 347] width 37 height 16
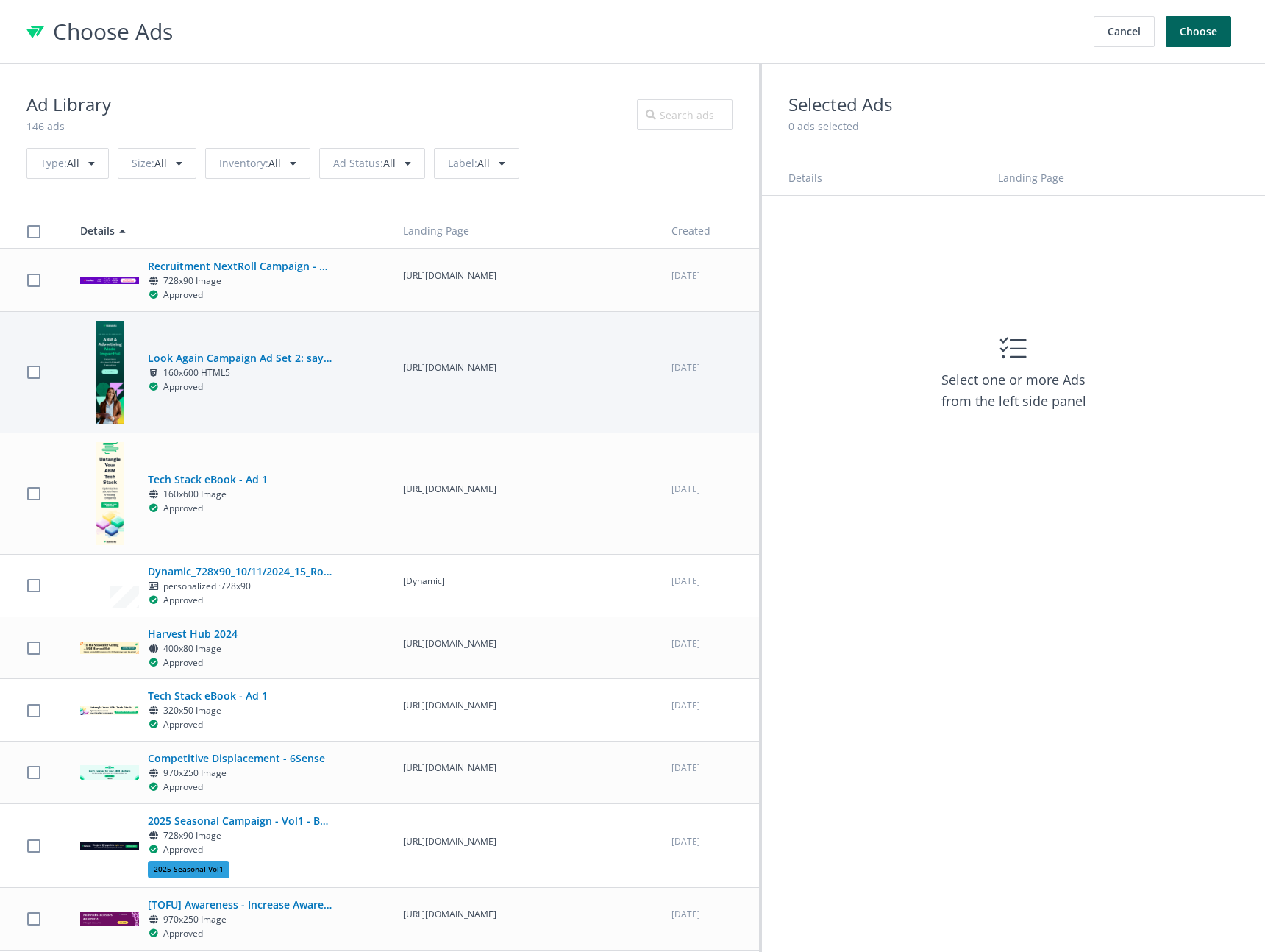
click at [252, 409] on div "Look Again Campaign Ad Set 2: say hello to simplicity 160x600 HTML5 Approved" at bounding box center [227, 372] width 296 height 103
checkbox input "true"
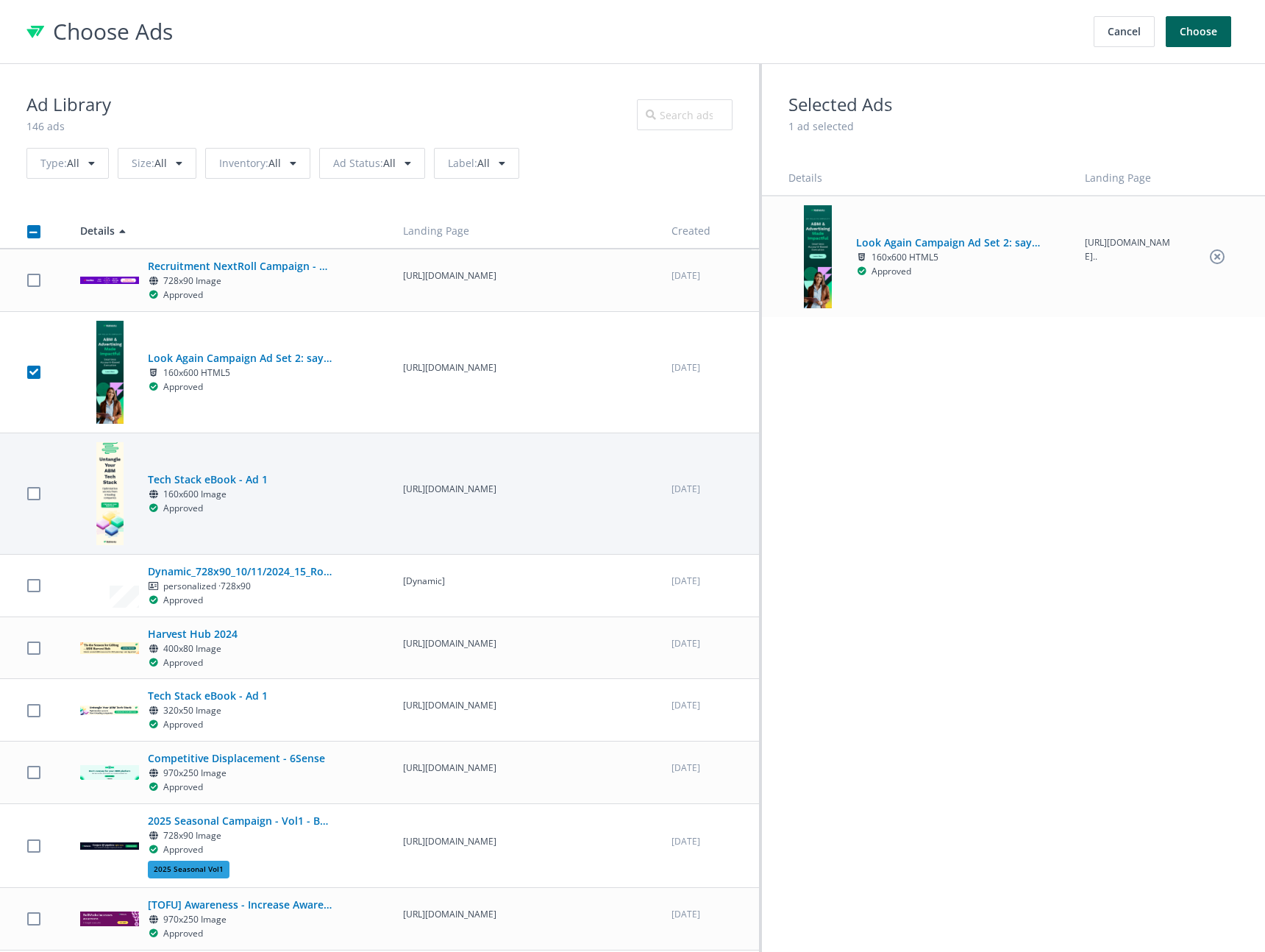
click at [258, 534] on div "Tech Stack eBook - Ad 1 160x600 Image Approved" at bounding box center [227, 493] width 296 height 103
checkbox input "true"
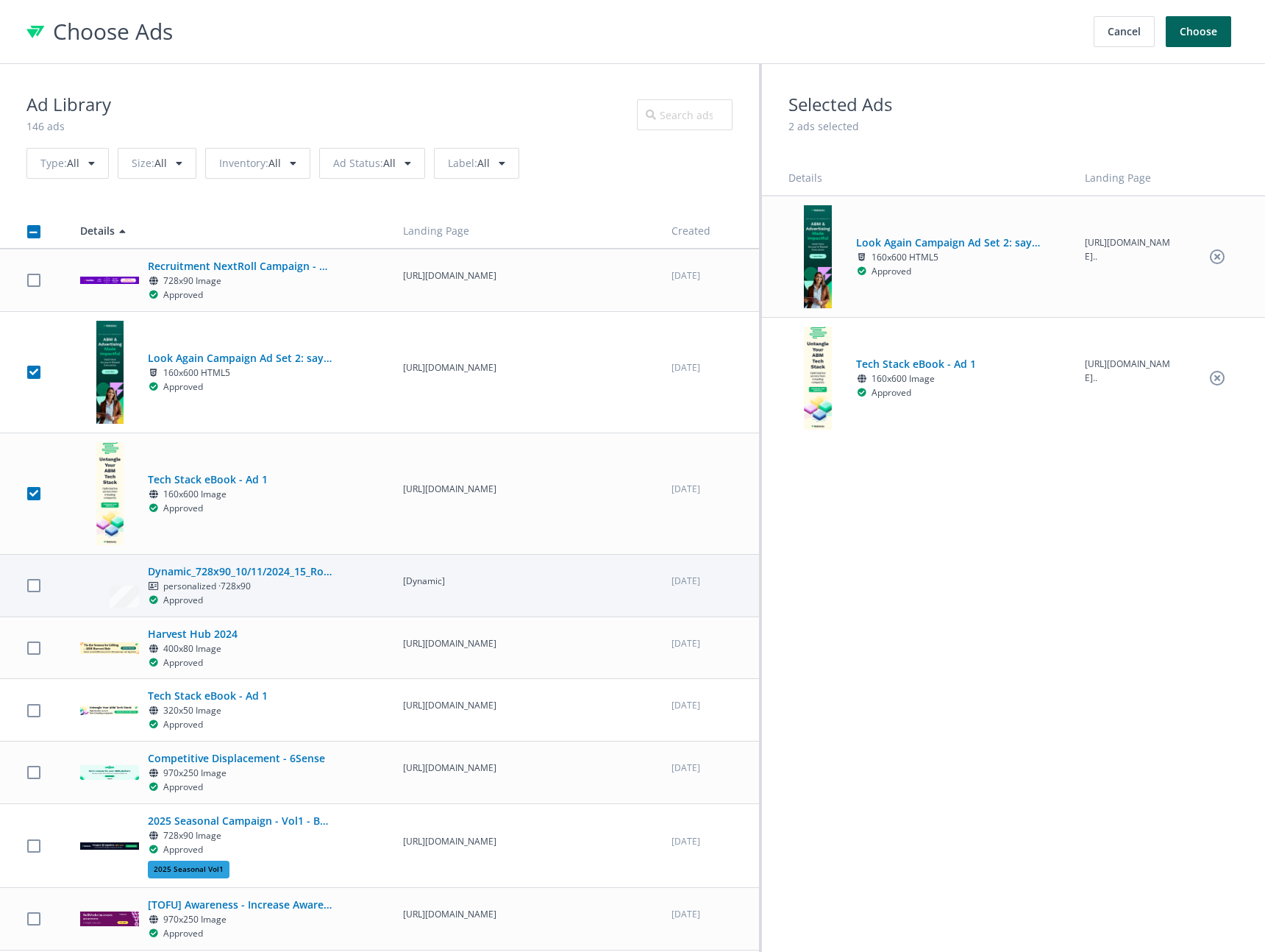
click at [271, 616] on td "Dynamic_728x90_10/11/2024_15_Rollworks_Q4C2BD personalized · 728x90 Approved" at bounding box center [228, 585] width 323 height 62
checkbox input "true"
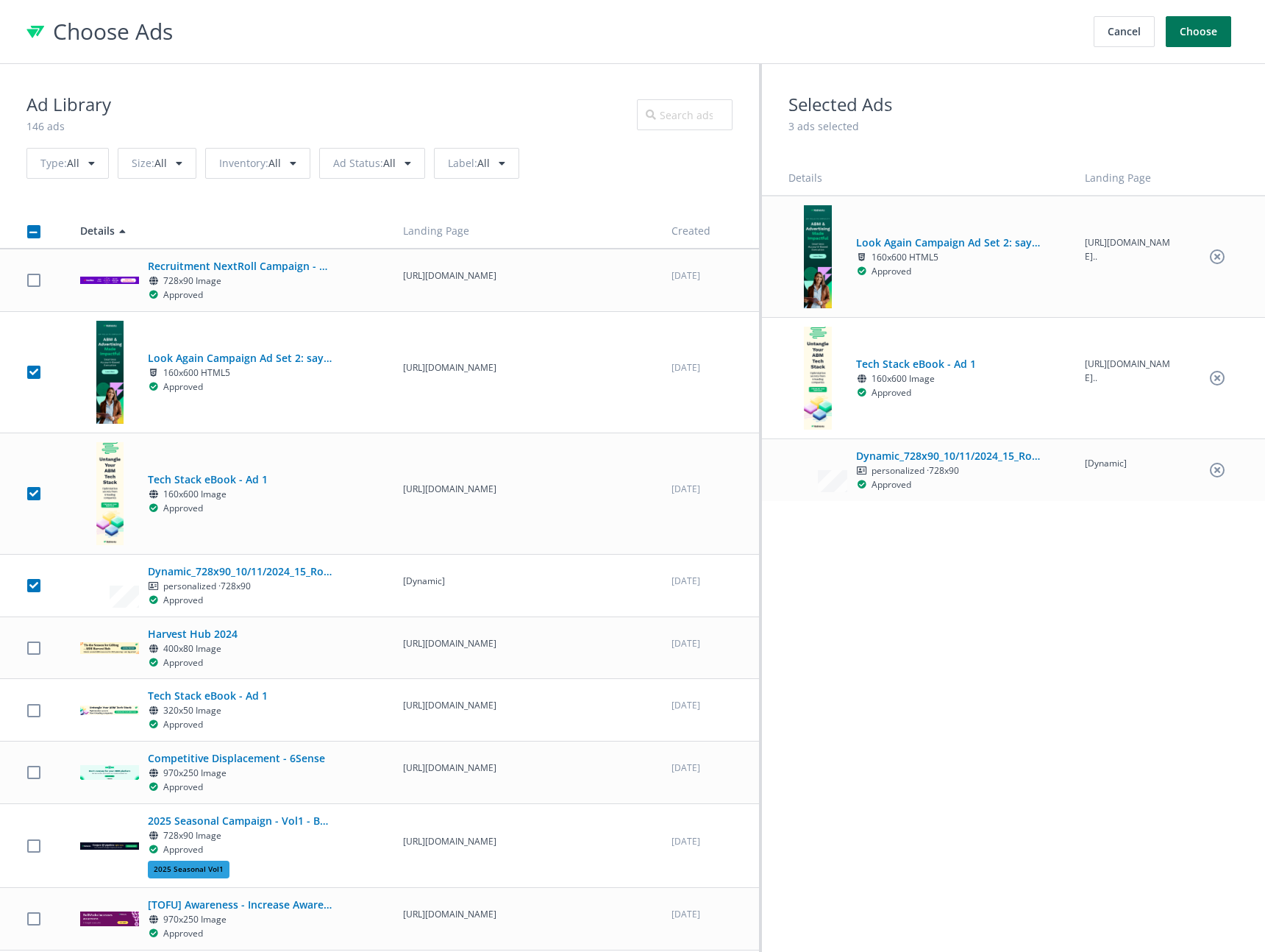
click at [1187, 34] on button "Choose" at bounding box center [1198, 31] width 65 height 31
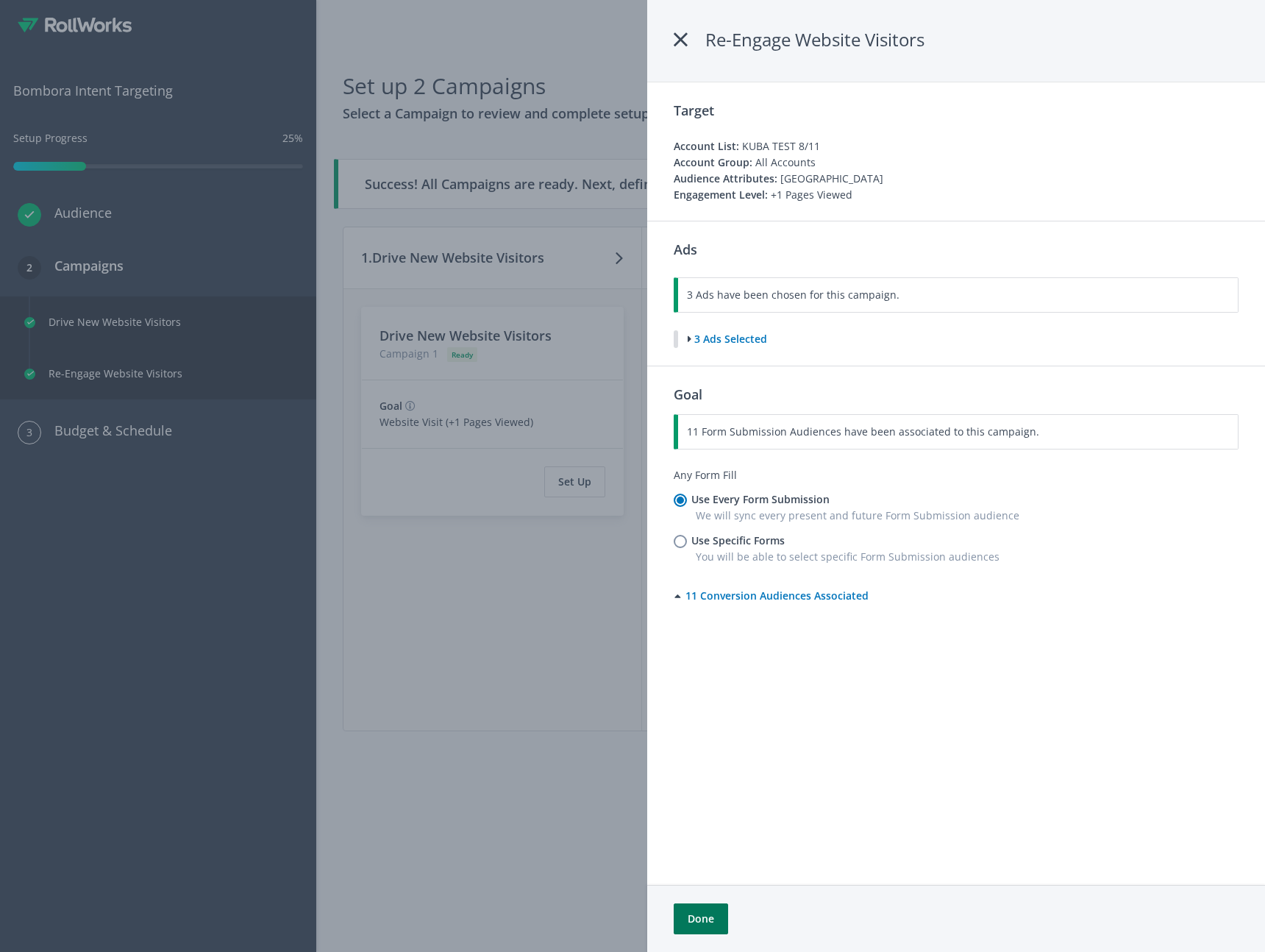
click at [694, 927] on button "Done" at bounding box center [701, 918] width 54 height 31
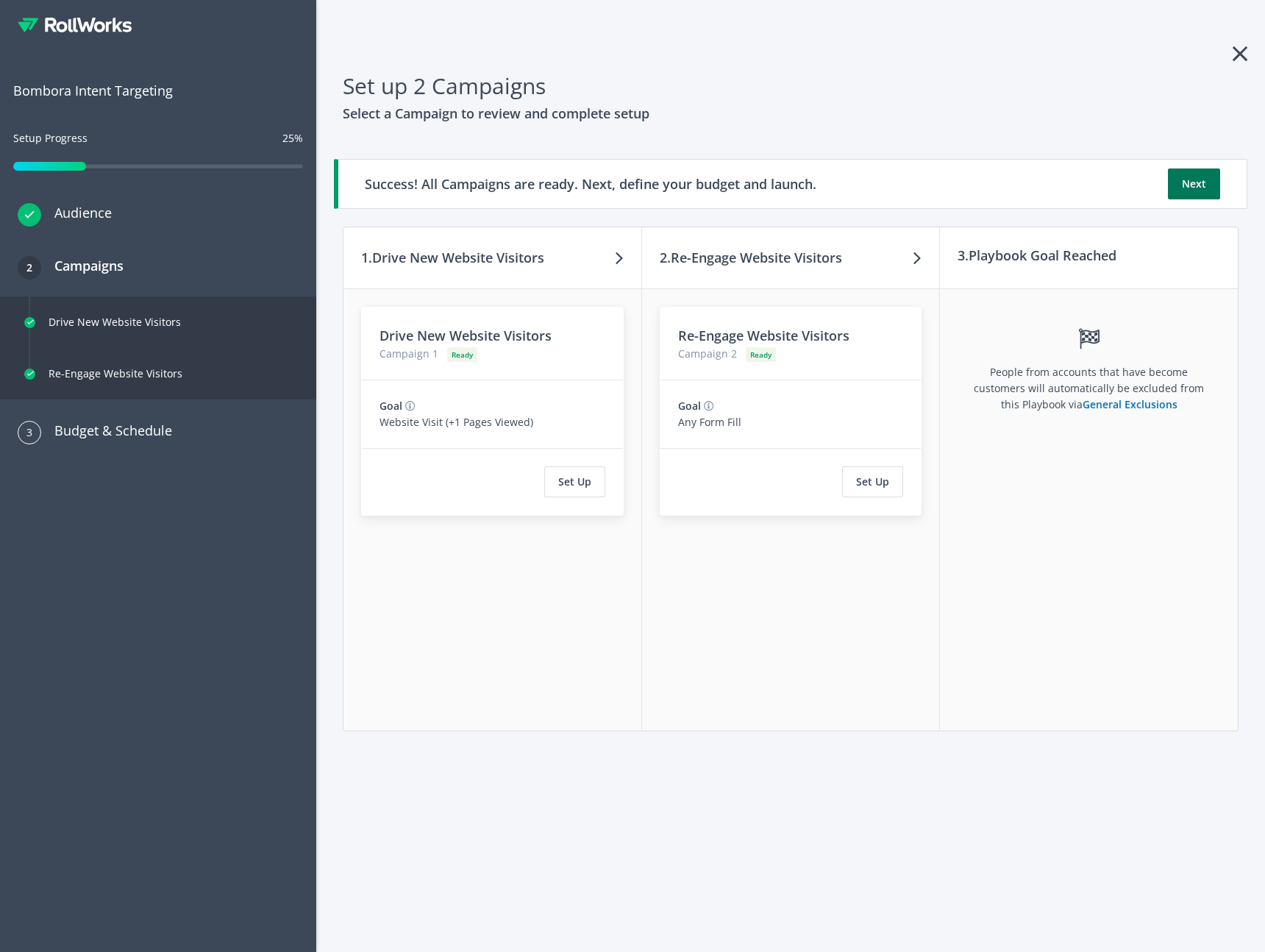
click at [1197, 179] on button "Next" at bounding box center [1194, 184] width 52 height 31
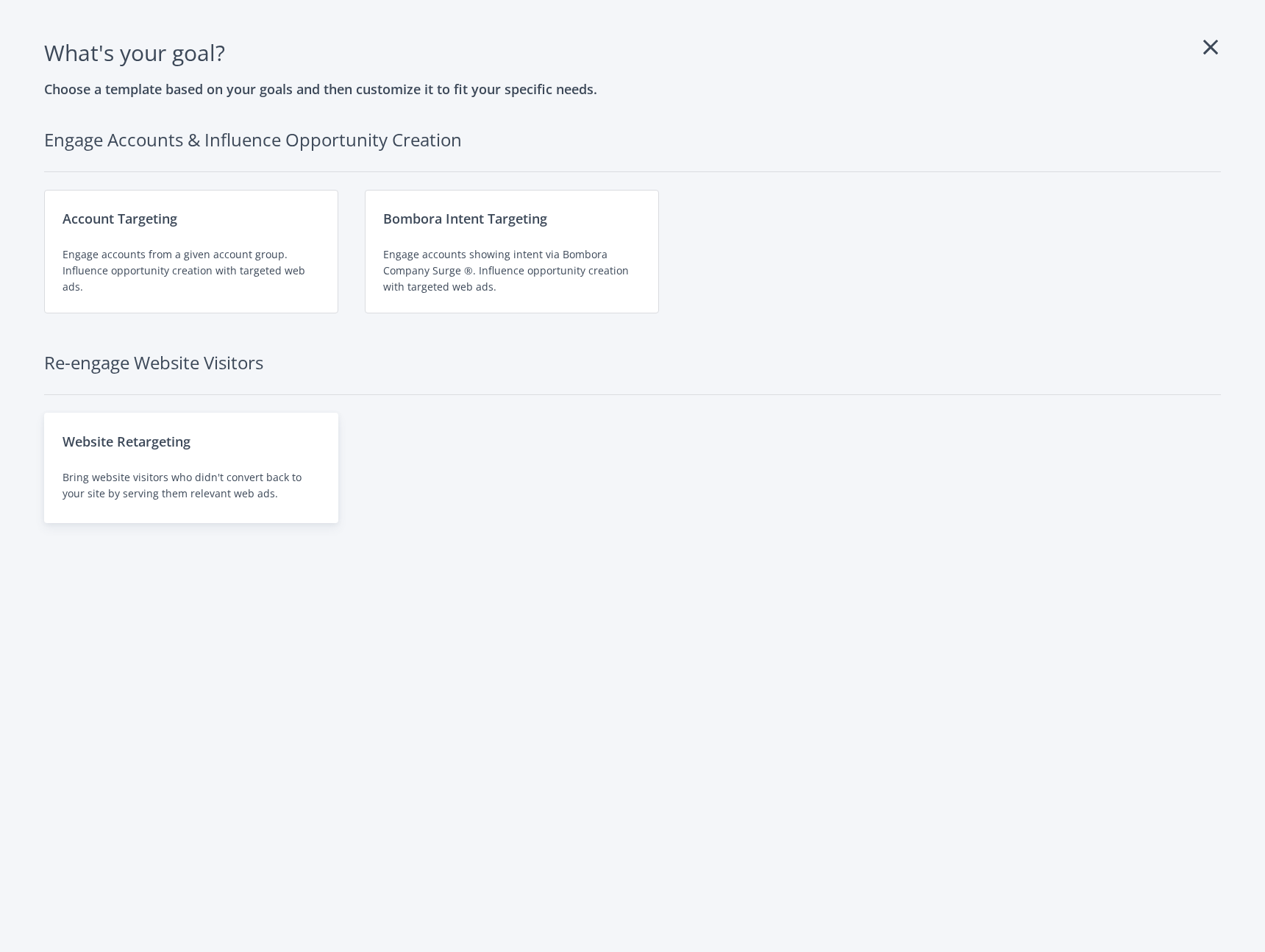
click at [179, 481] on div "Bring website visitors who didn't convert back to your site by serving them rel…" at bounding box center [191, 485] width 257 height 33
